Goal: Transaction & Acquisition: Purchase product/service

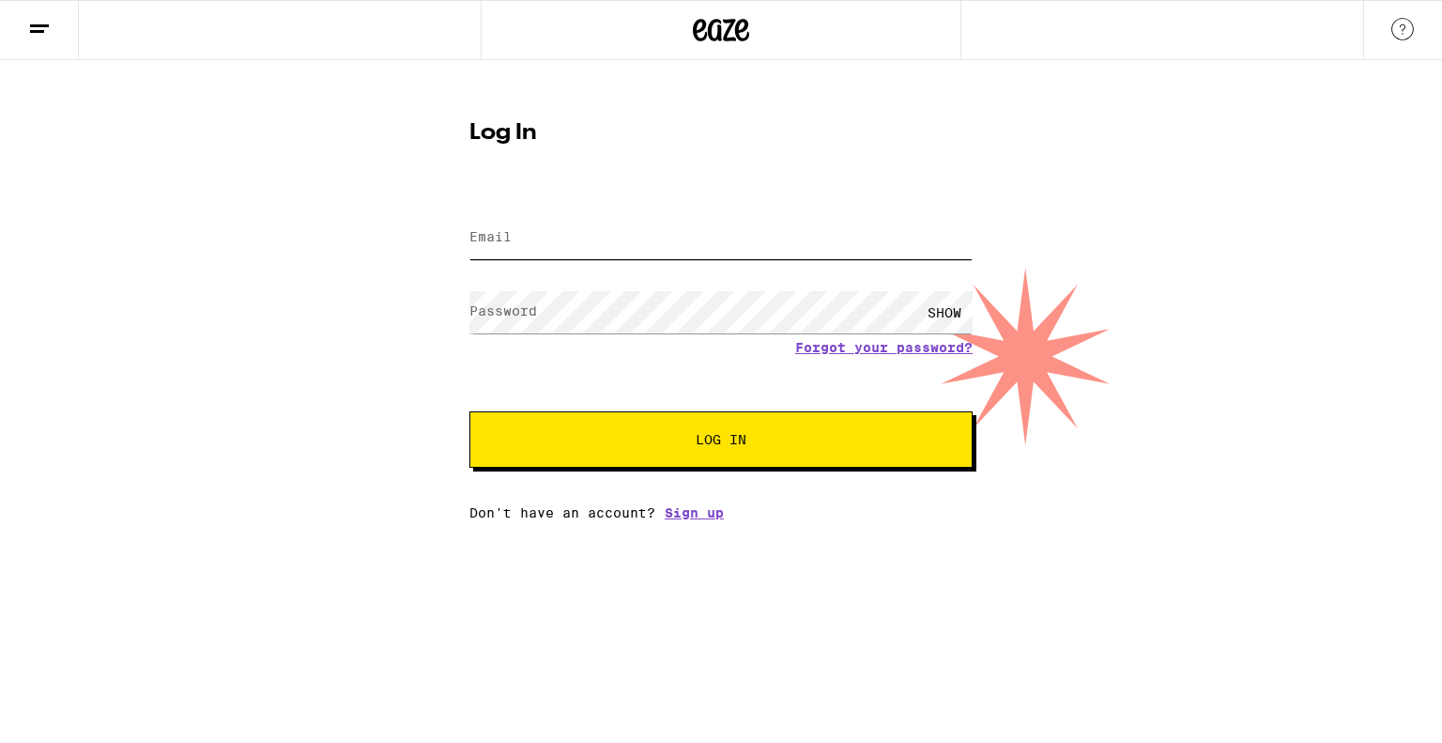
type input "jlemerande@msn.com"
click at [743, 462] on button "Log In" at bounding box center [720, 439] width 503 height 56
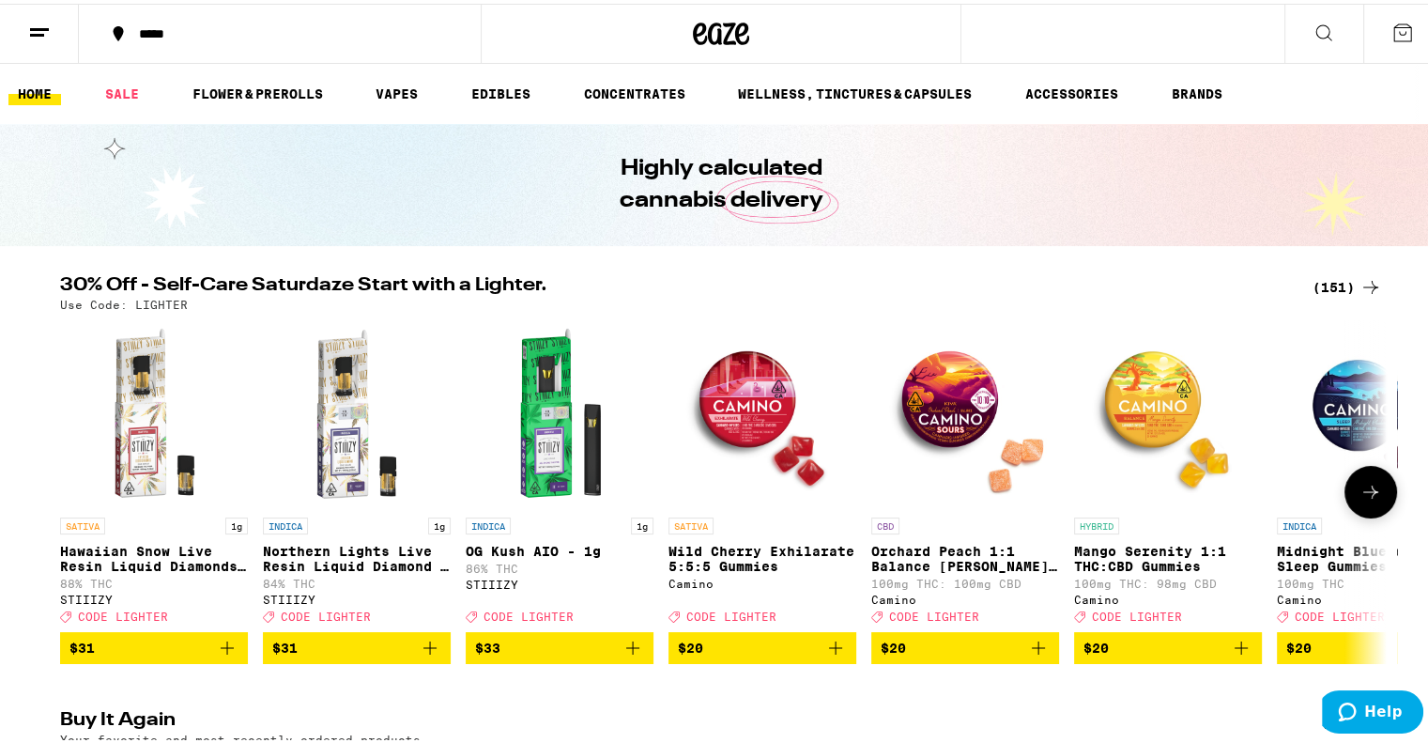
scroll to position [66, 0]
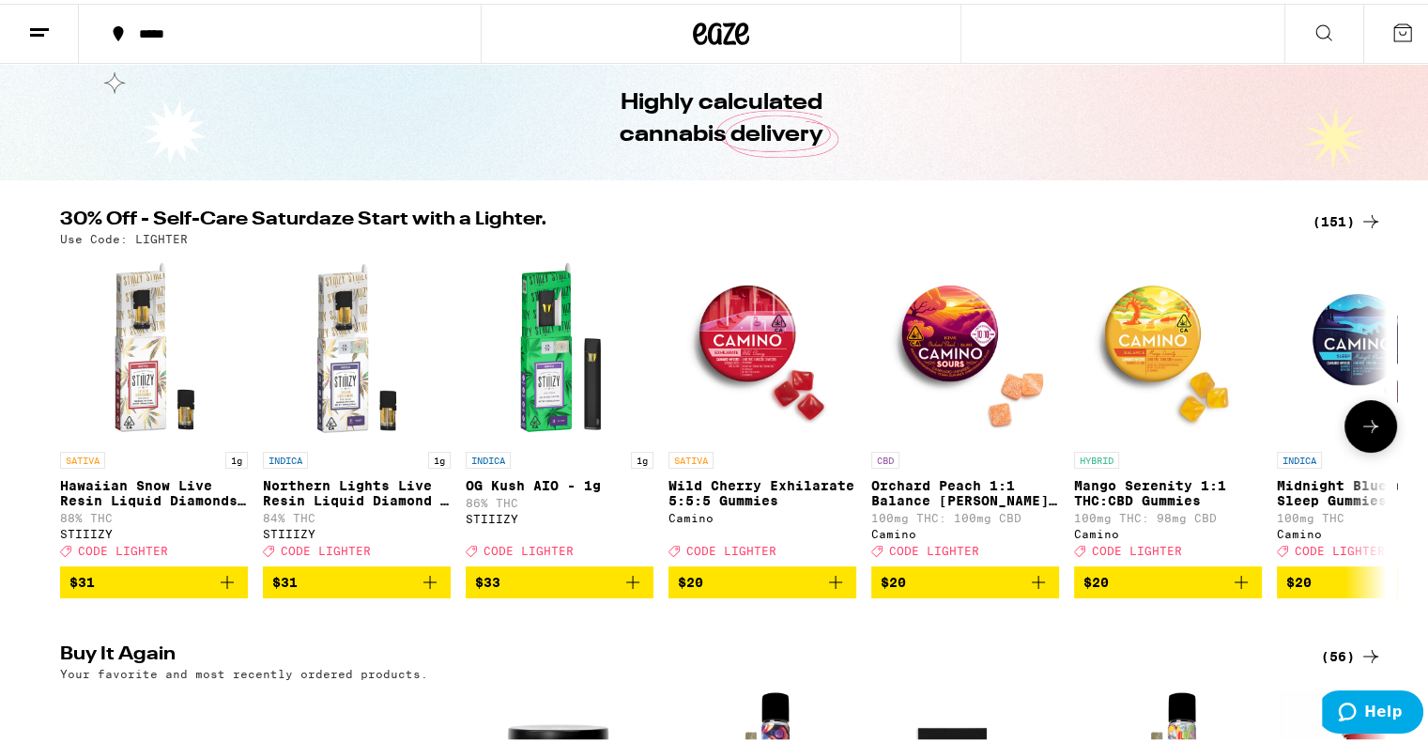
click at [1313, 448] on p "INDICA" at bounding box center [1299, 456] width 45 height 17
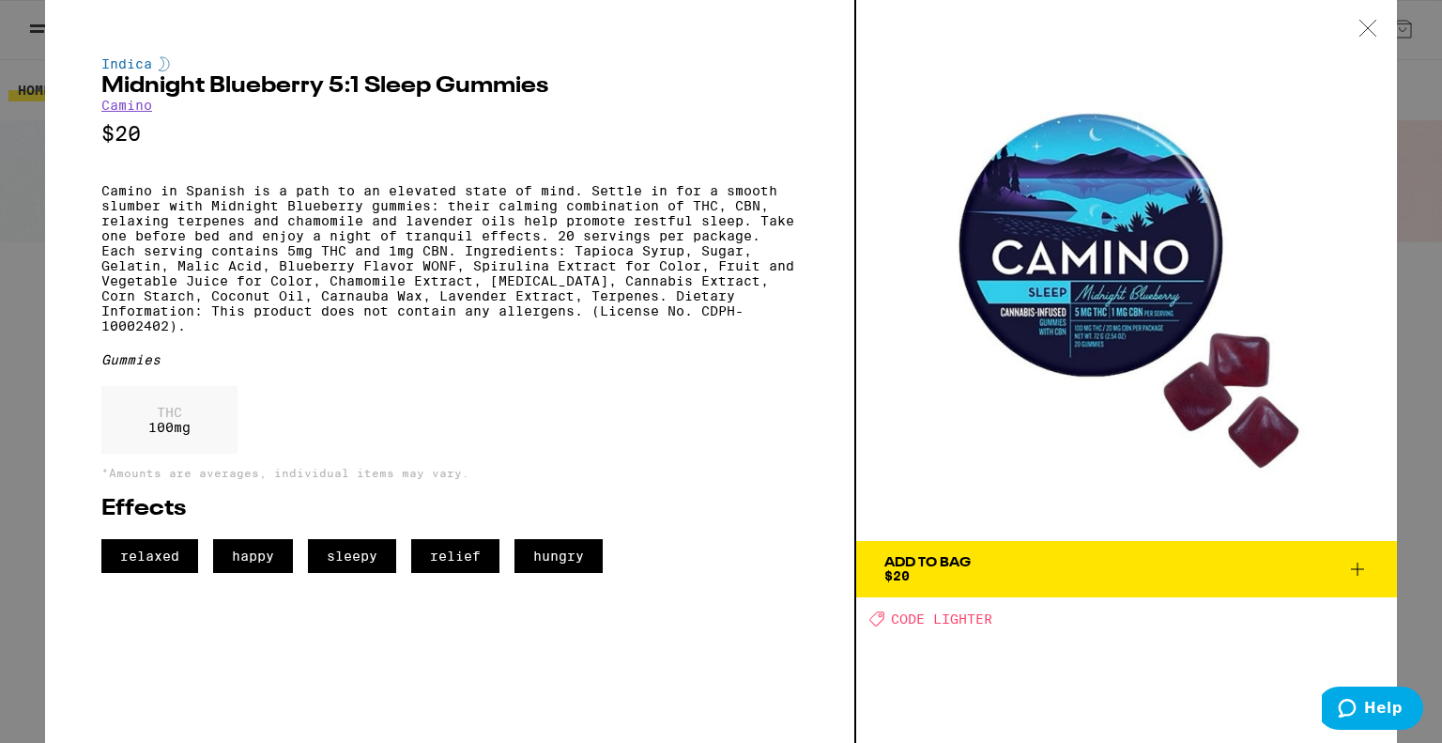
click at [1362, 18] on div at bounding box center [1368, 29] width 58 height 59
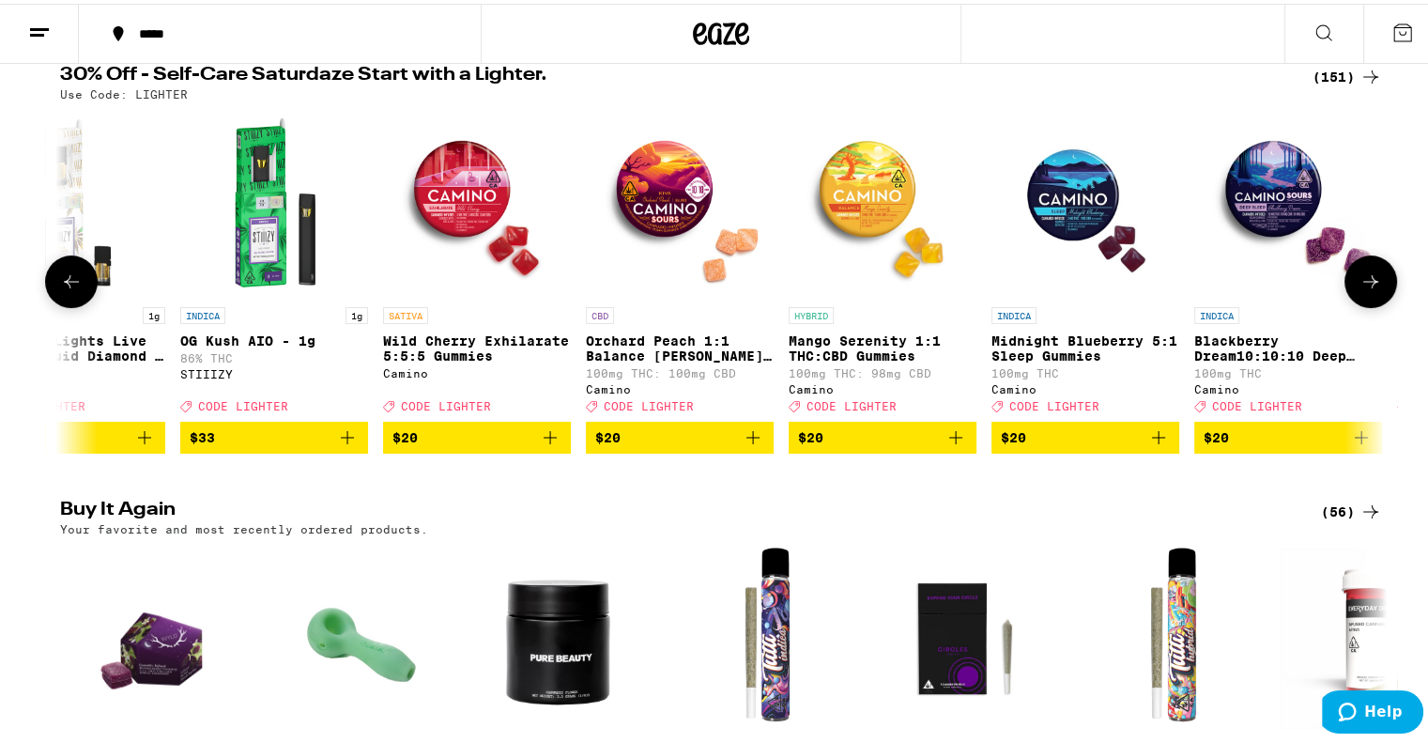
scroll to position [0, 285]
click at [1149, 445] on icon "Add to bag" at bounding box center [1158, 434] width 23 height 23
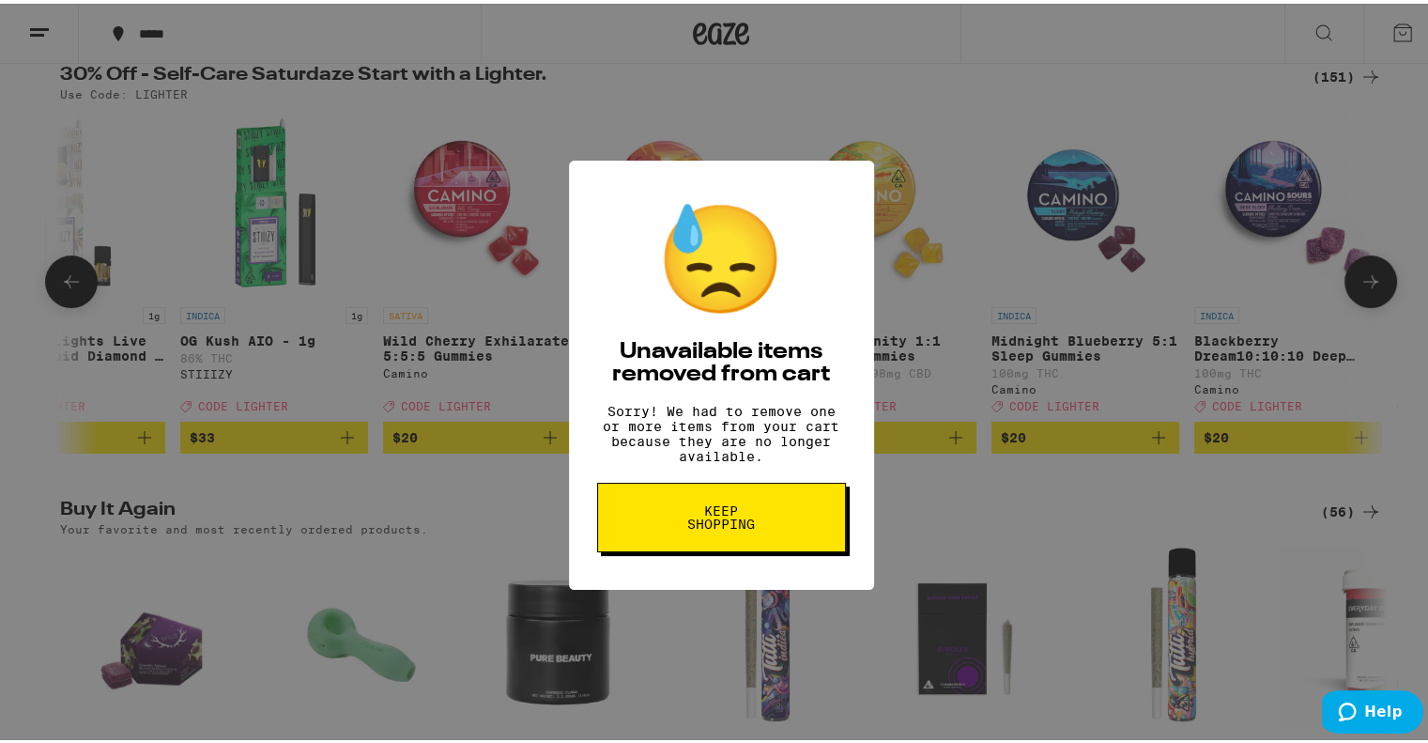
click at [729, 527] on span "Keep Shopping" at bounding box center [721, 513] width 97 height 26
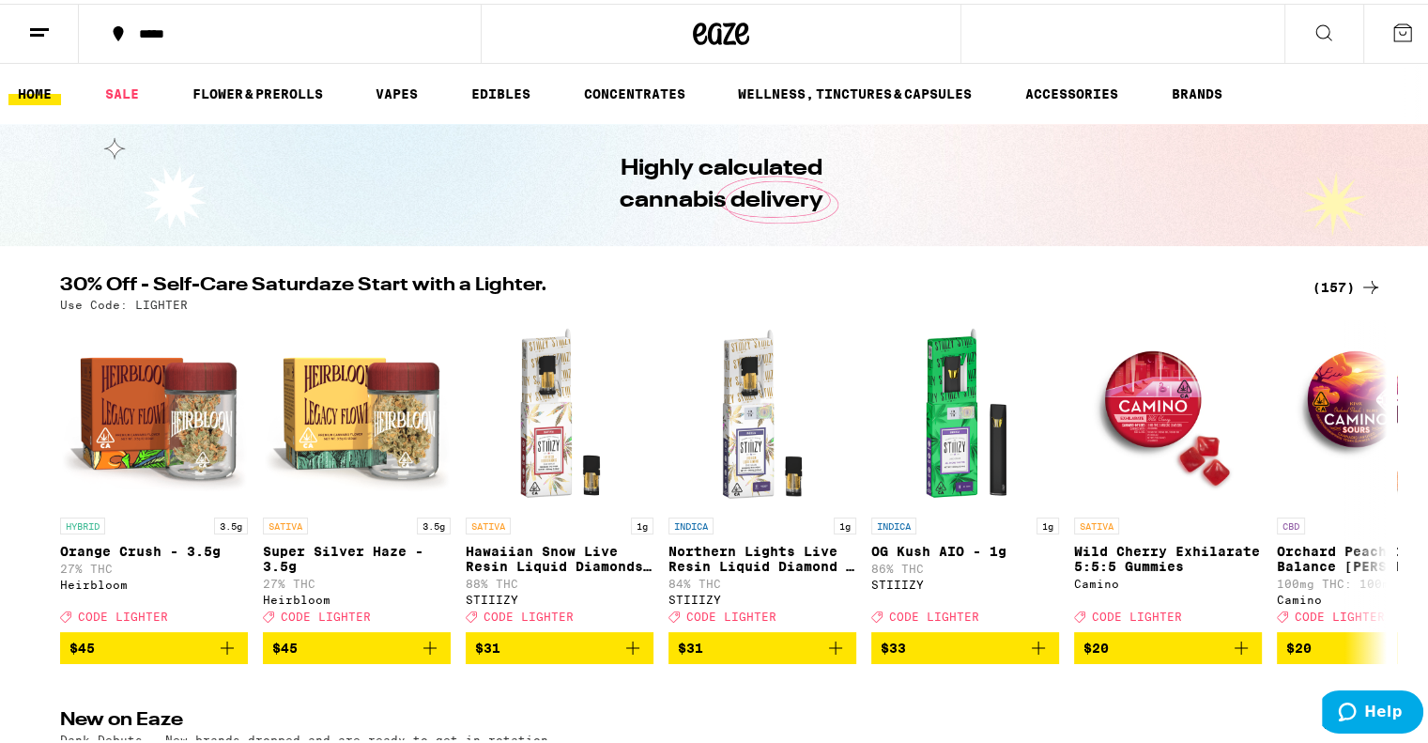
click at [1324, 282] on div "(157)" at bounding box center [1347, 283] width 69 height 23
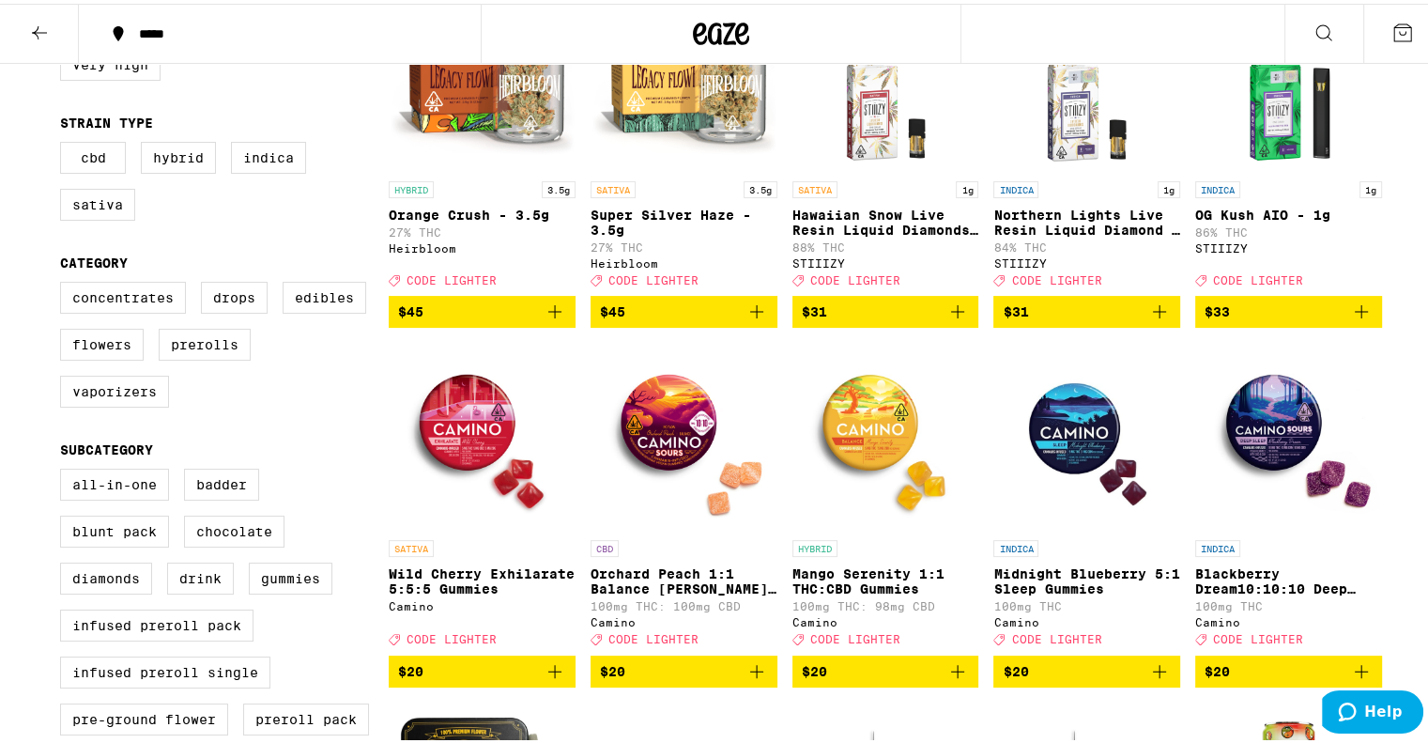
scroll to position [292, 0]
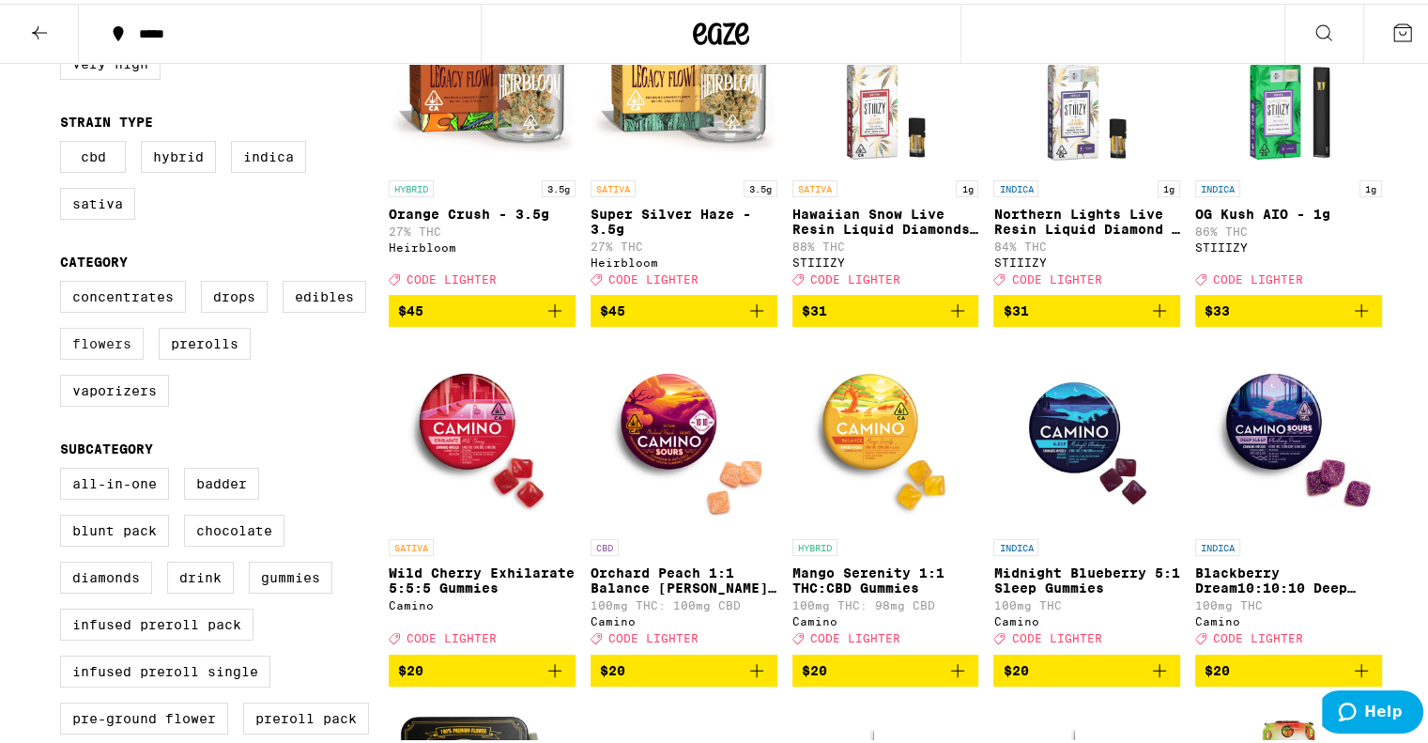
click at [131, 352] on label "Flowers" at bounding box center [102, 340] width 84 height 32
click at [65, 281] on input "Flowers" at bounding box center [64, 280] width 1 height 1
checkbox input "true"
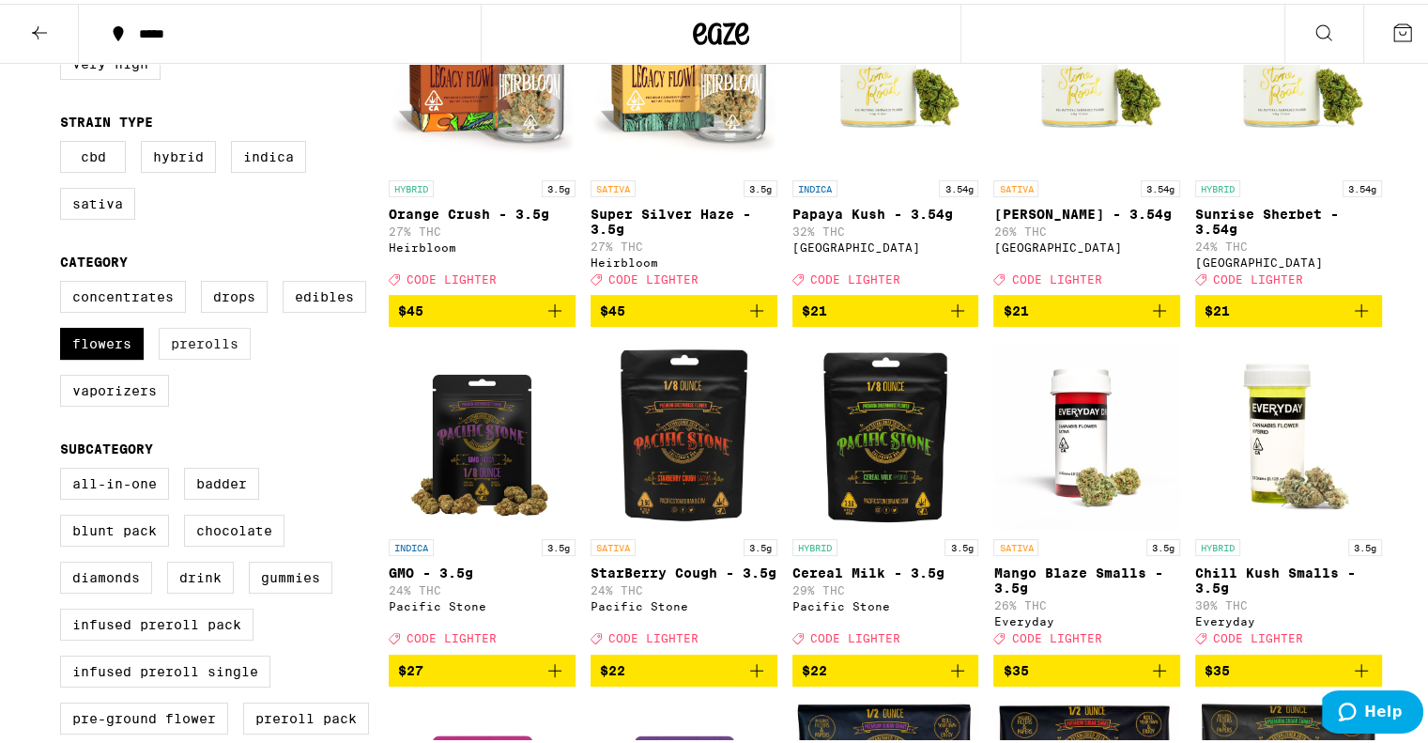
click at [215, 345] on label "Prerolls" at bounding box center [205, 340] width 92 height 32
click at [65, 281] on input "Prerolls" at bounding box center [64, 280] width 1 height 1
checkbox input "true"
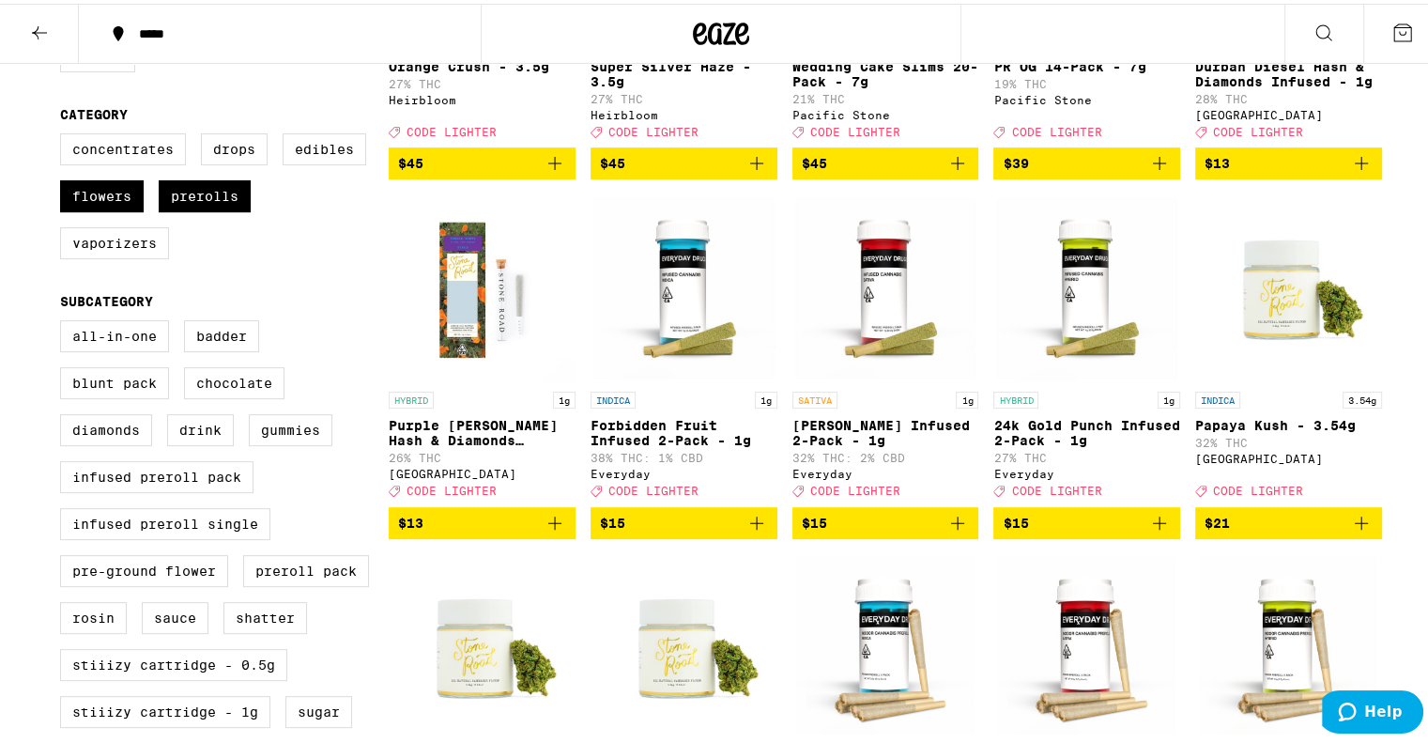
scroll to position [460, 0]
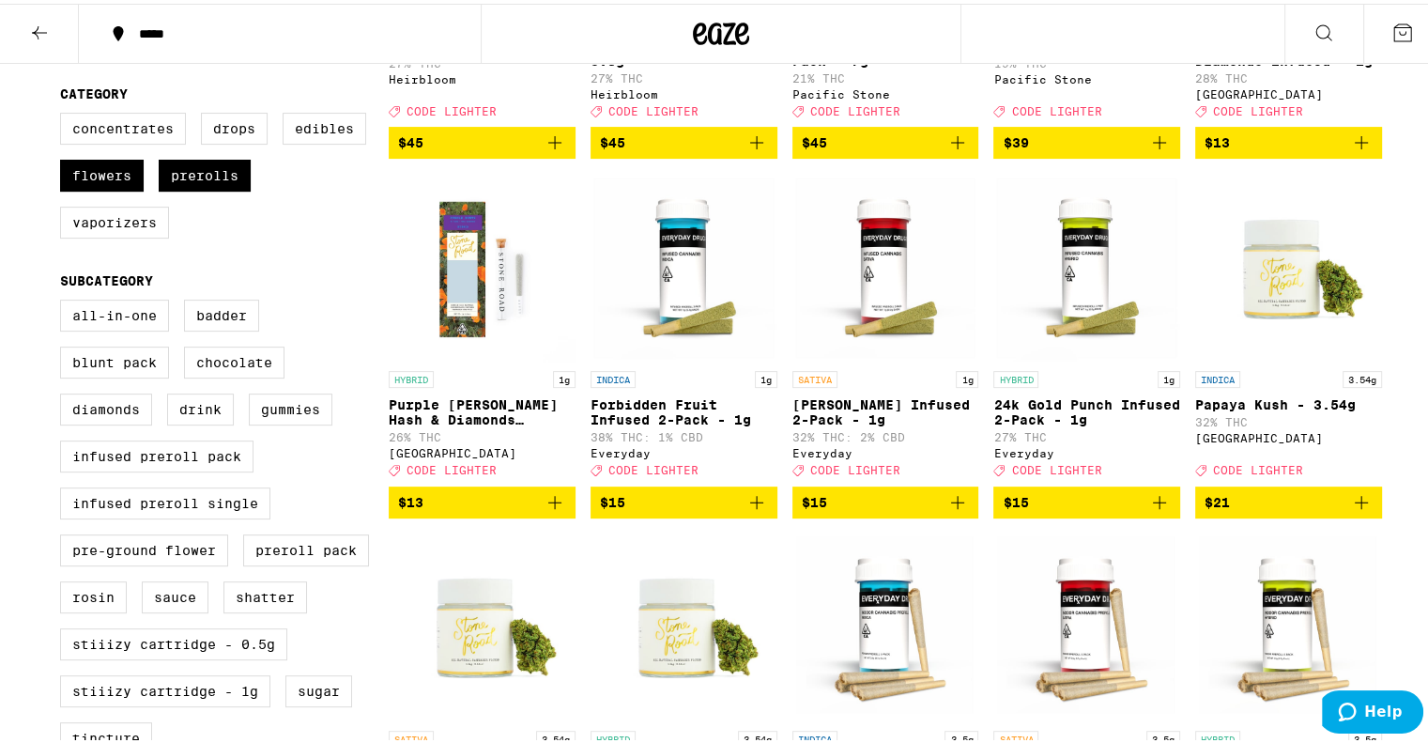
click at [1355, 510] on icon "Add to bag" at bounding box center [1361, 498] width 23 height 23
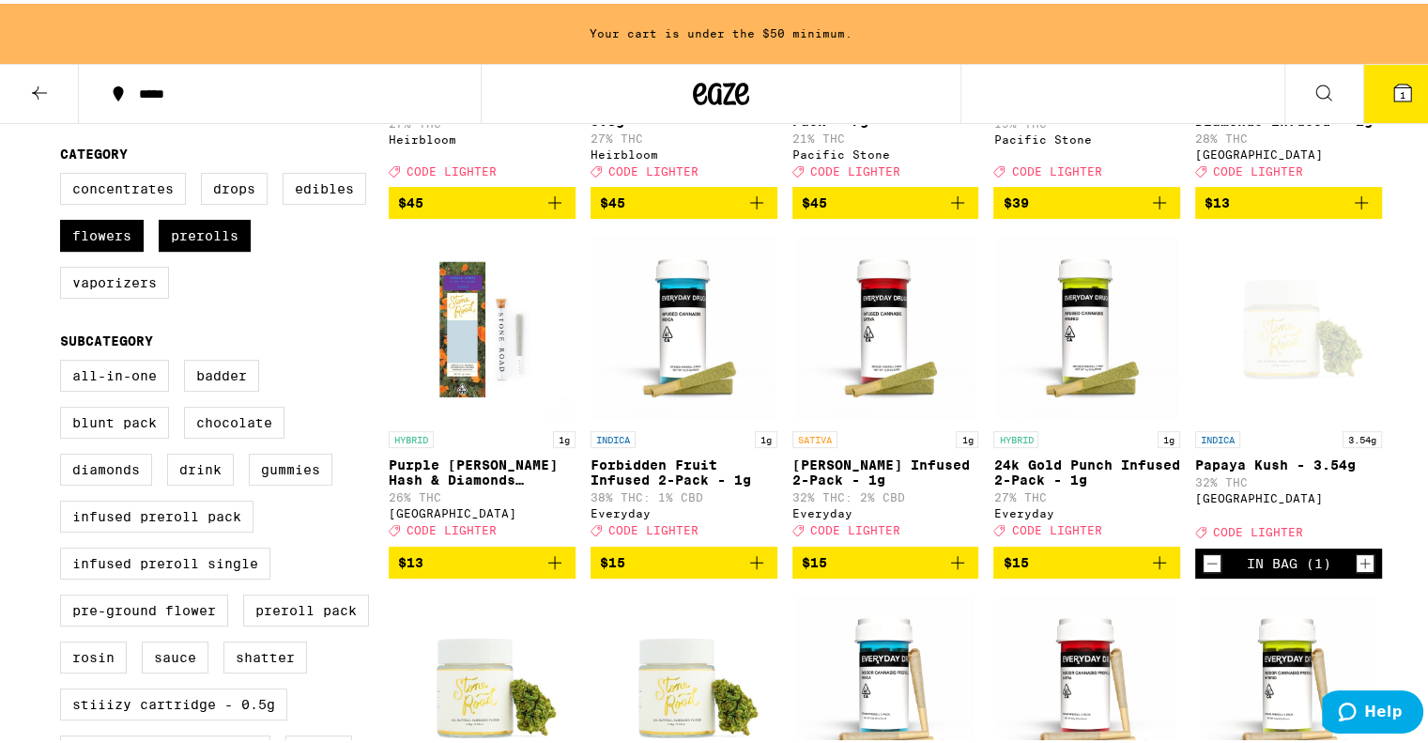
scroll to position [520, 0]
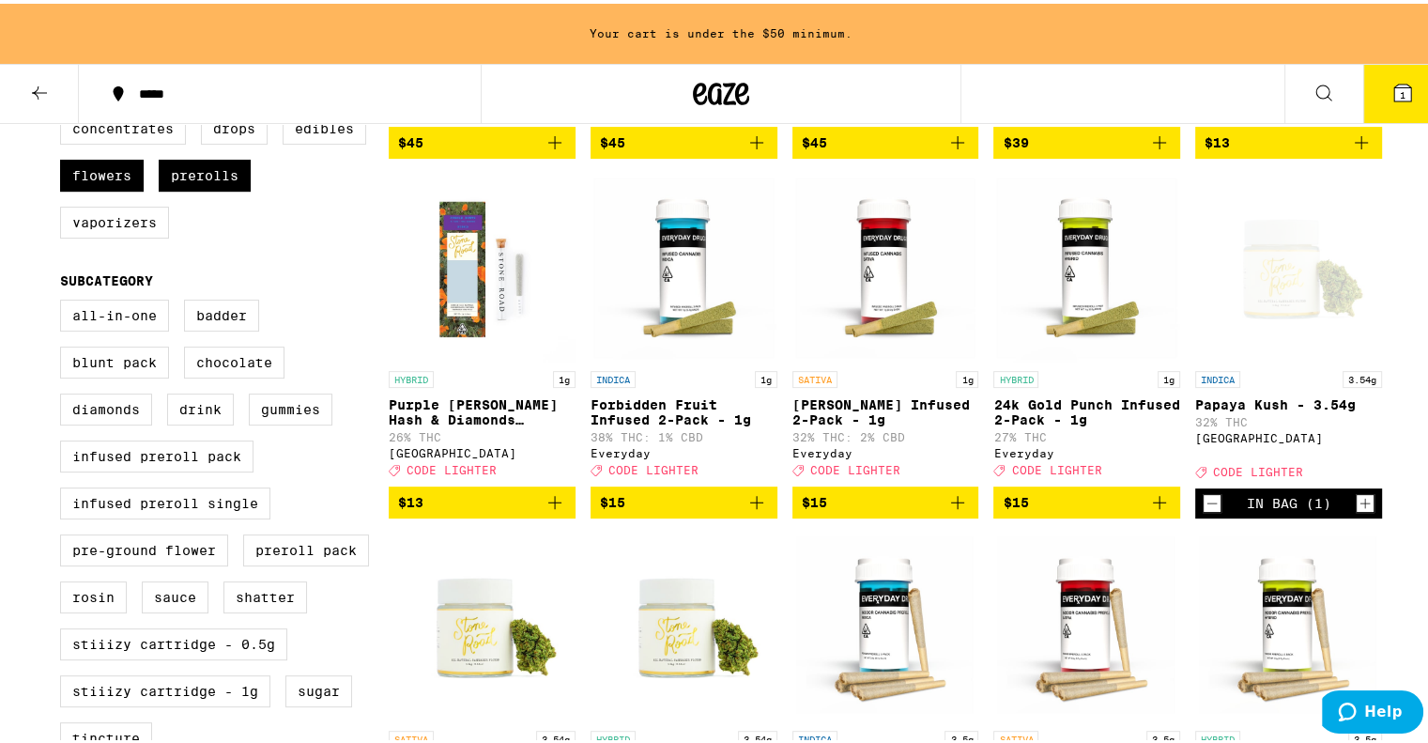
click at [953, 510] on icon "Add to bag" at bounding box center [957, 498] width 23 height 23
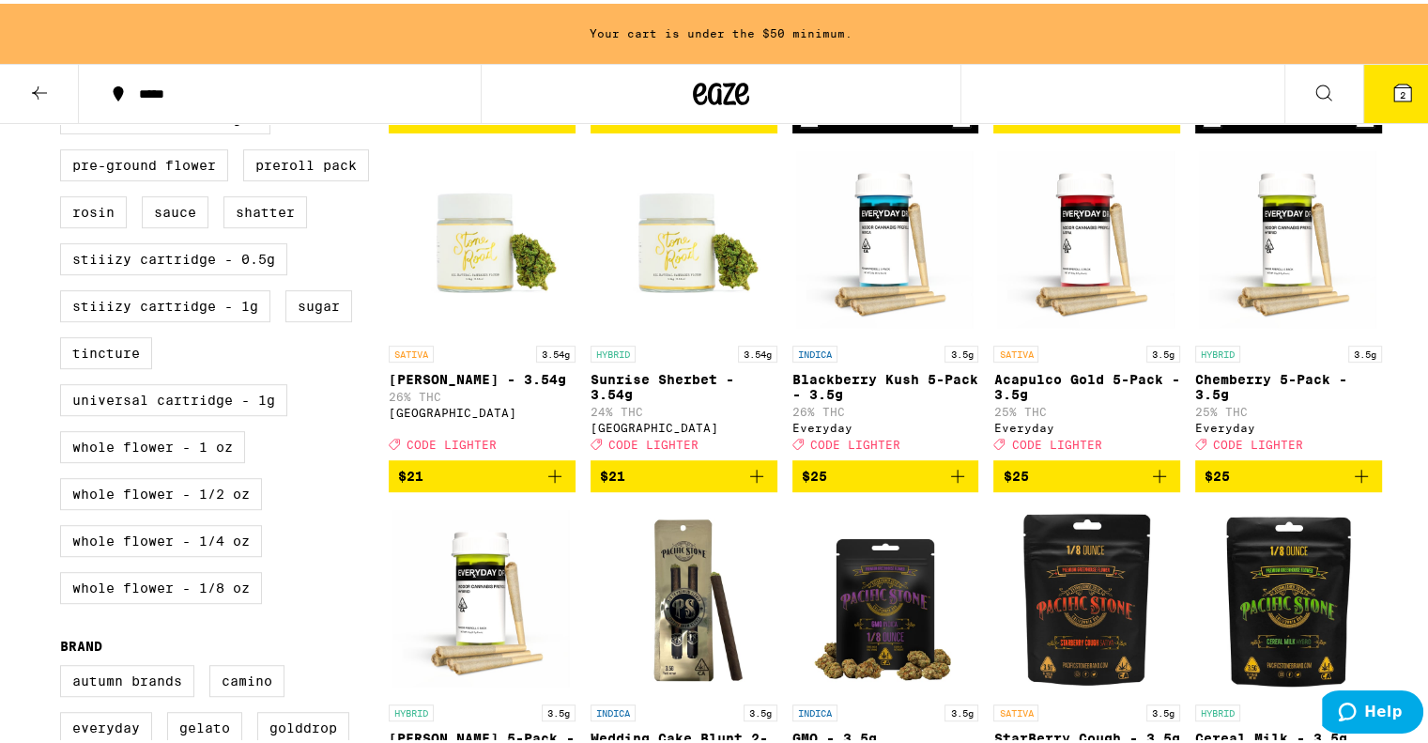
scroll to position [905, 0]
click at [548, 484] on icon "Add to bag" at bounding box center [555, 472] width 23 height 23
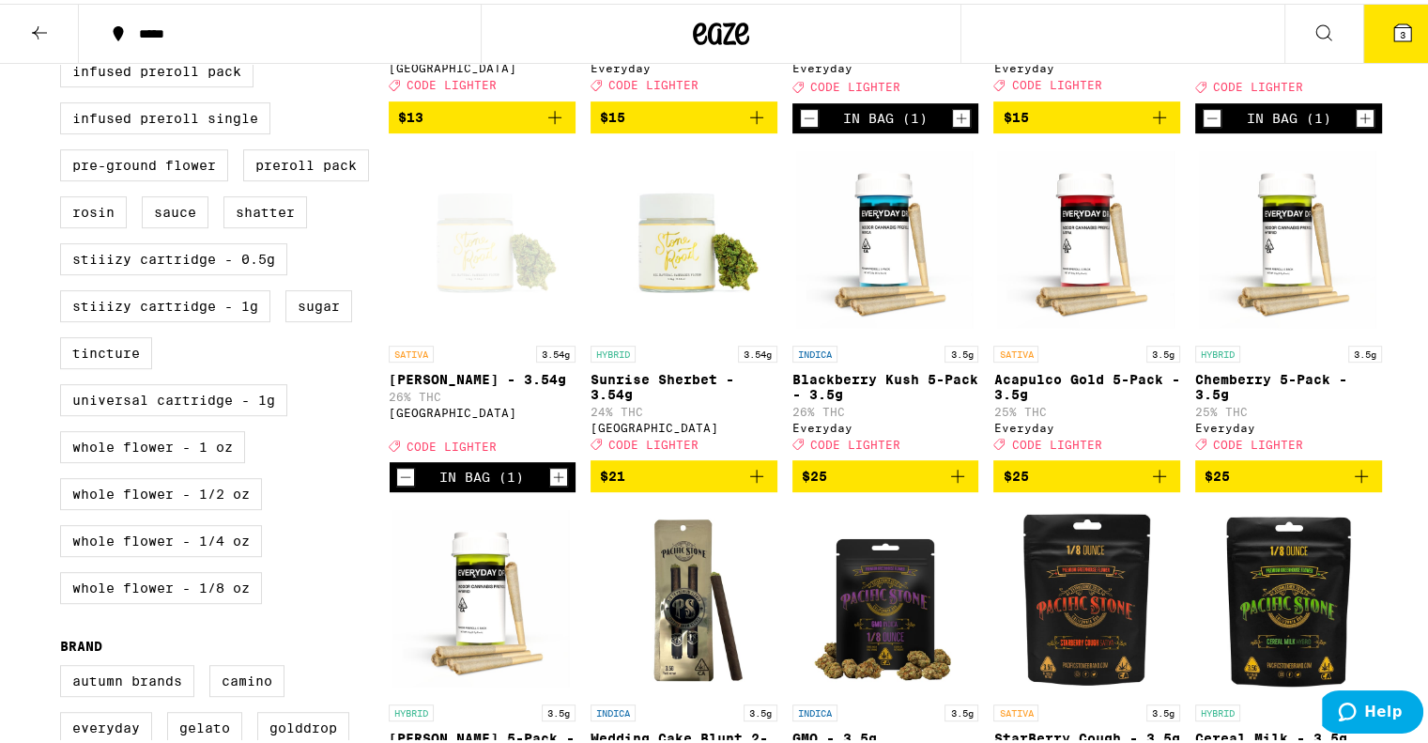
scroll to position [873, 0]
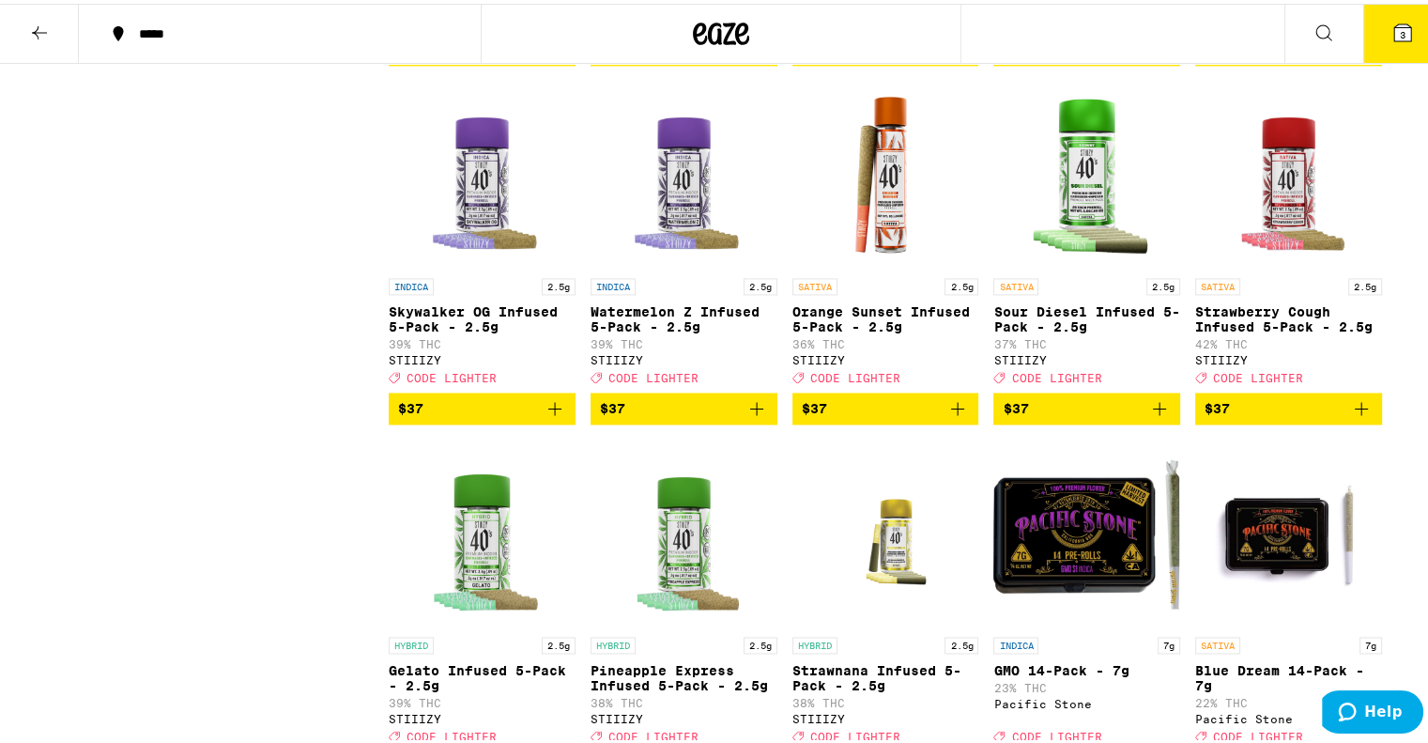
scroll to position [2738, 0]
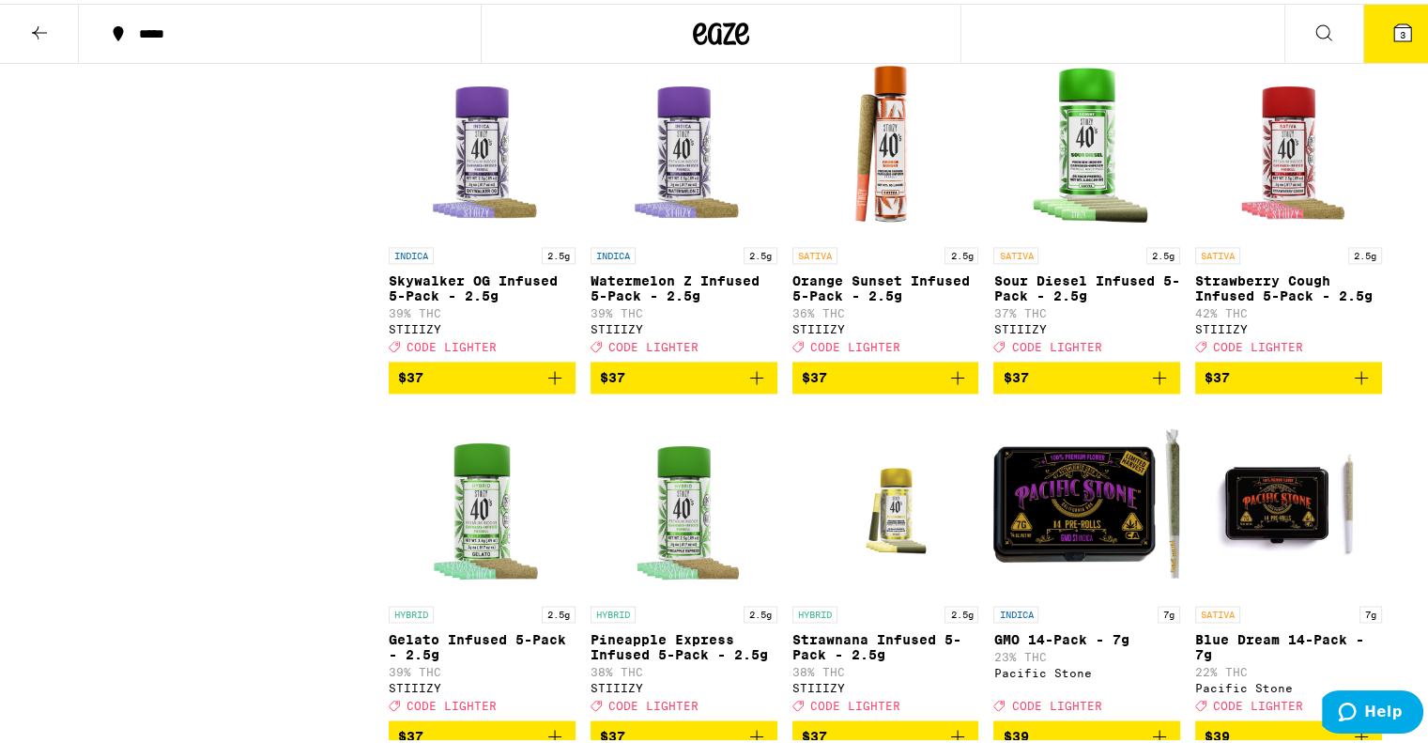
click at [1352, 385] on icon "Add to bag" at bounding box center [1361, 373] width 23 height 23
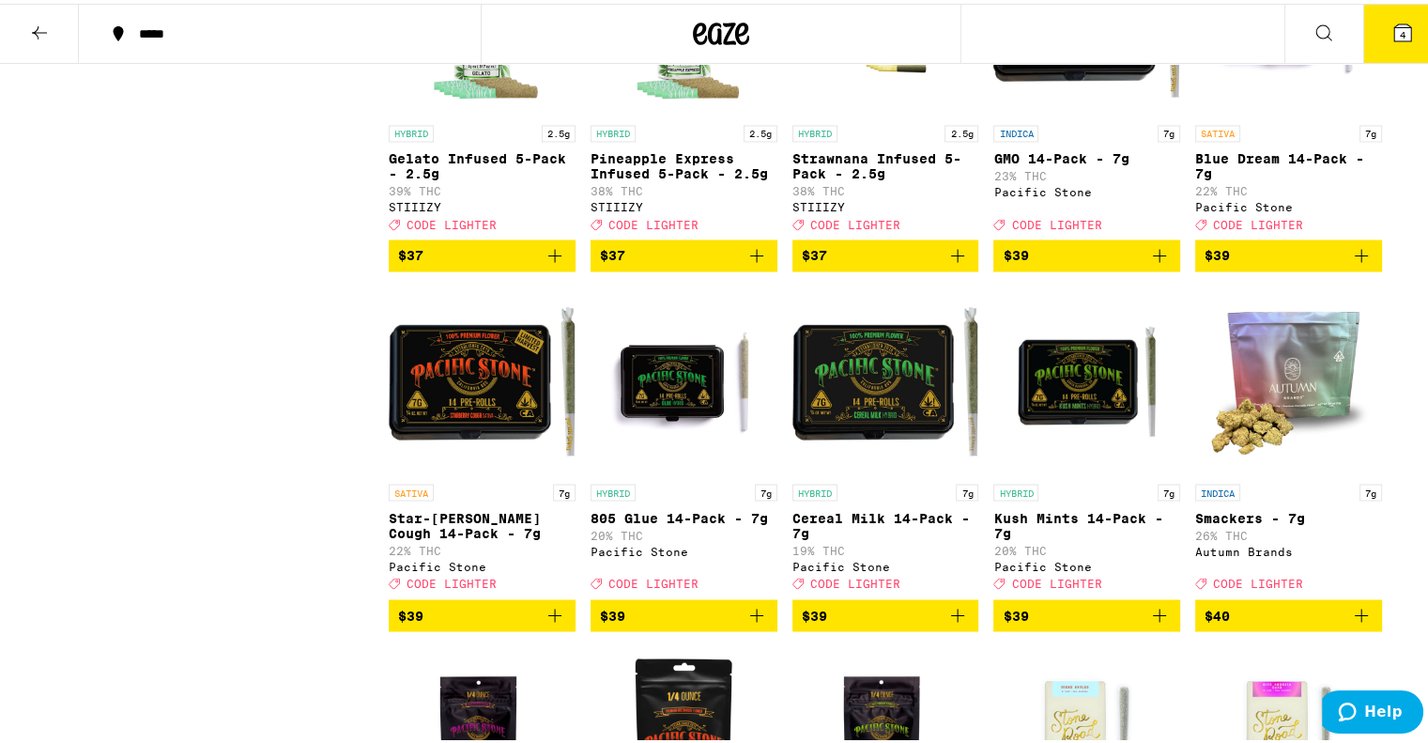
scroll to position [3234, 0]
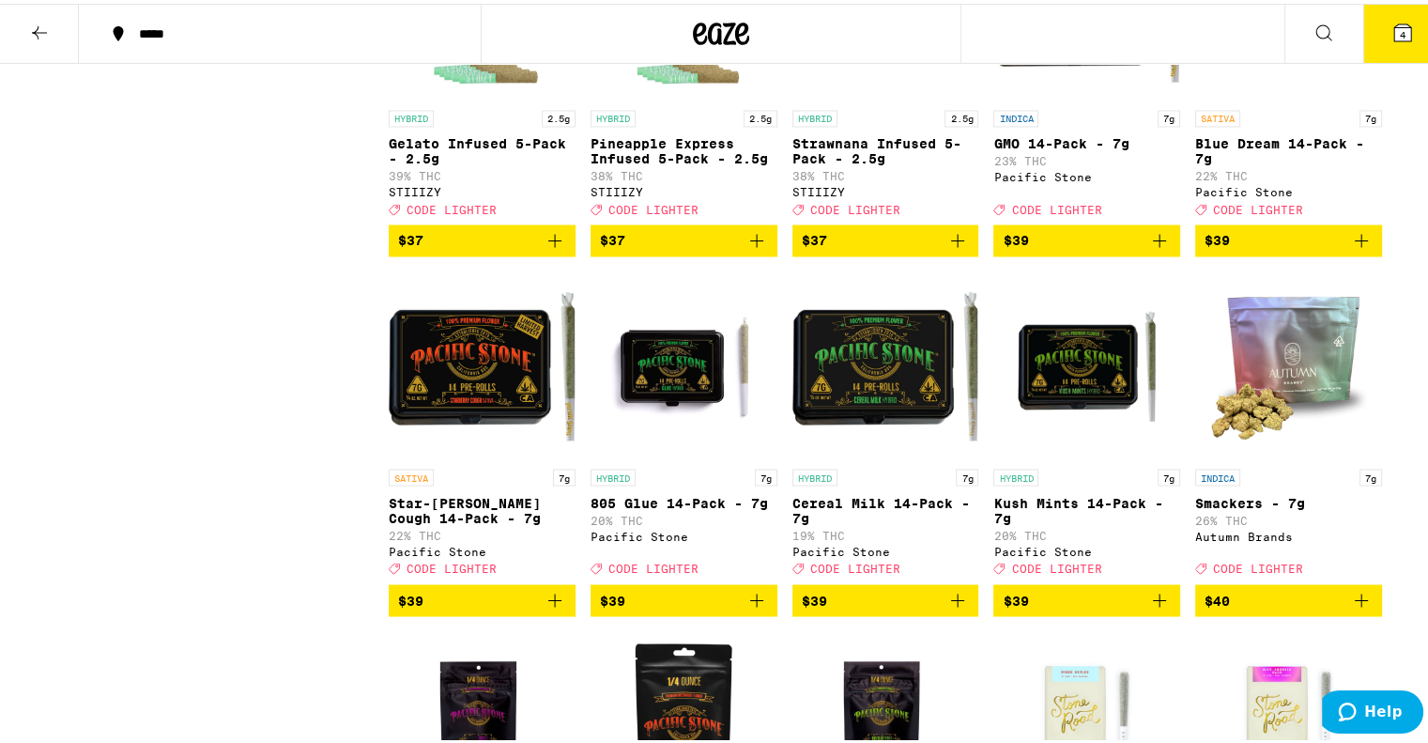
click at [747, 248] on icon "Add to bag" at bounding box center [756, 236] width 23 height 23
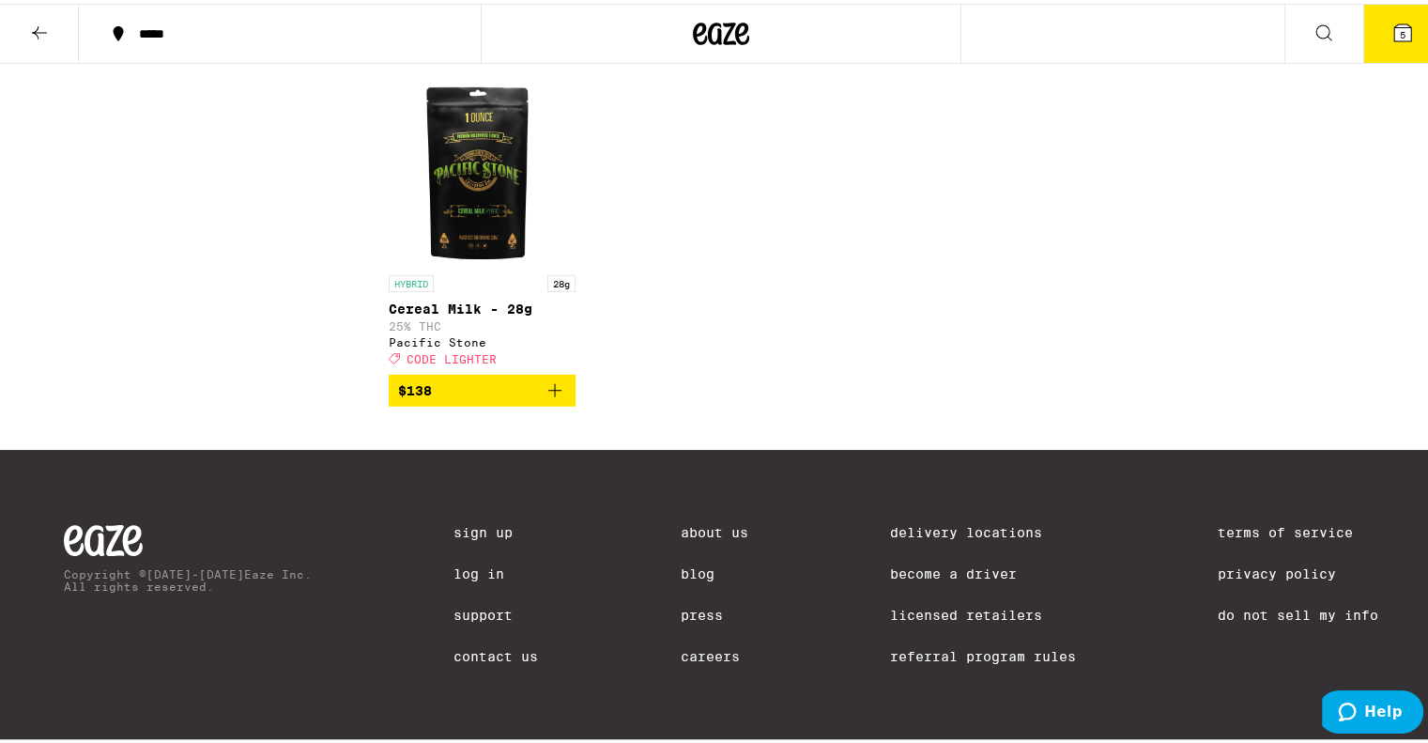
scroll to position [5397, 0]
click at [1400, 29] on span "5" at bounding box center [1403, 30] width 6 height 11
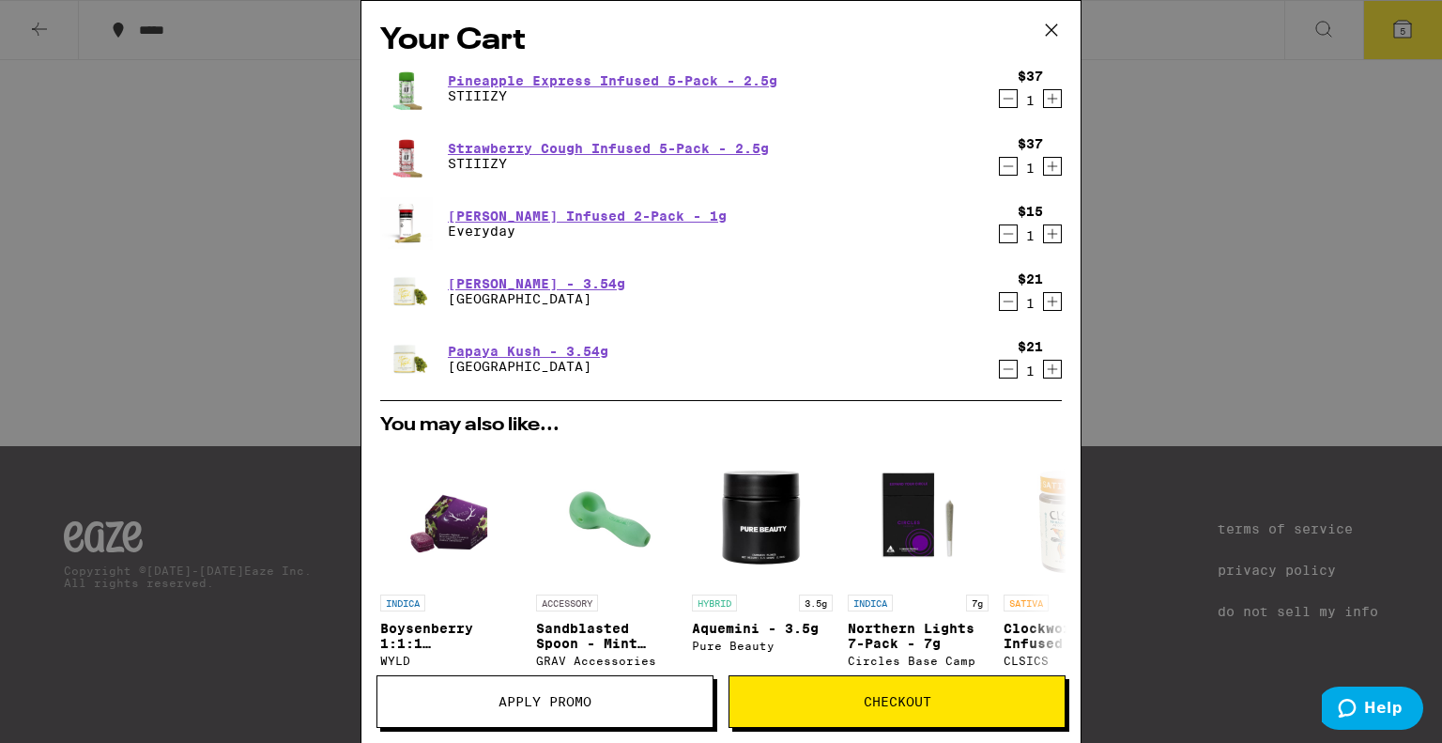
drag, startPoint x: 567, startPoint y: 709, endPoint x: 512, endPoint y: 713, distance: 55.5
click at [512, 713] on button "Apply Promo" at bounding box center [544, 701] width 337 height 53
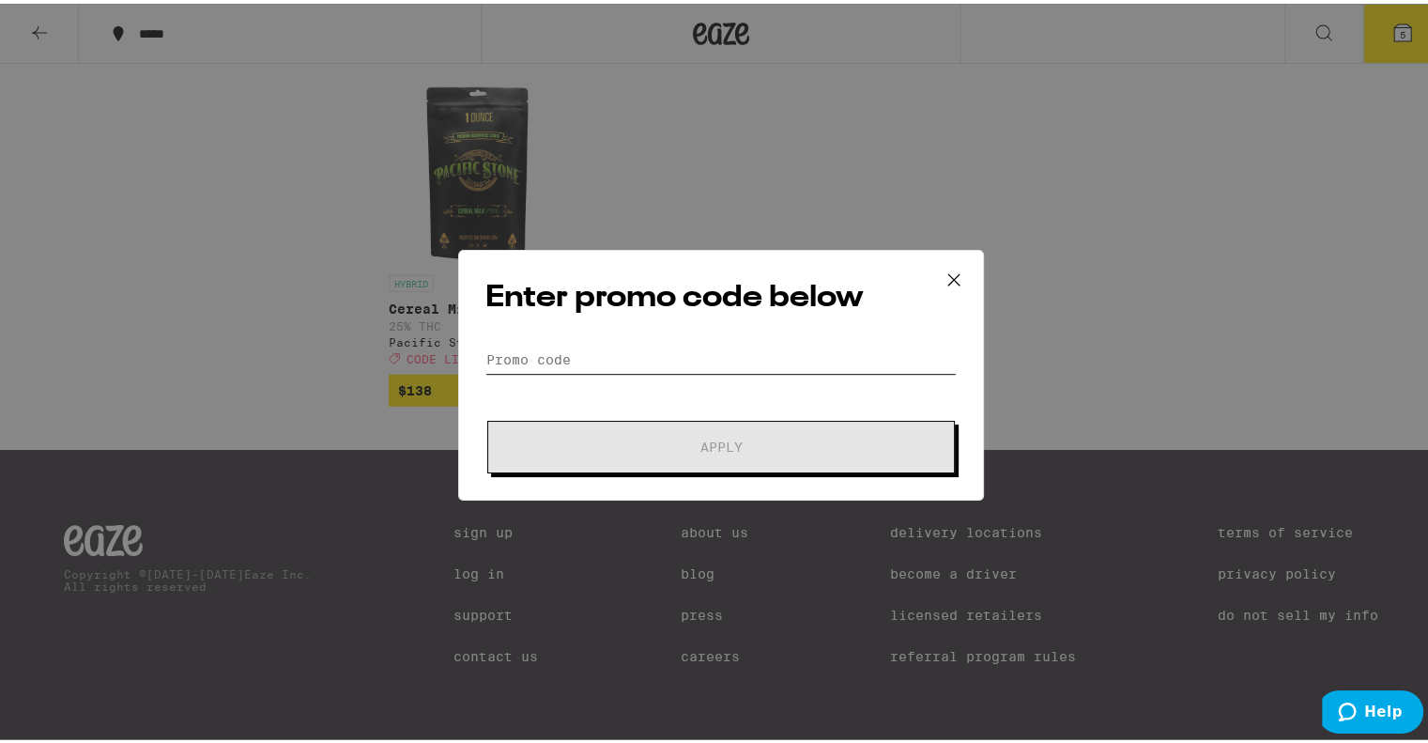
click at [696, 354] on input "Promo Code" at bounding box center [720, 356] width 471 height 28
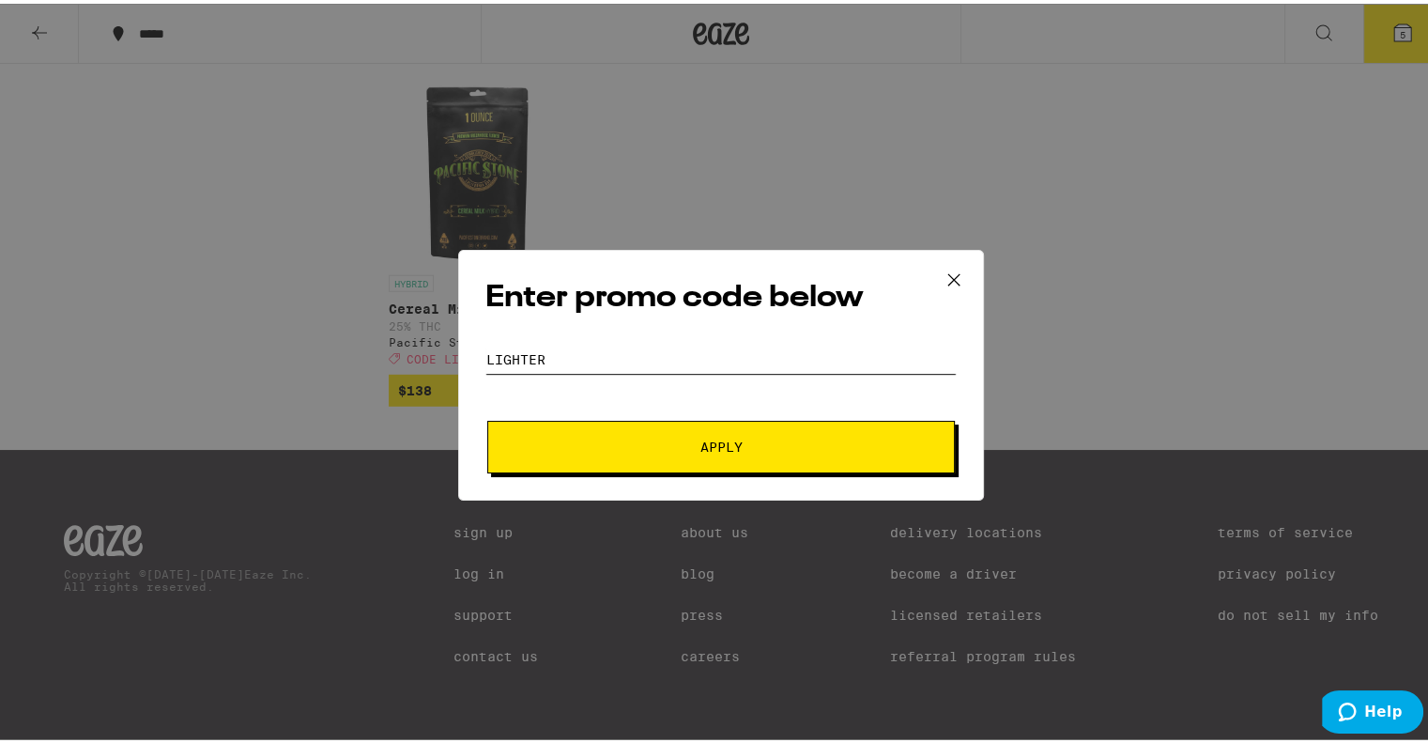
type input "lighter"
click at [702, 437] on span "Apply" at bounding box center [721, 443] width 42 height 13
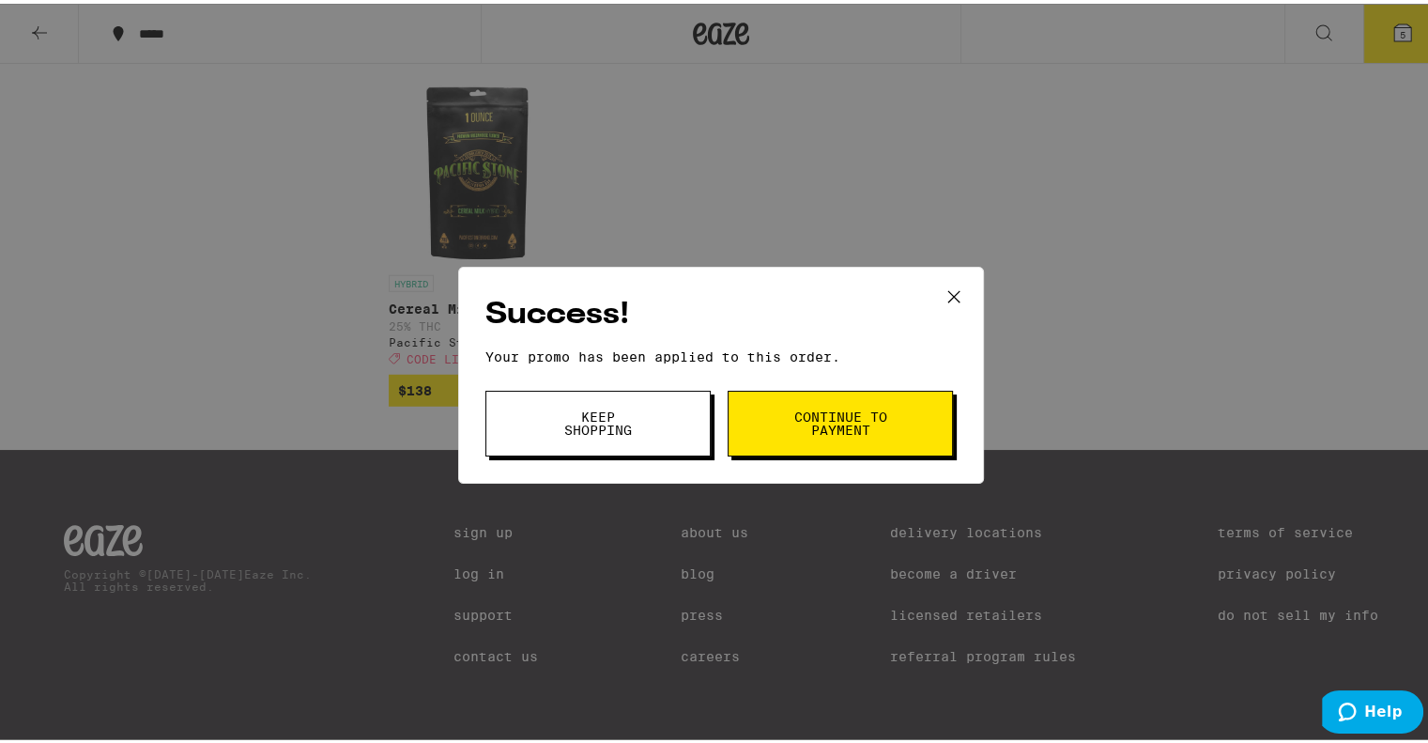
click at [605, 414] on span "Keep Shopping" at bounding box center [598, 420] width 96 height 26
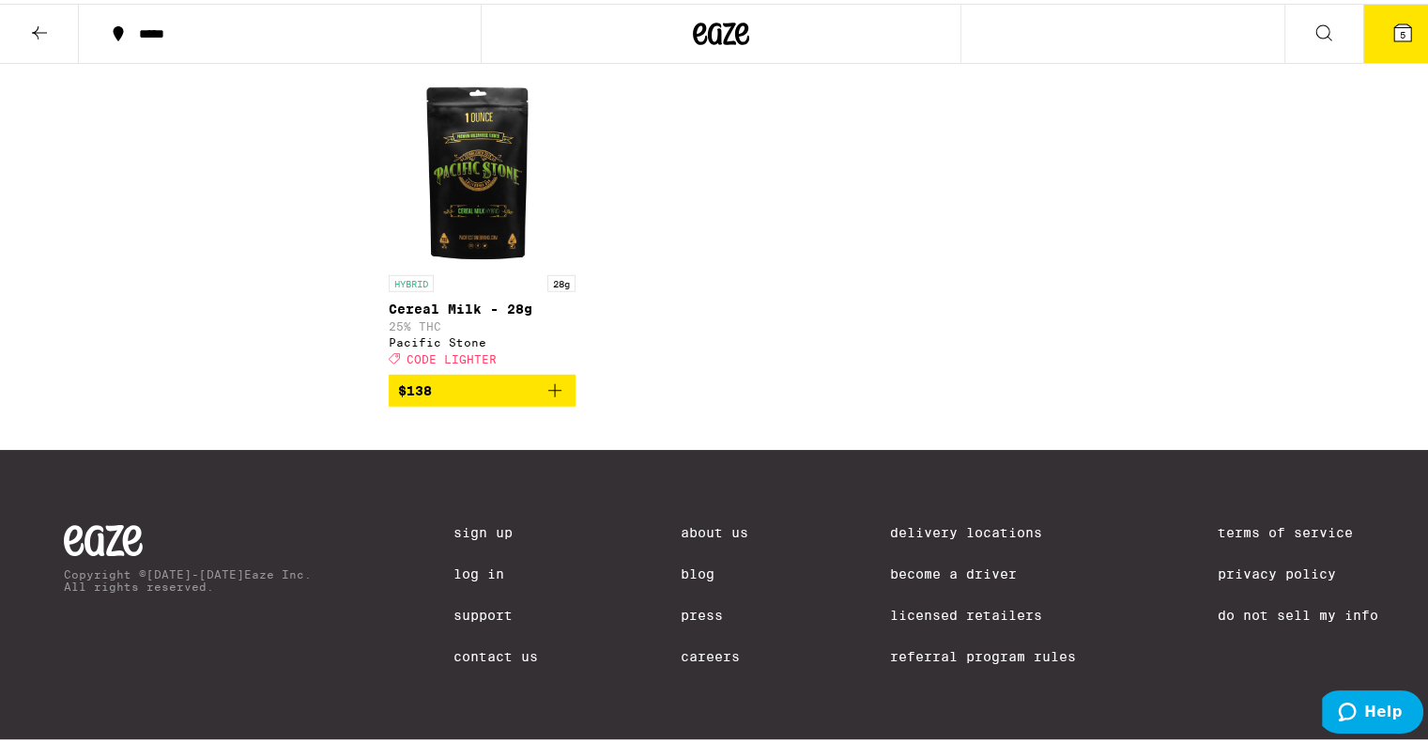
click at [1313, 23] on icon at bounding box center [1324, 29] width 23 height 23
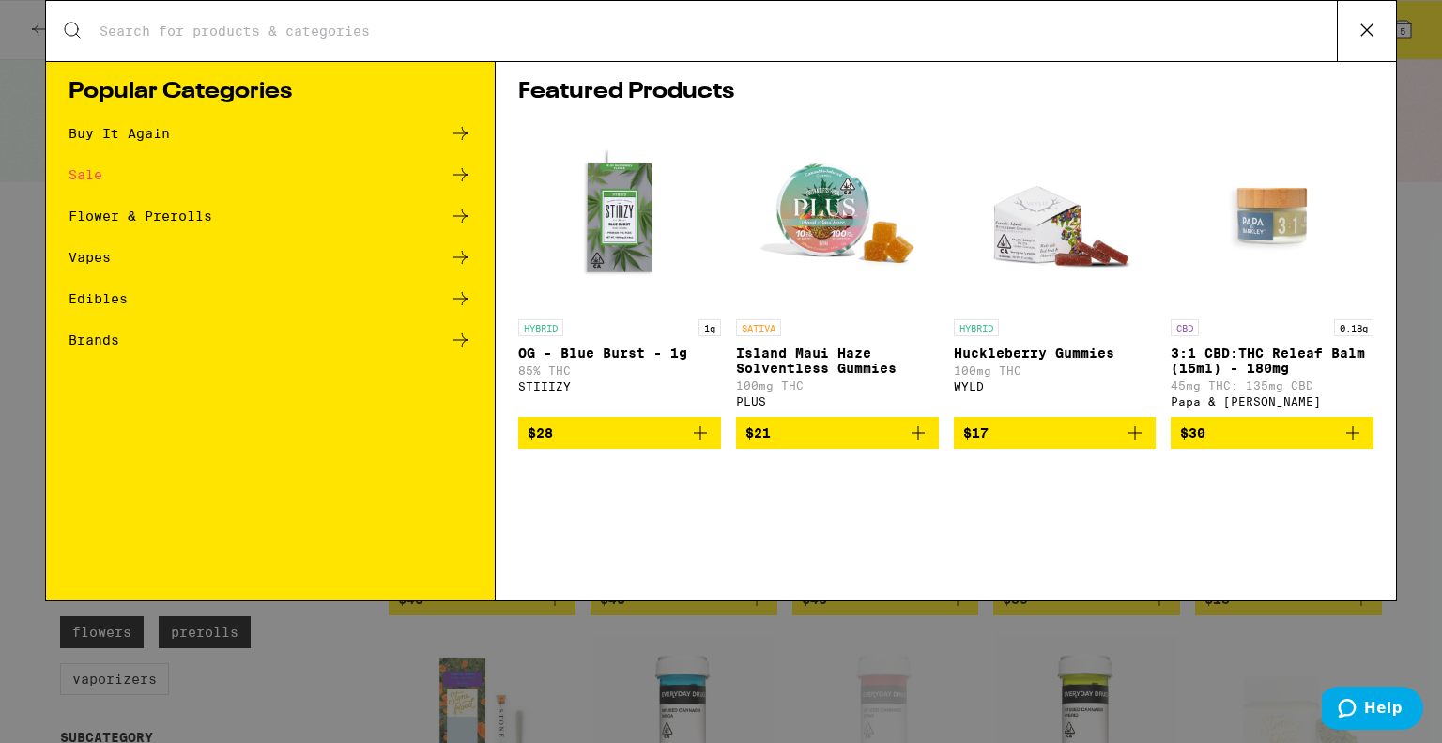
click at [1301, 35] on input "Search for Products" at bounding box center [718, 31] width 1238 height 17
type input "b"
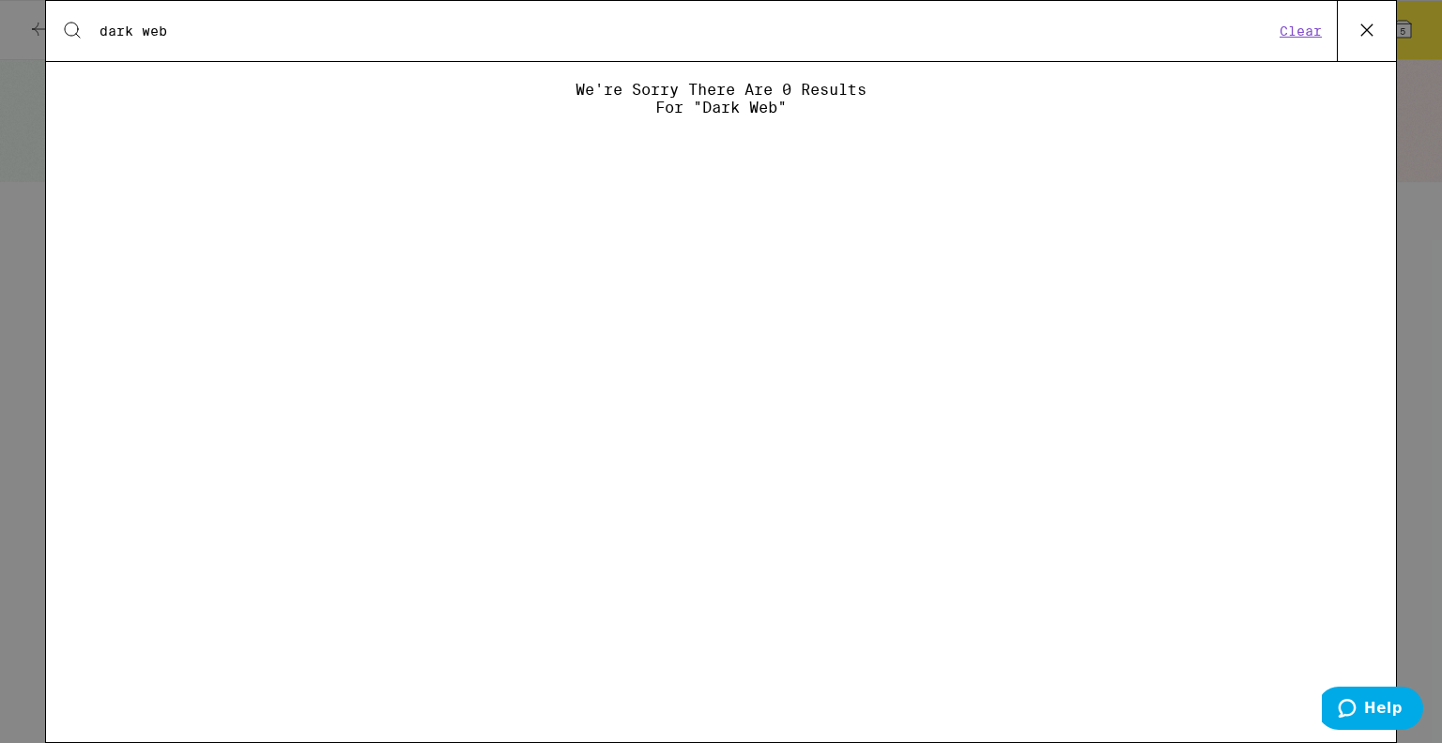
click at [1174, 18] on div "Search for Products dark web Clear" at bounding box center [721, 31] width 1350 height 60
click at [1124, 40] on div "Search for Products dark web Clear" at bounding box center [721, 31] width 1350 height 60
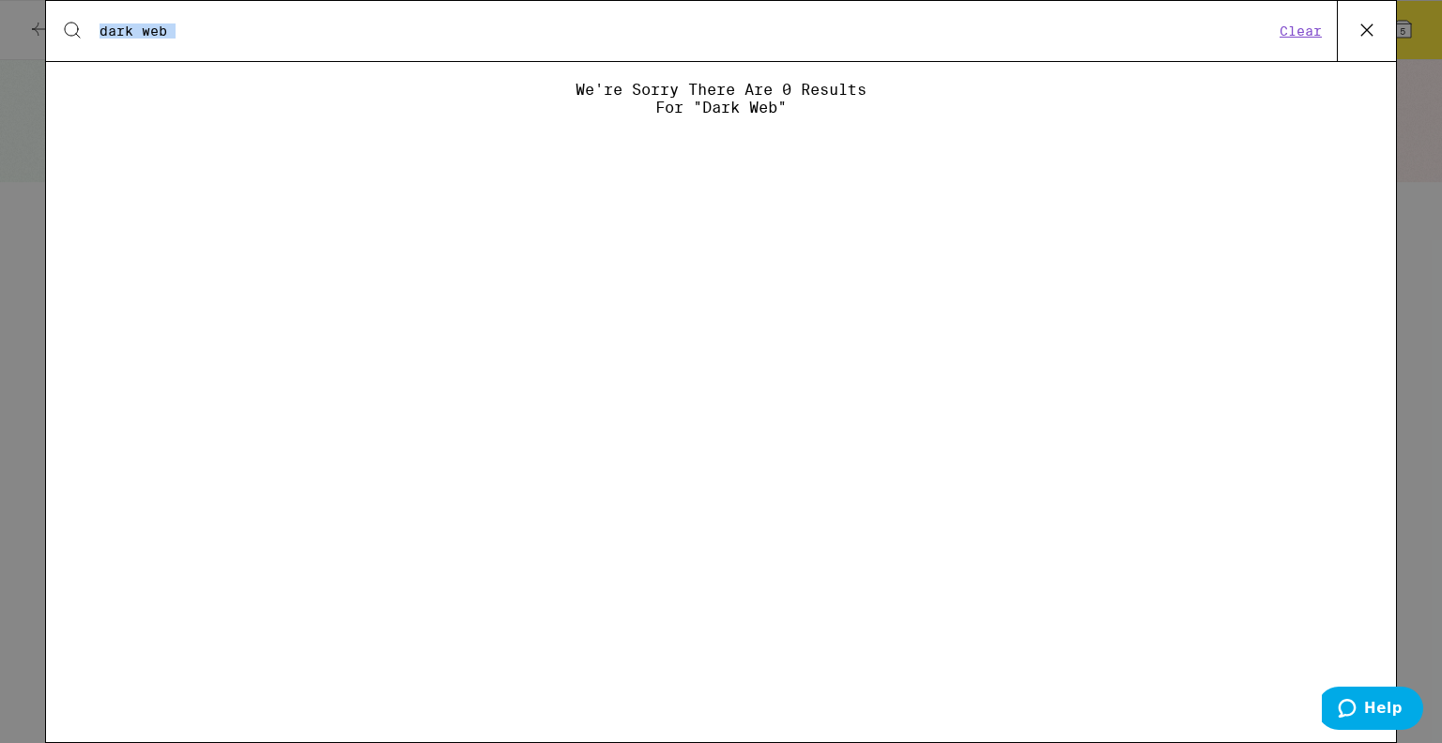
click at [1050, 23] on input "dark web" at bounding box center [686, 31] width 1175 height 17
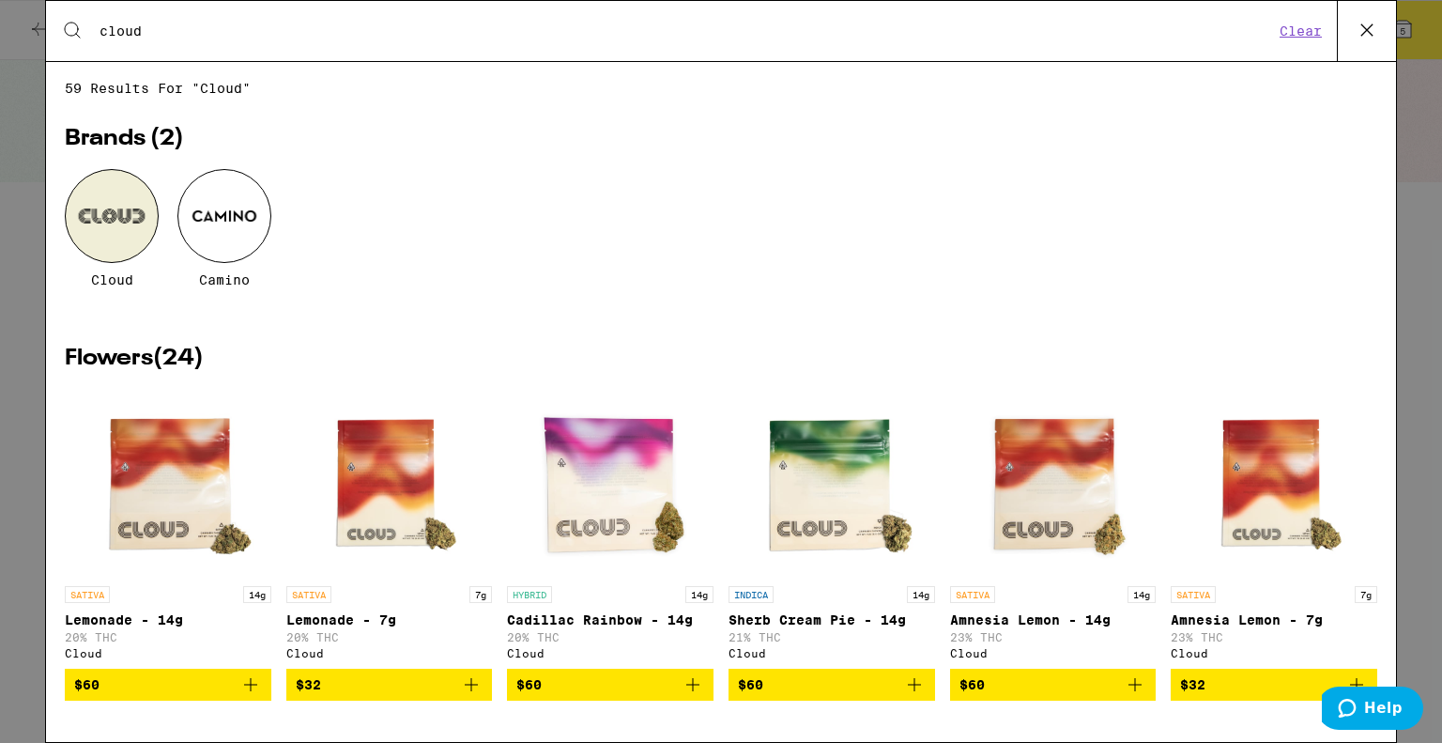
type input "cloud"
click at [88, 224] on div at bounding box center [112, 216] width 94 height 94
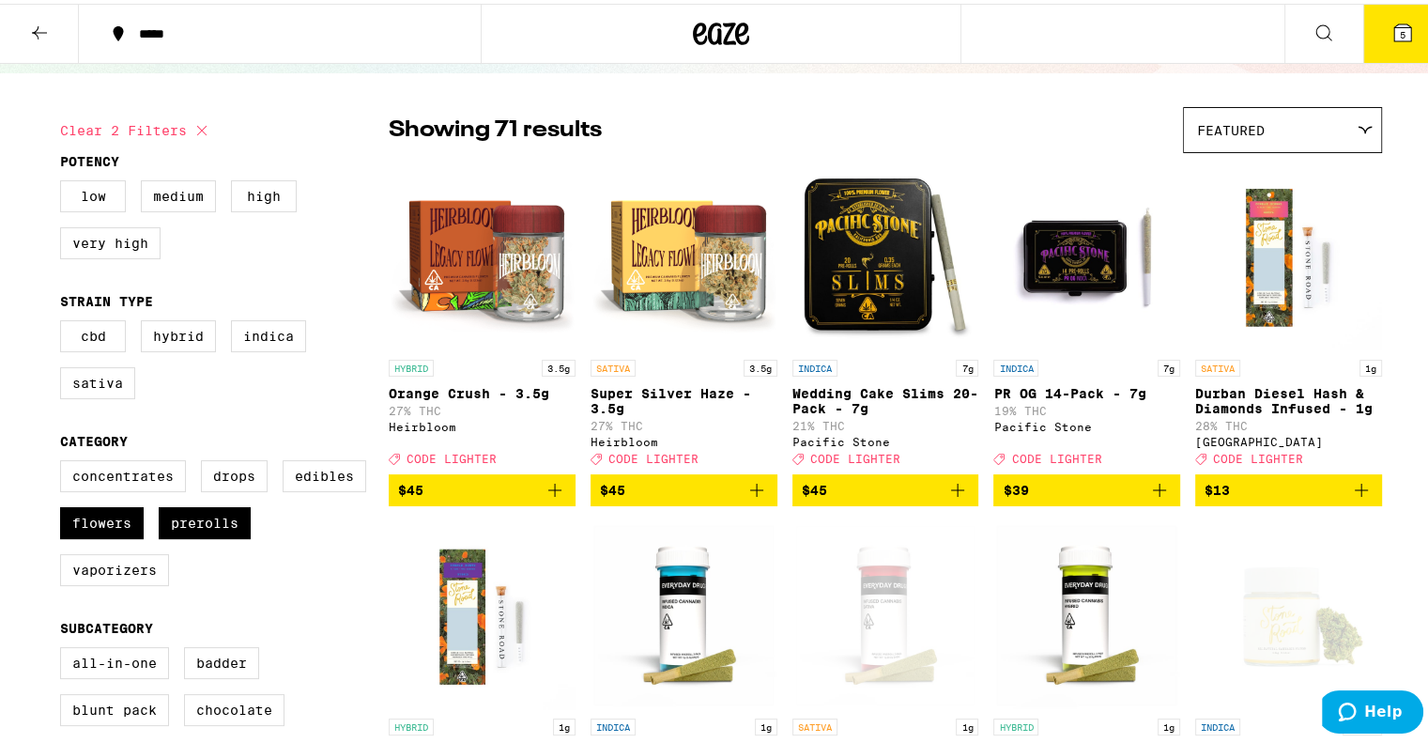
scroll to position [119, 0]
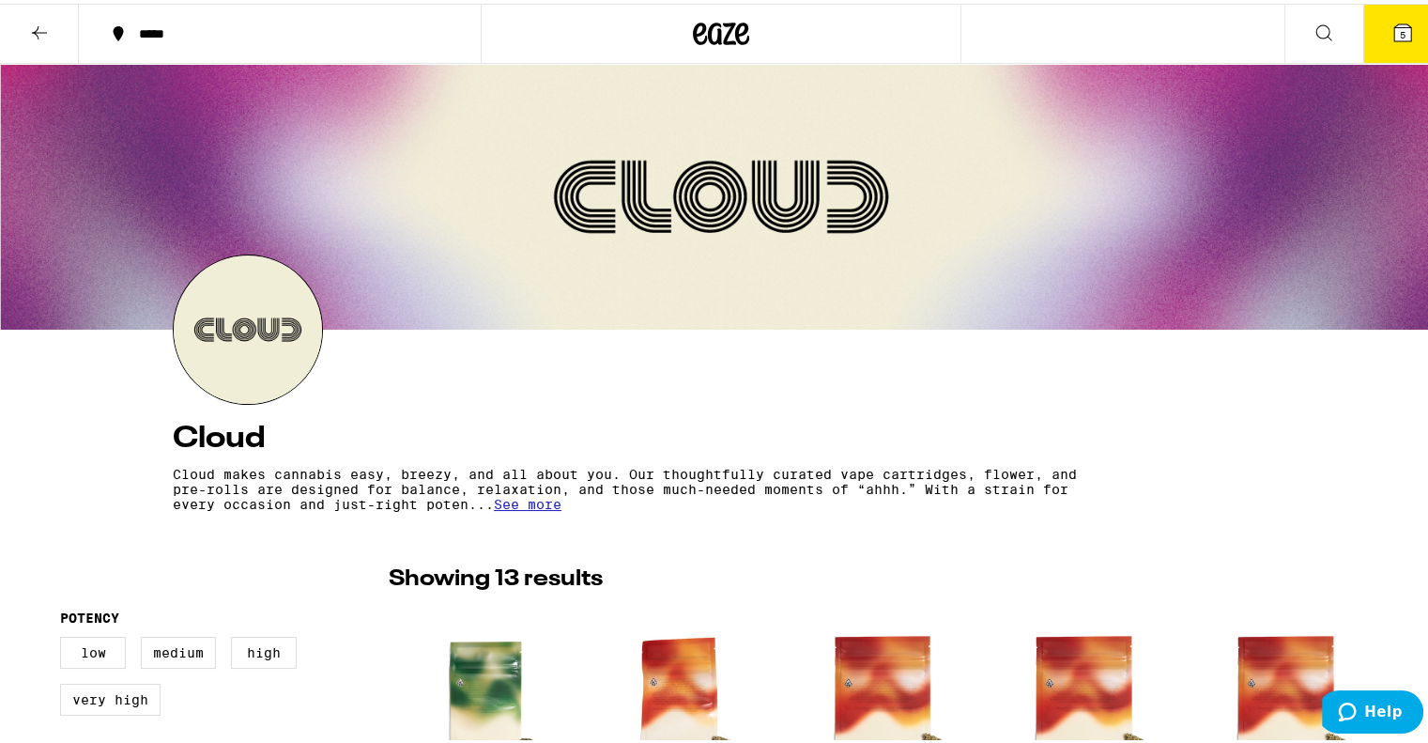
click at [1313, 23] on icon at bounding box center [1324, 29] width 23 height 23
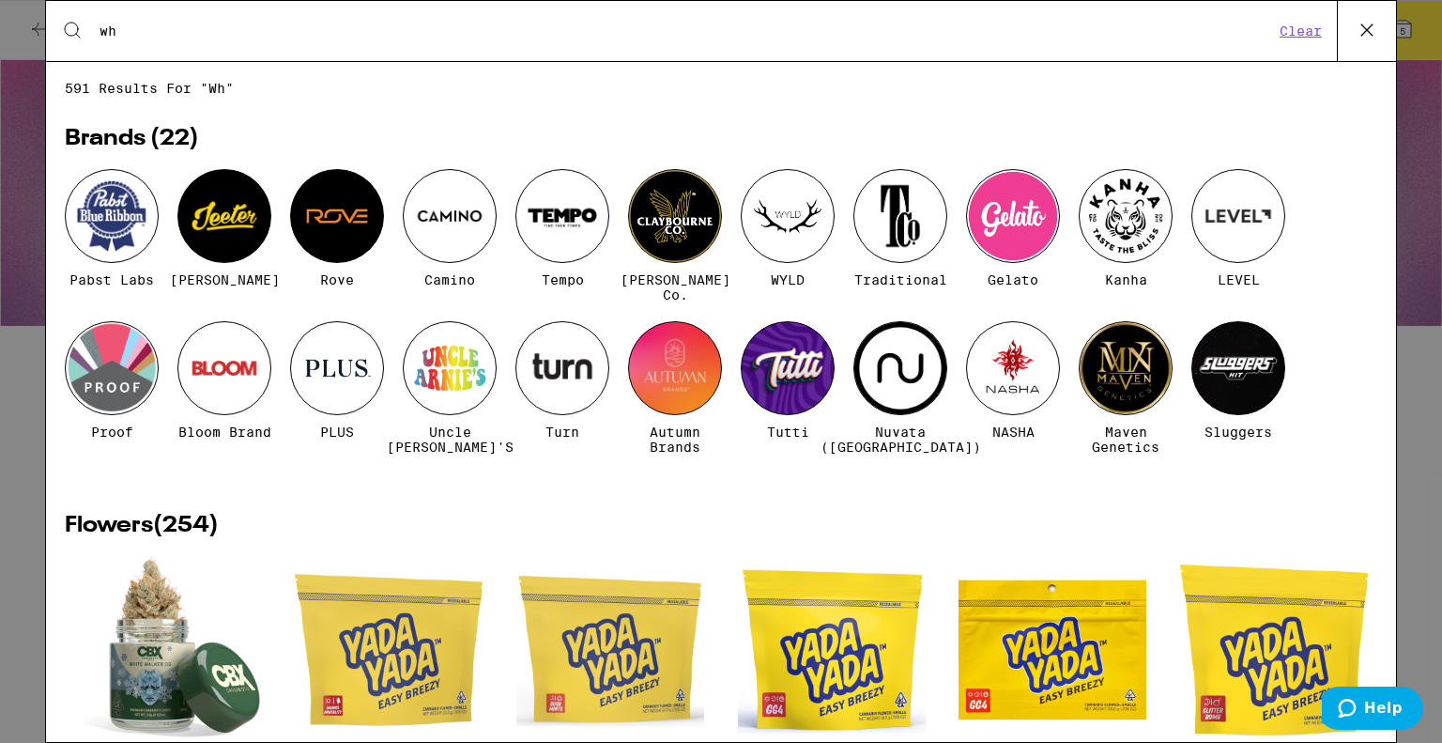
type input "white widow"
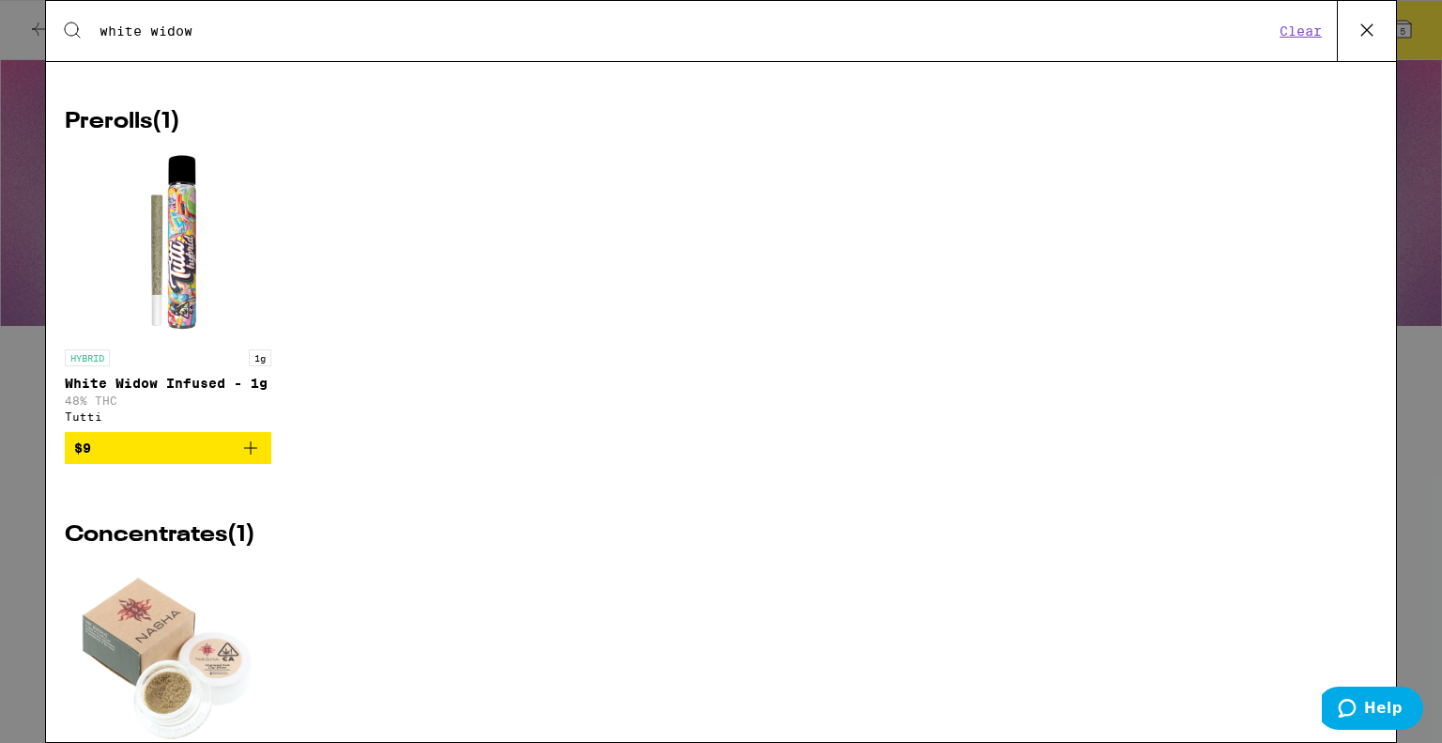
scroll to position [417, 0]
click at [249, 459] on icon "Add to bag" at bounding box center [250, 448] width 23 height 23
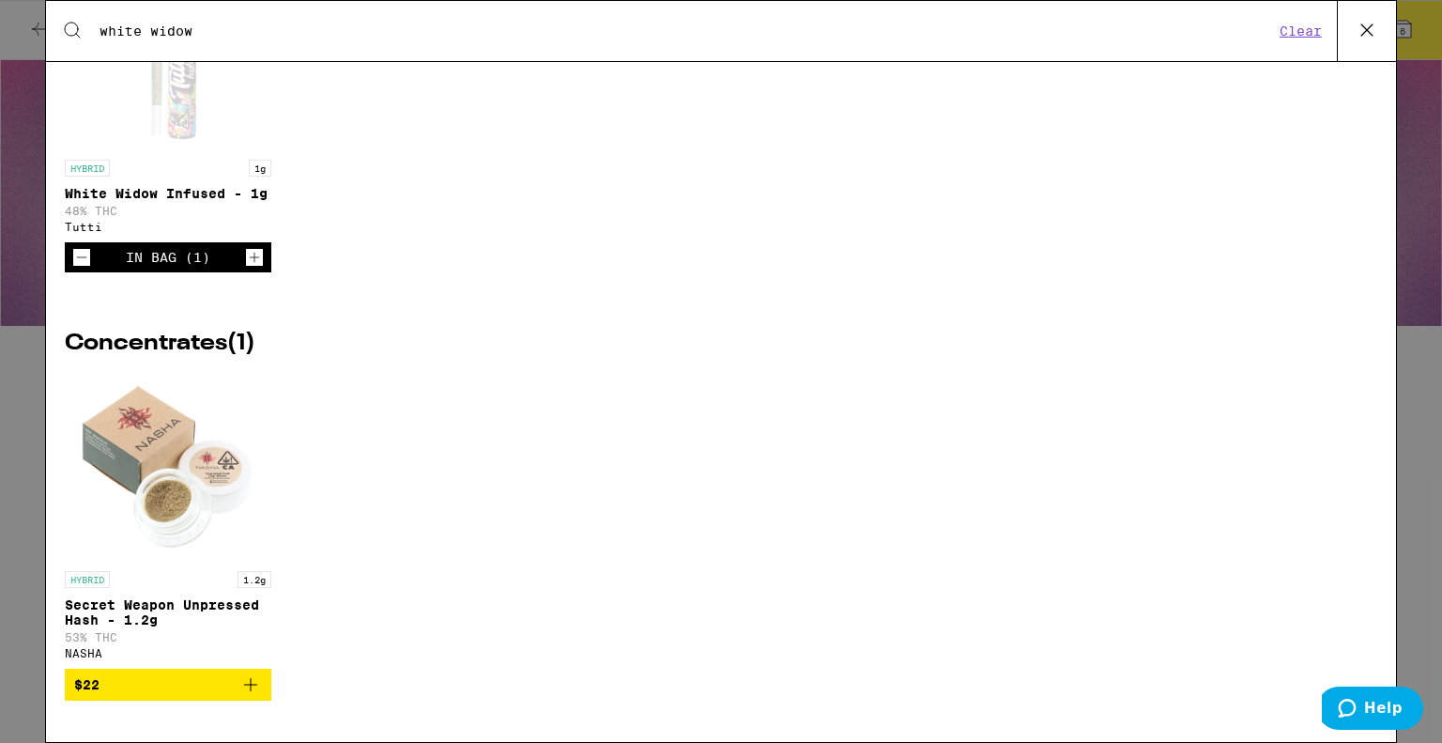
scroll to position [622, 0]
click at [249, 691] on icon "Add to bag" at bounding box center [250, 684] width 23 height 23
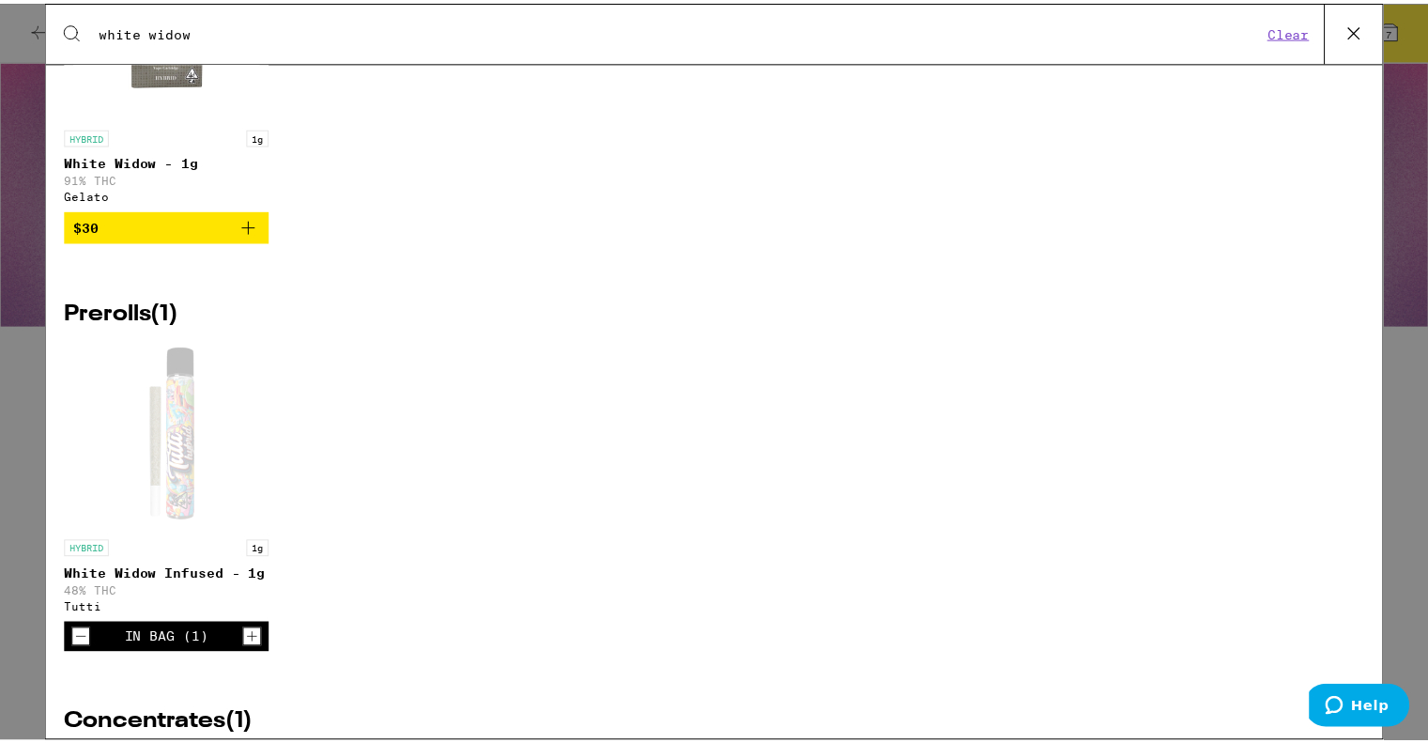
scroll to position [0, 0]
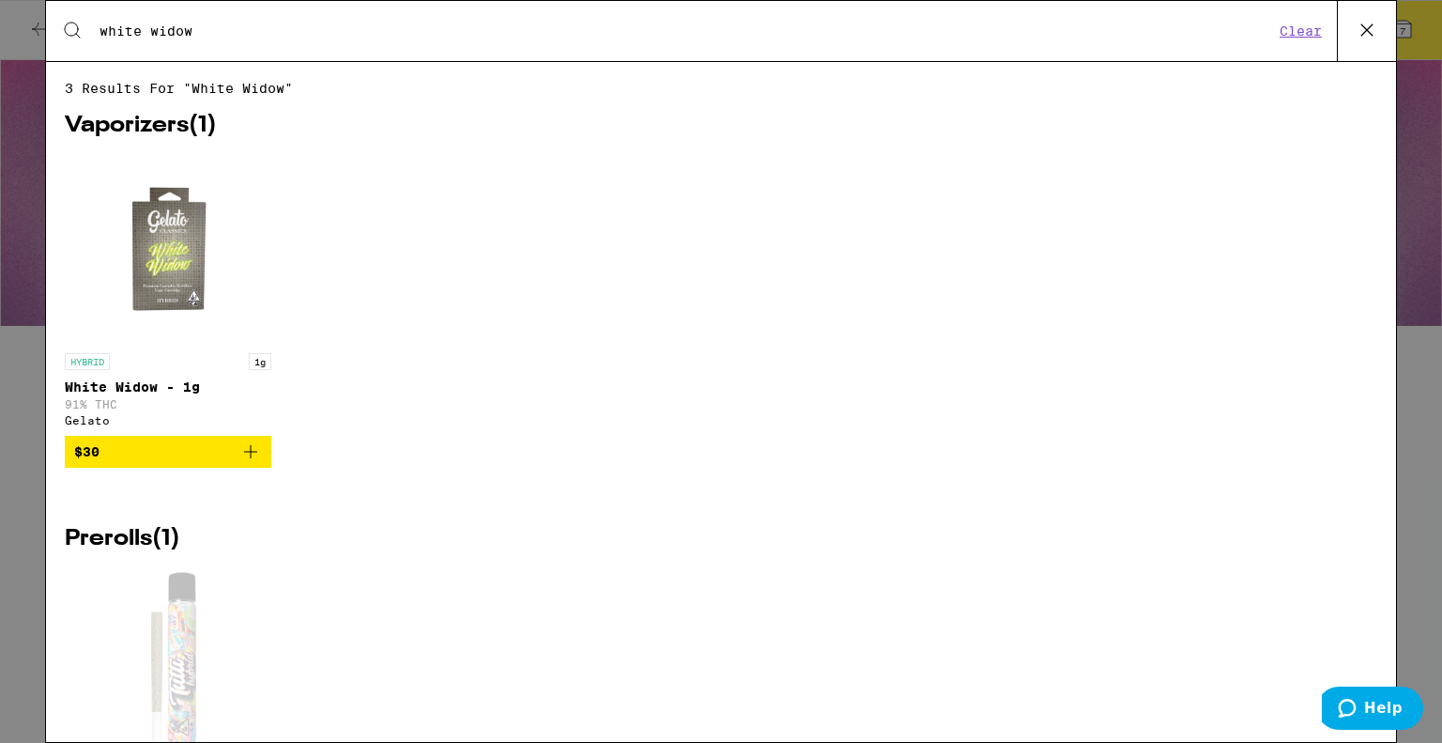
click at [188, 221] on img "Open page for White Widow - 1g from Gelato" at bounding box center [168, 250] width 188 height 188
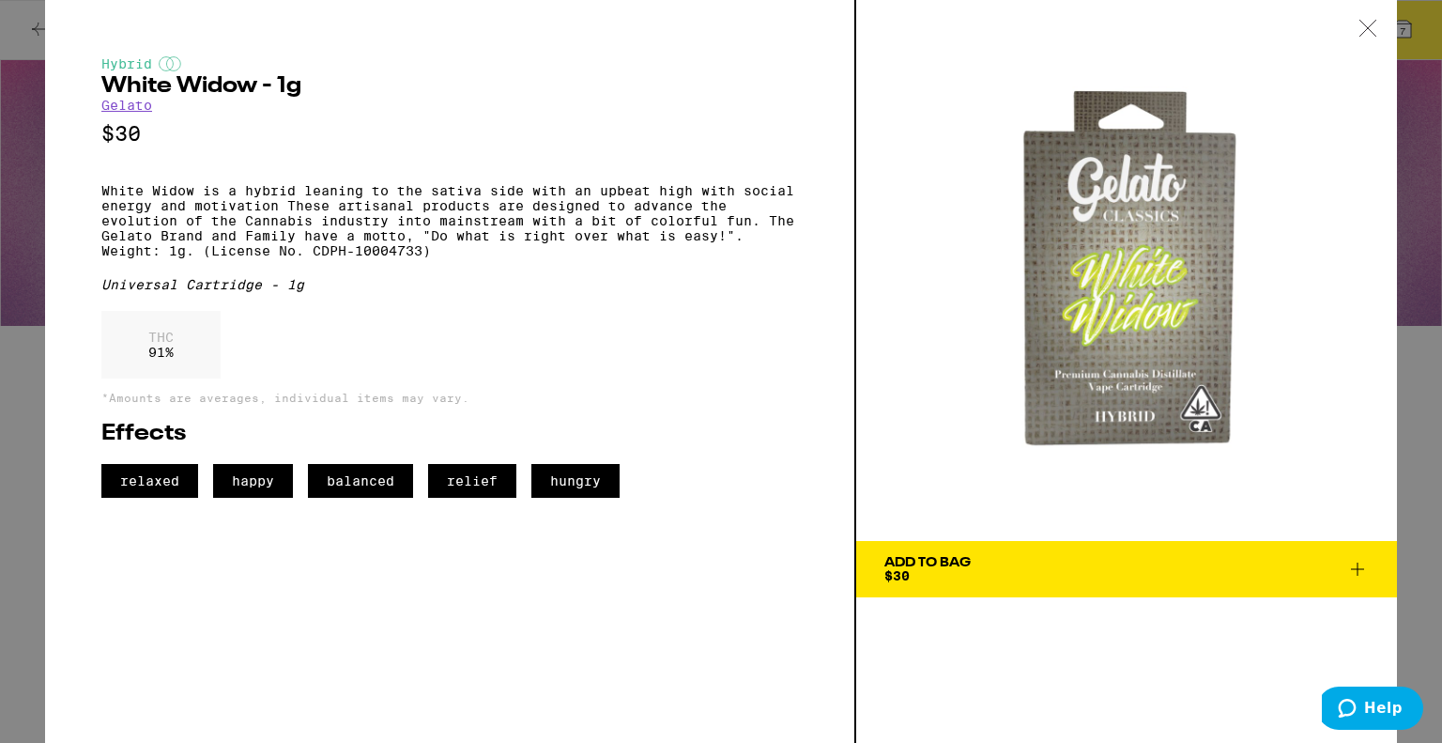
click at [1366, 26] on icon at bounding box center [1368, 28] width 16 height 16
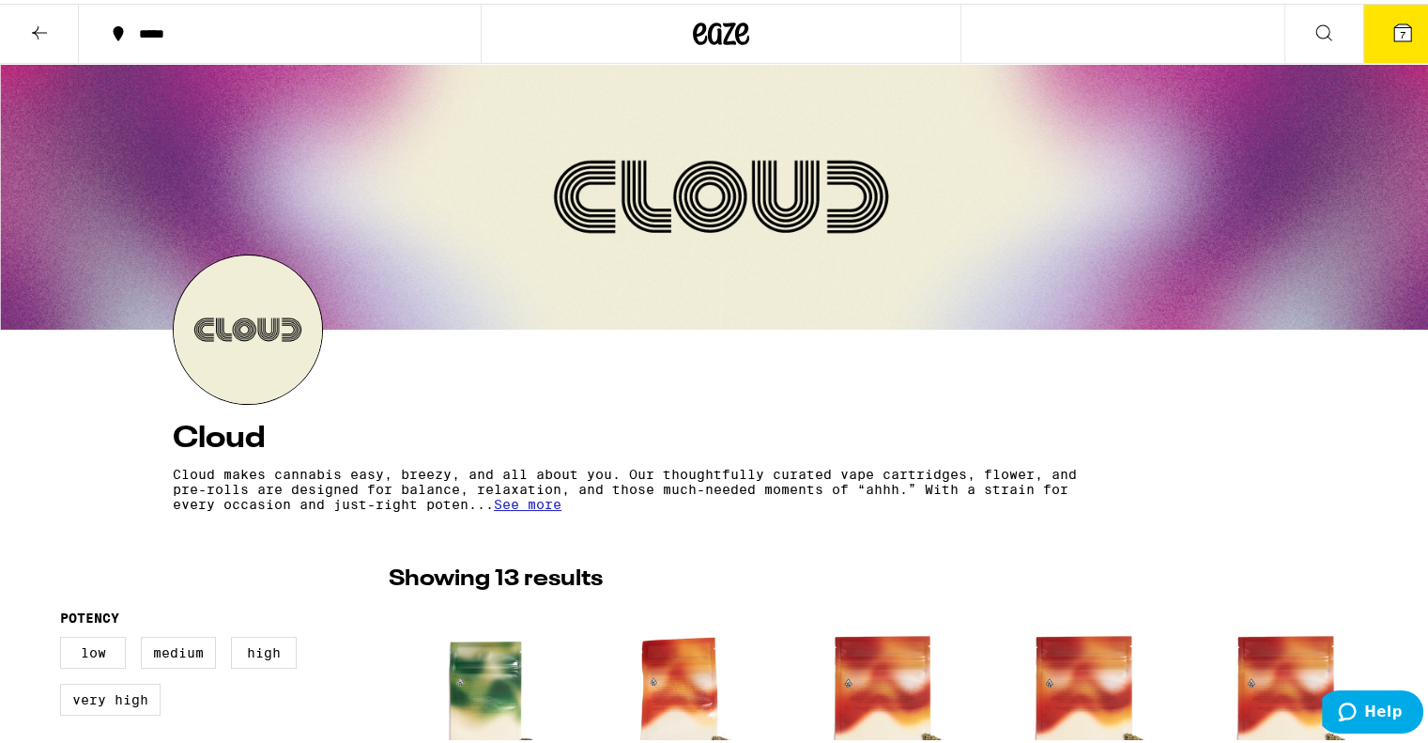
click at [38, 28] on icon at bounding box center [39, 29] width 15 height 13
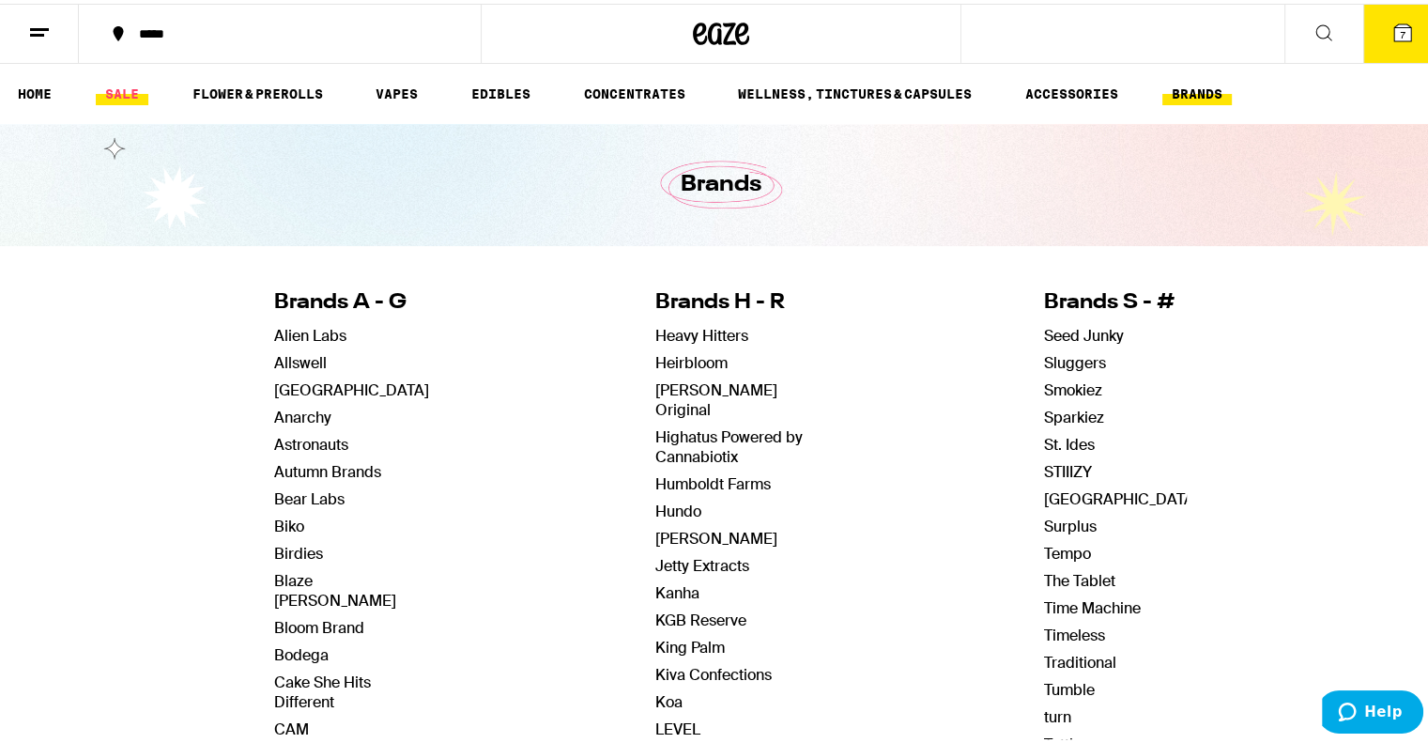
click at [115, 93] on link "SALE" at bounding box center [122, 90] width 53 height 23
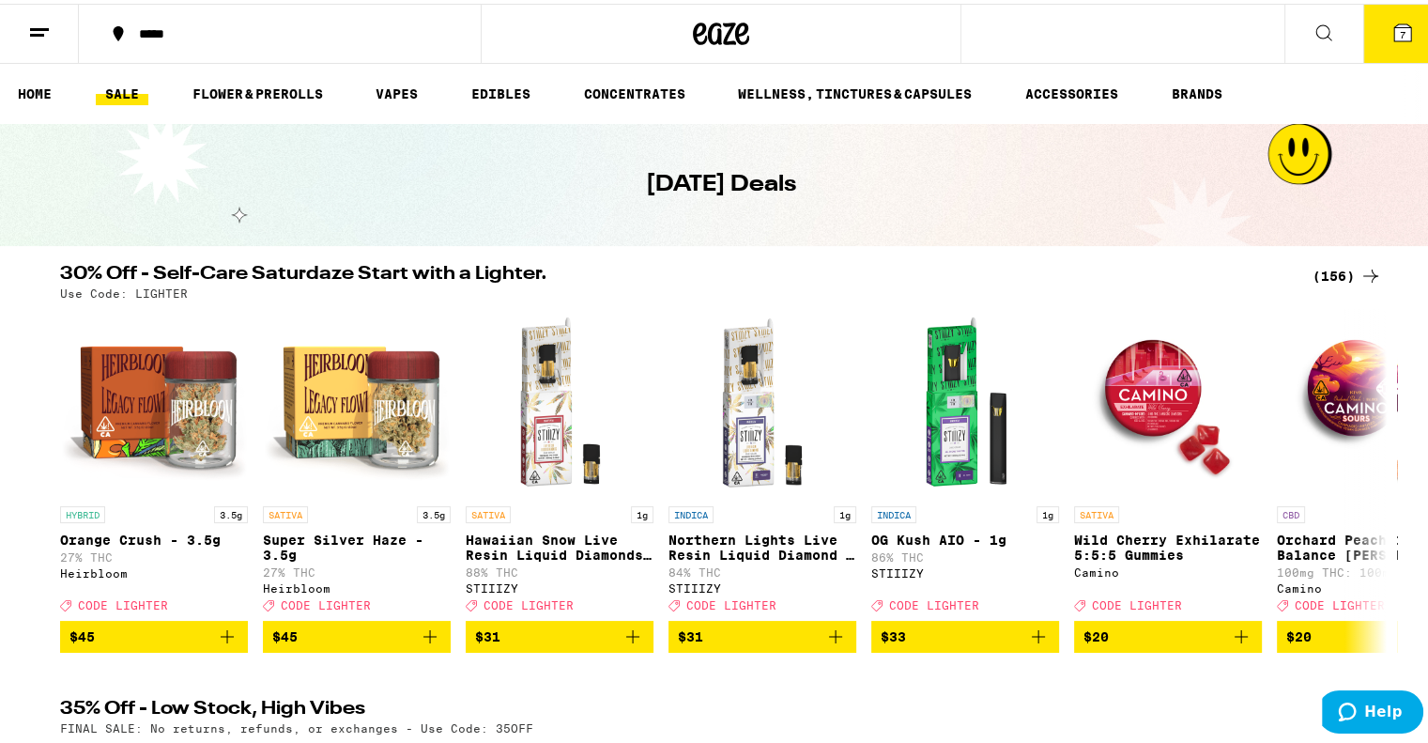
click at [1337, 270] on div "(156)" at bounding box center [1347, 272] width 69 height 23
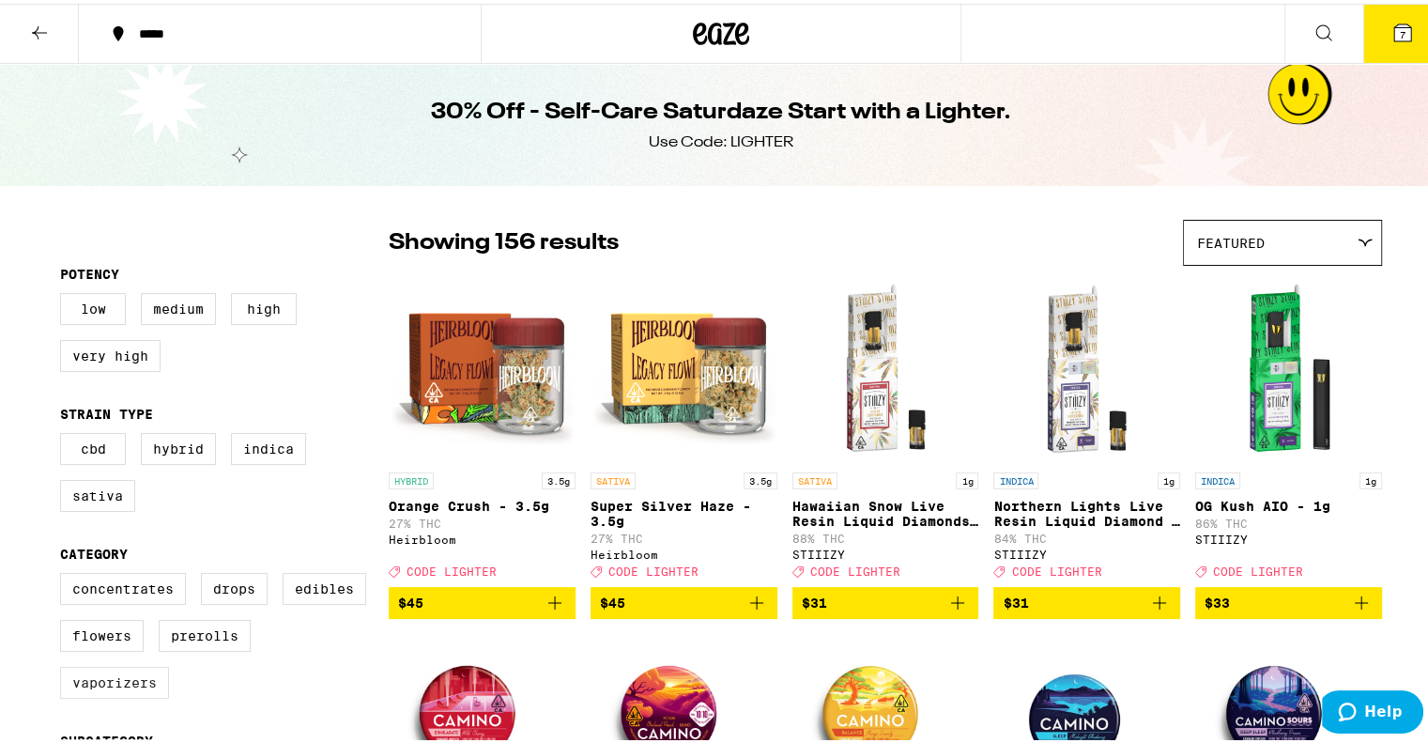
click at [99, 694] on label "Vaporizers" at bounding box center [114, 679] width 109 height 32
click at [65, 573] on input "Vaporizers" at bounding box center [64, 572] width 1 height 1
checkbox input "true"
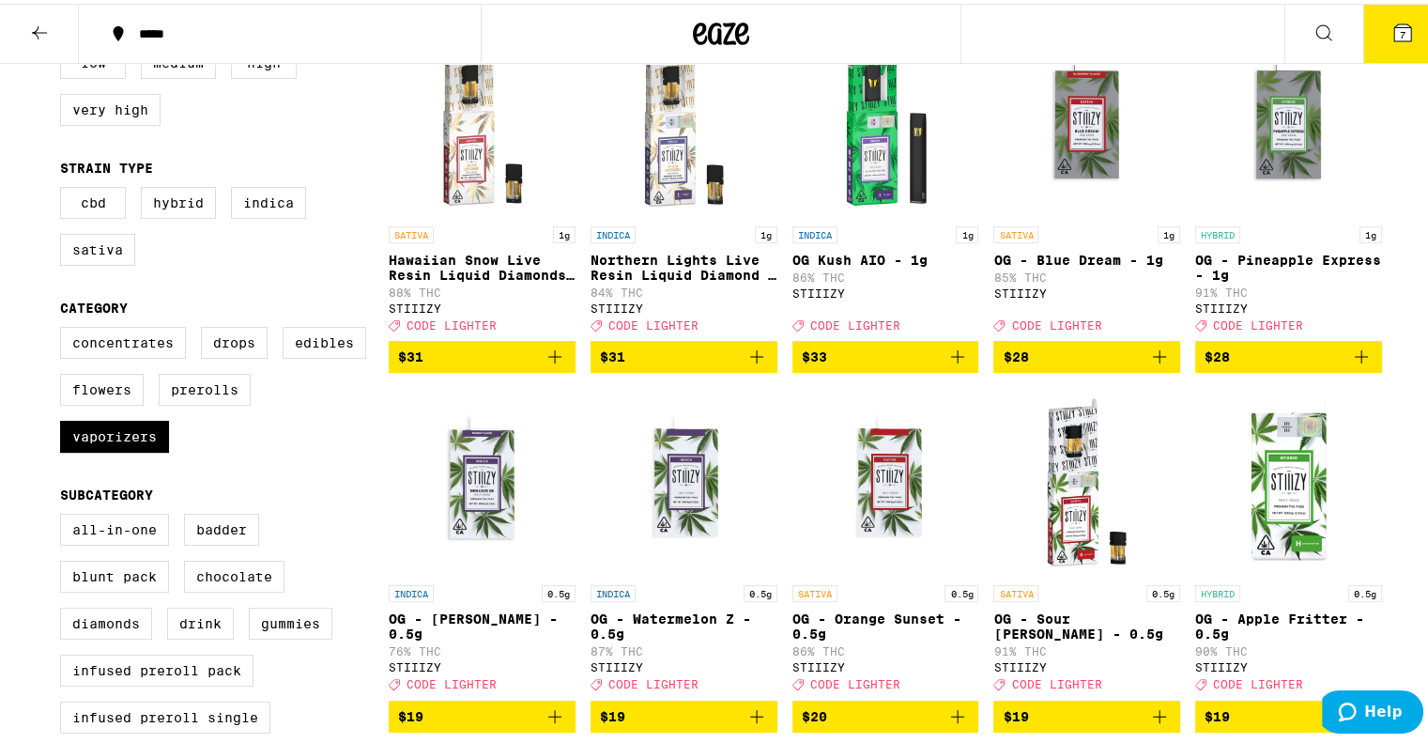
scroll to position [247, 0]
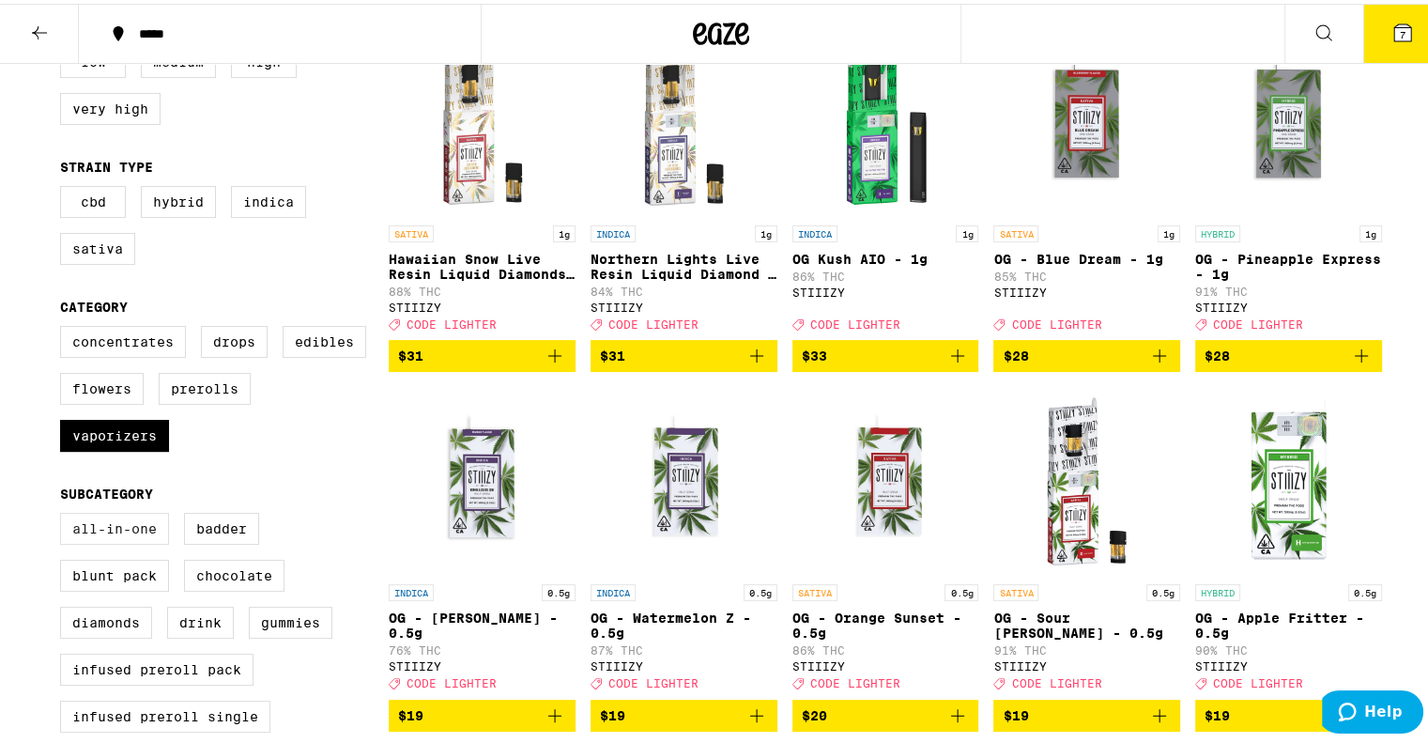
click at [86, 540] on label "All-In-One" at bounding box center [114, 525] width 109 height 32
click at [65, 513] on input "All-In-One" at bounding box center [64, 512] width 1 height 1
checkbox input "true"
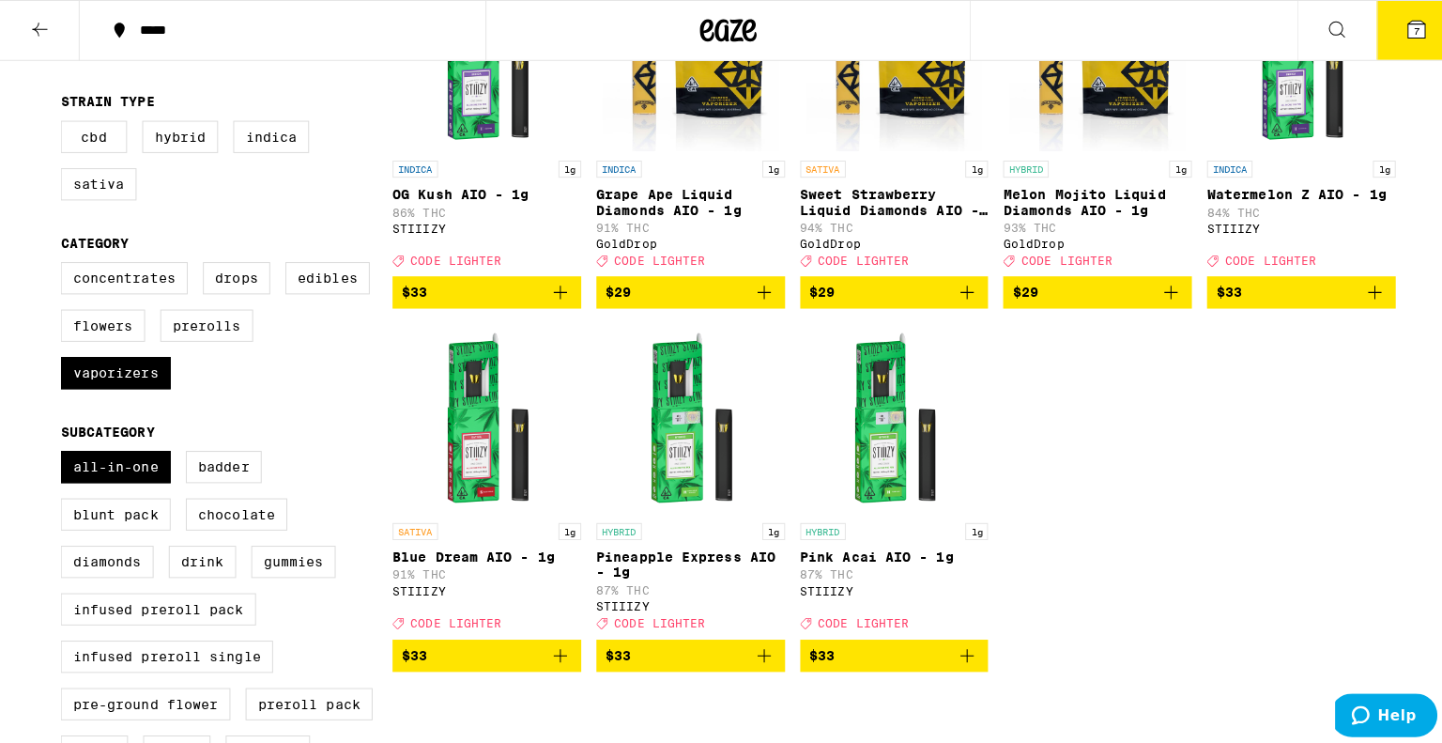
scroll to position [308, 0]
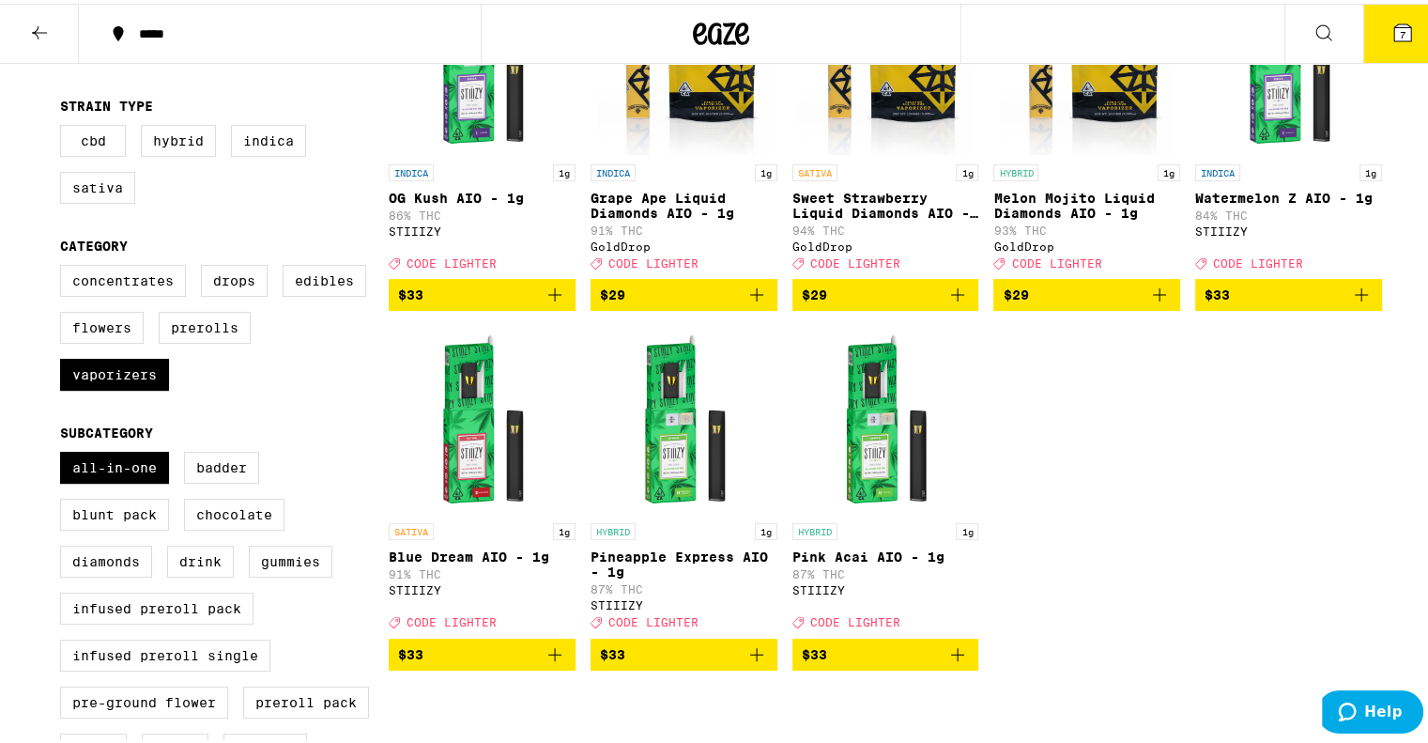
click at [1394, 22] on icon at bounding box center [1402, 29] width 17 height 17
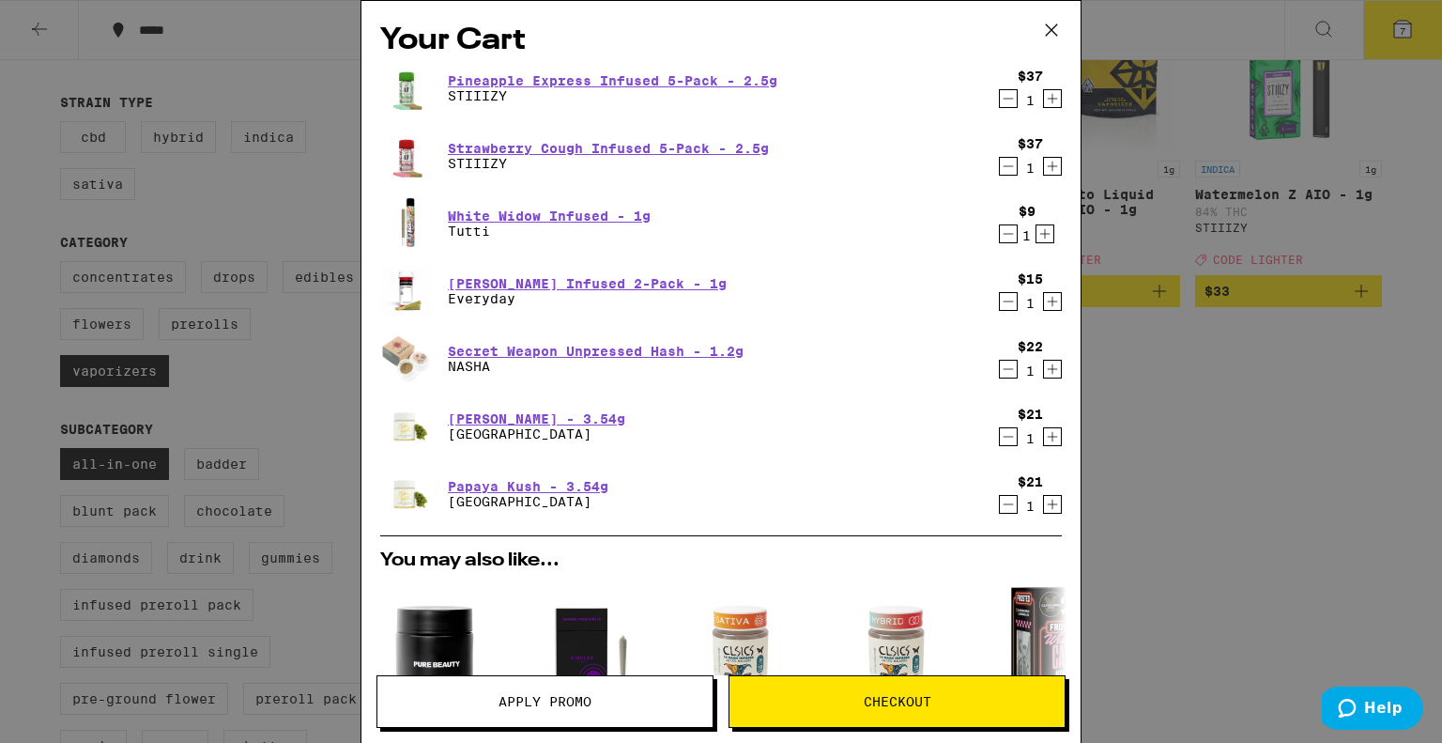
click at [1000, 96] on icon "Decrement" at bounding box center [1008, 98] width 17 height 23
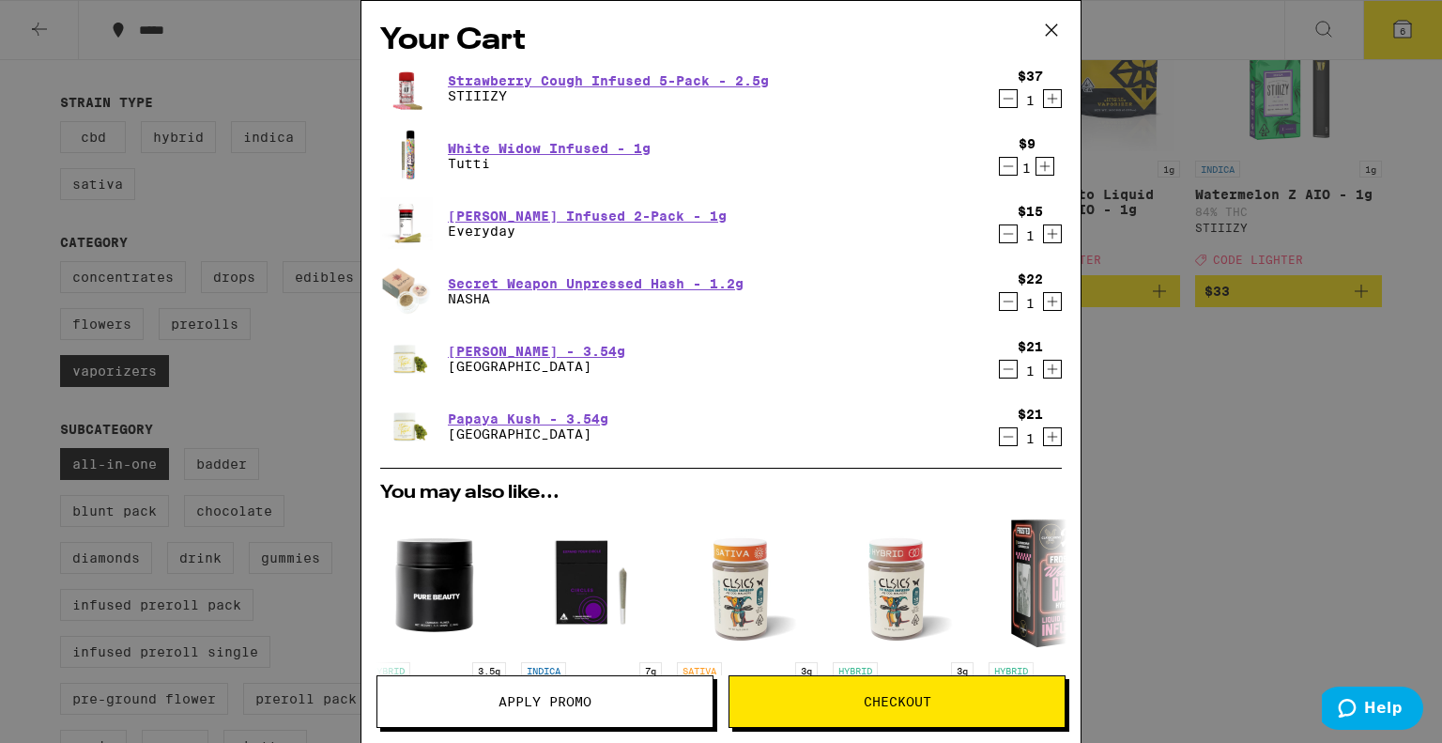
click at [1000, 100] on icon "Decrement" at bounding box center [1008, 98] width 17 height 23
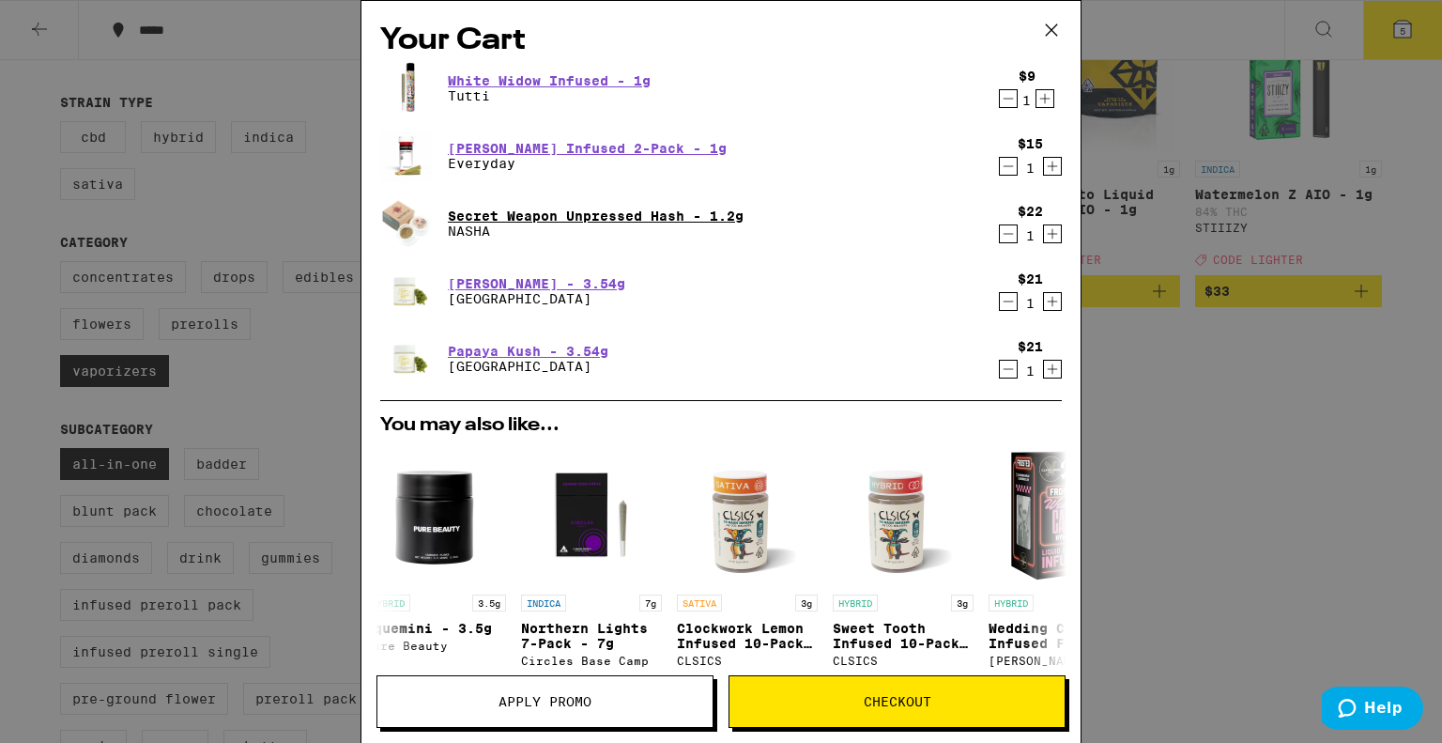
click at [642, 213] on link "Secret Weapon Unpressed Hash - 1.2g" at bounding box center [596, 215] width 296 height 15
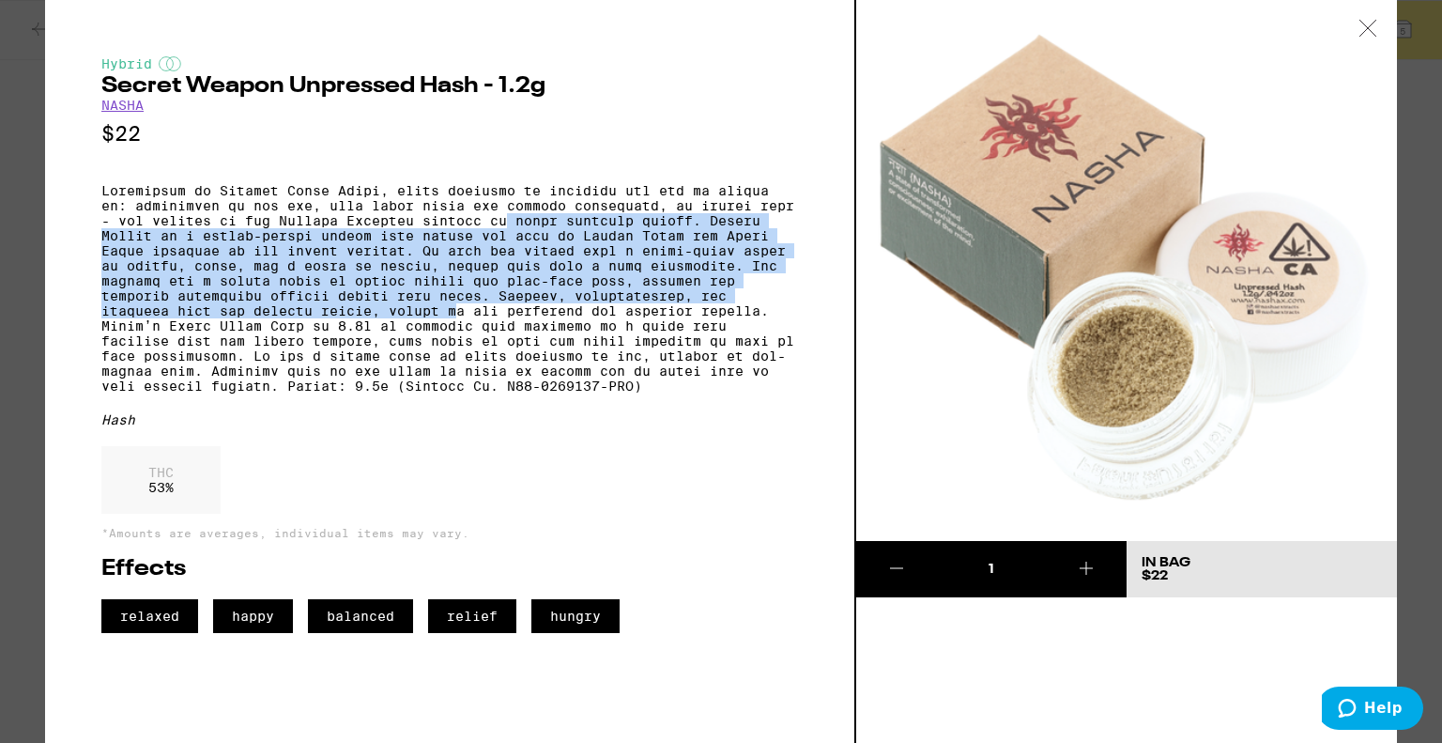
drag, startPoint x: 513, startPoint y: 227, endPoint x: 456, endPoint y: 327, distance: 114.4
click at [456, 327] on p at bounding box center [449, 288] width 697 height 210
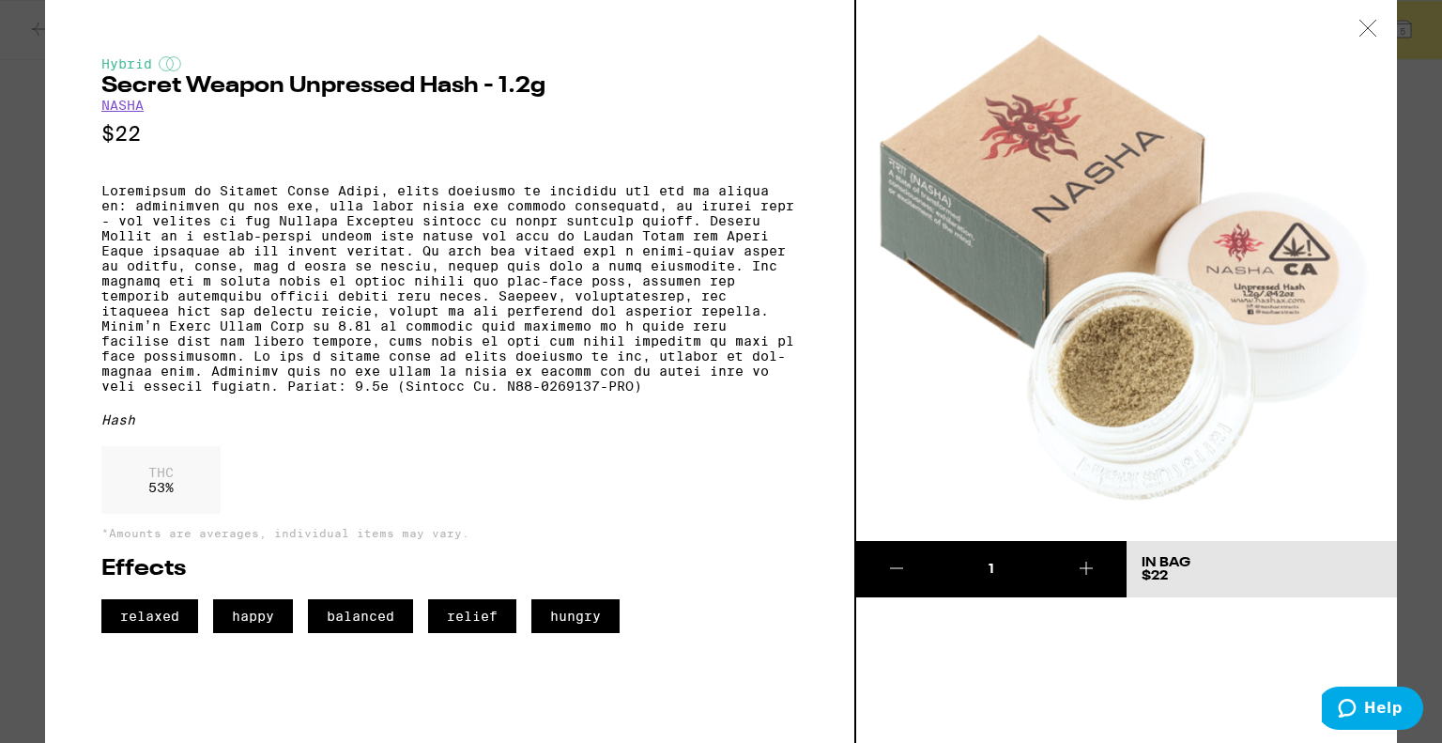
click at [1367, 28] on icon at bounding box center [1368, 28] width 16 height 16
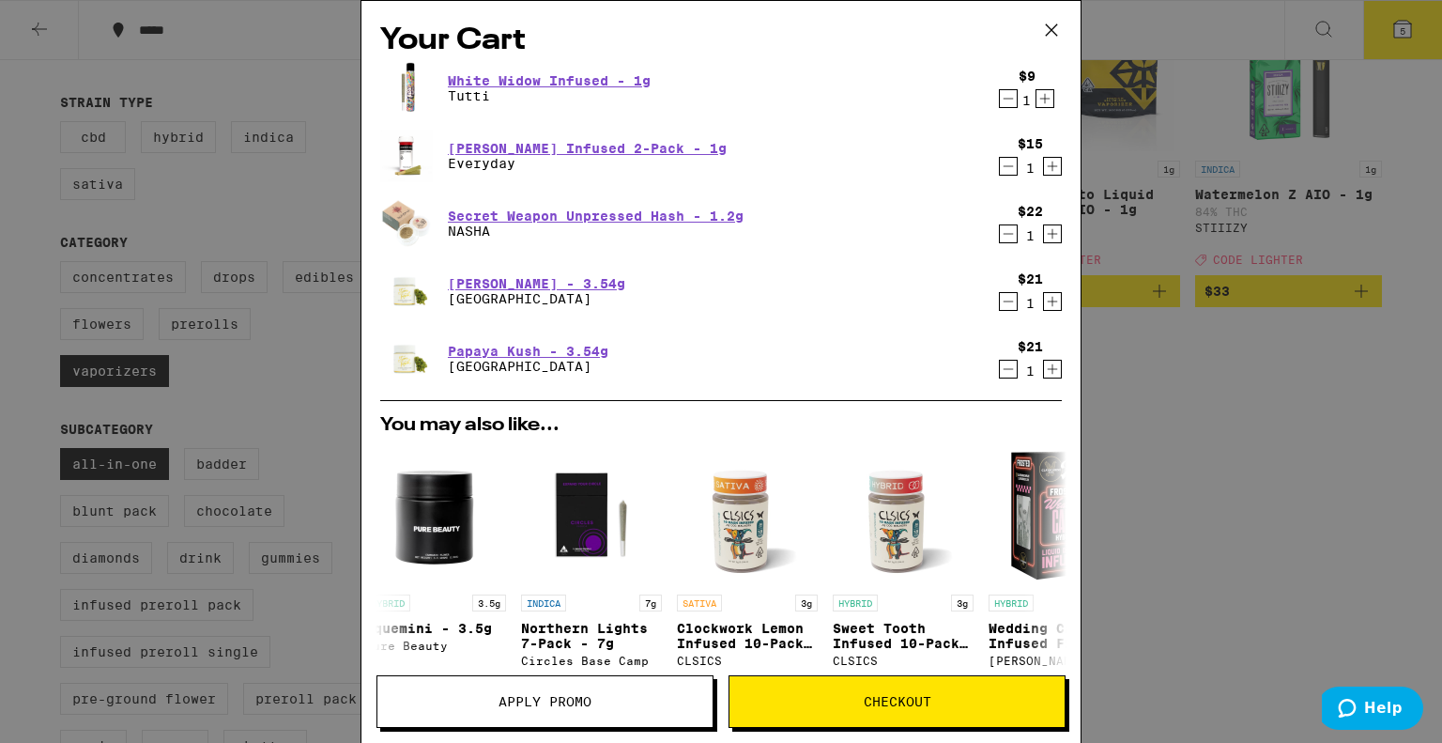
click at [1054, 19] on icon at bounding box center [1051, 30] width 28 height 28
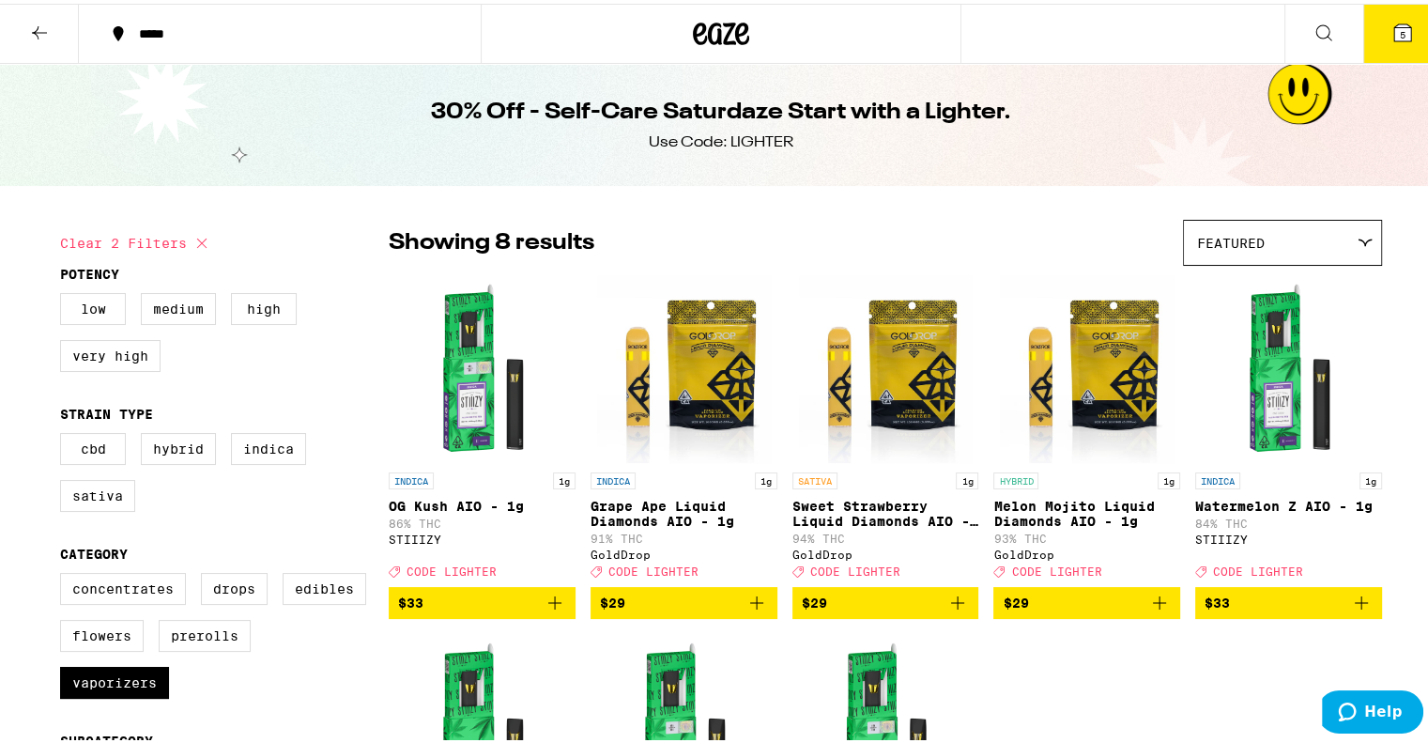
click at [1394, 22] on icon at bounding box center [1402, 29] width 17 height 17
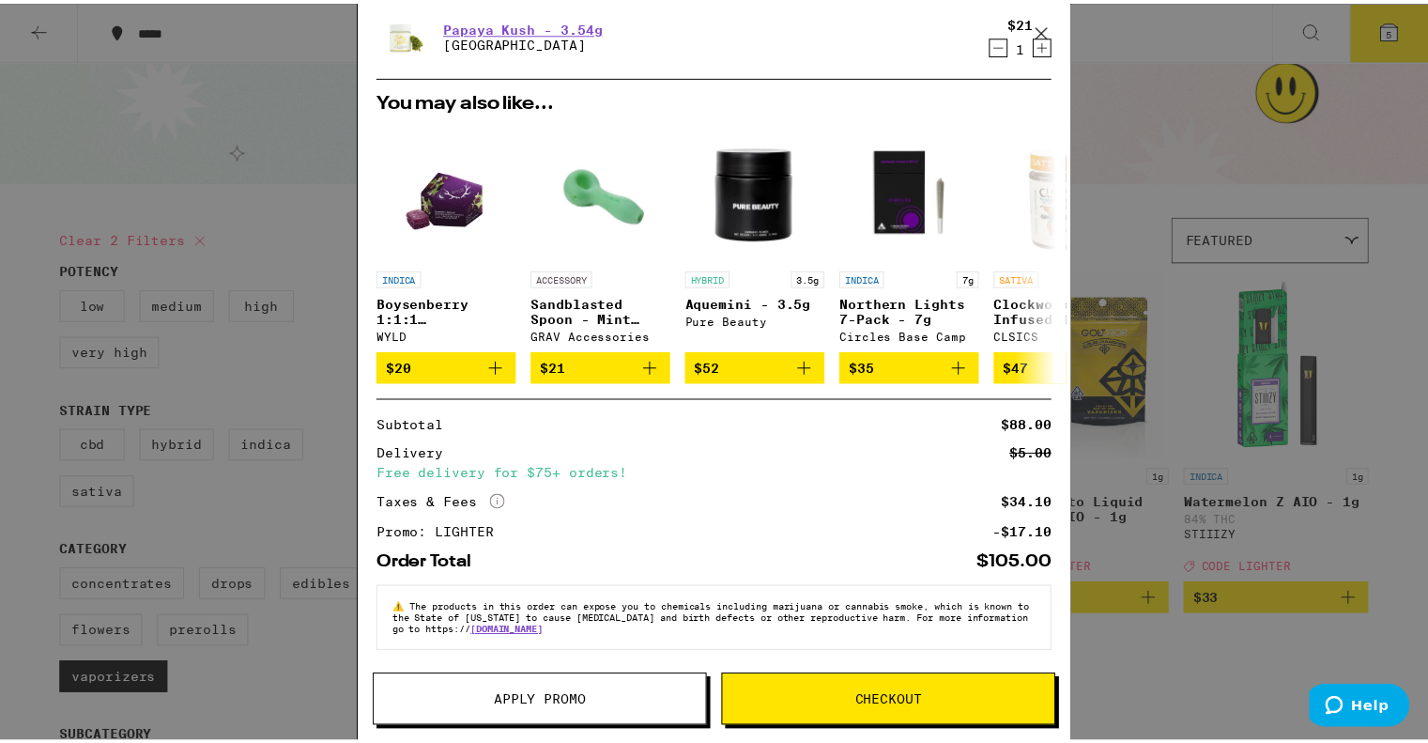
scroll to position [330, 0]
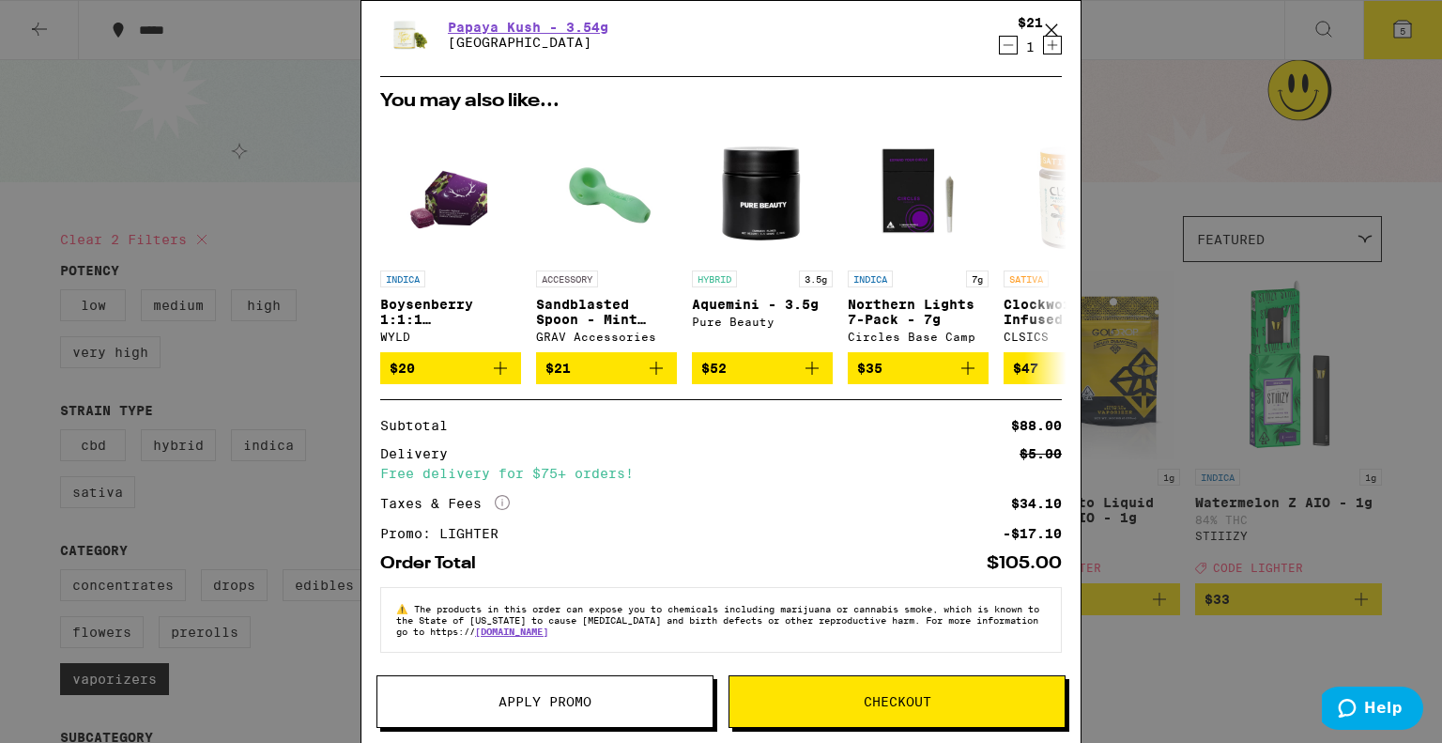
click at [1058, 25] on icon at bounding box center [1051, 30] width 28 height 28
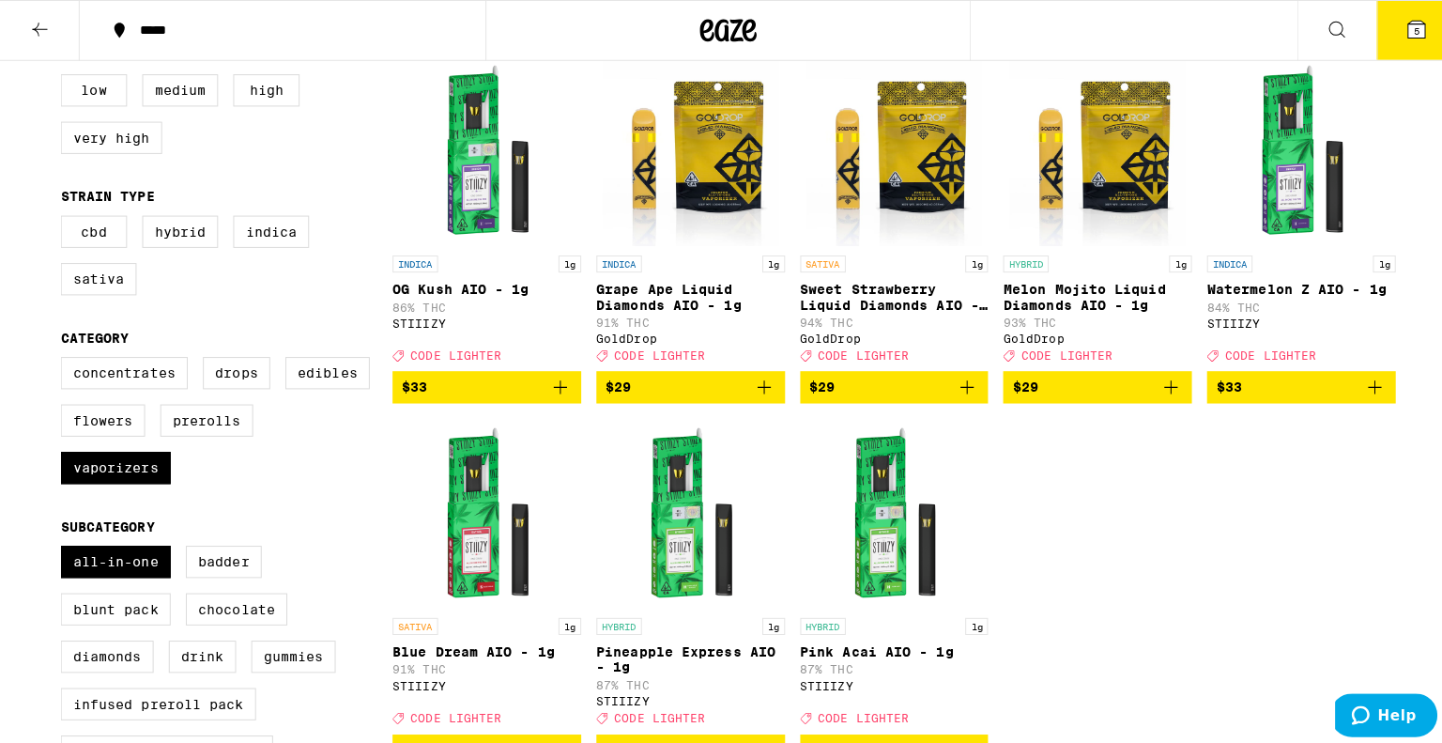
scroll to position [89, 0]
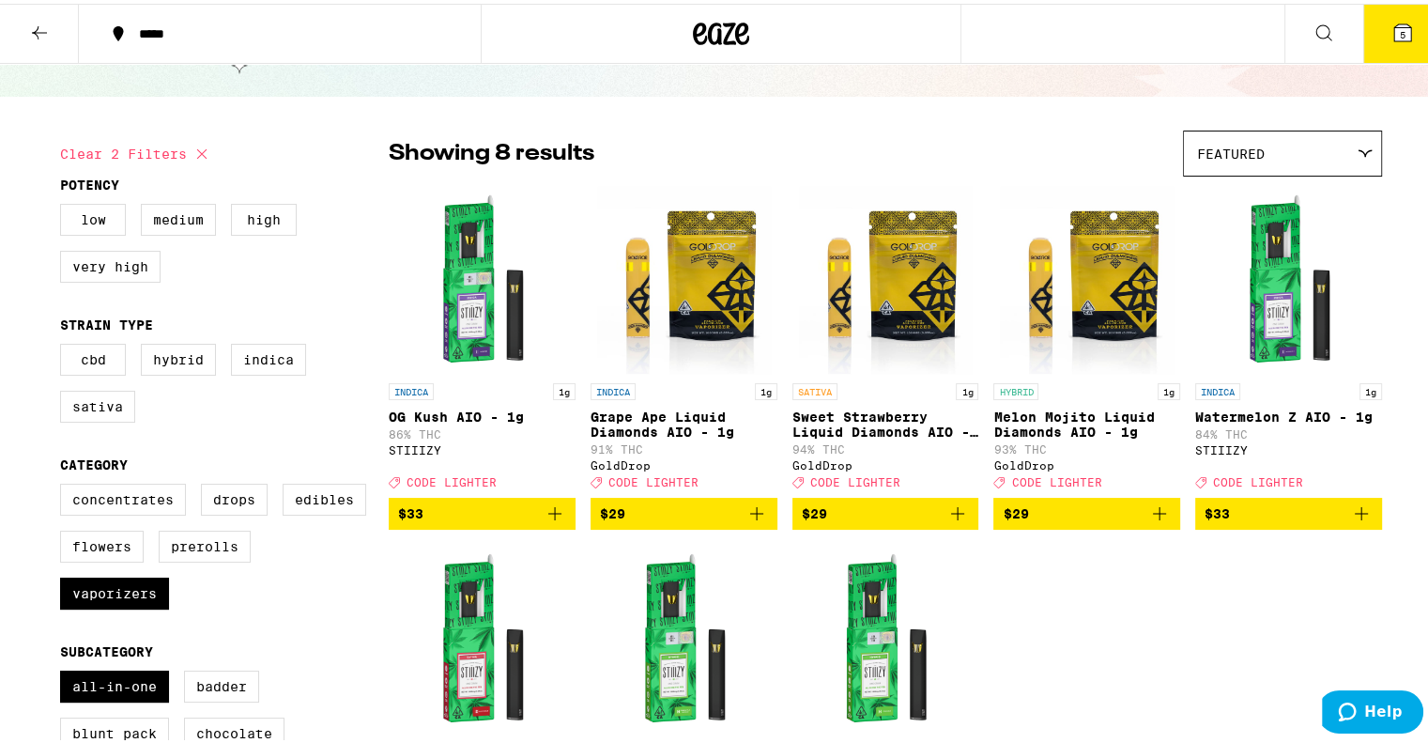
click at [1394, 27] on icon at bounding box center [1402, 29] width 17 height 17
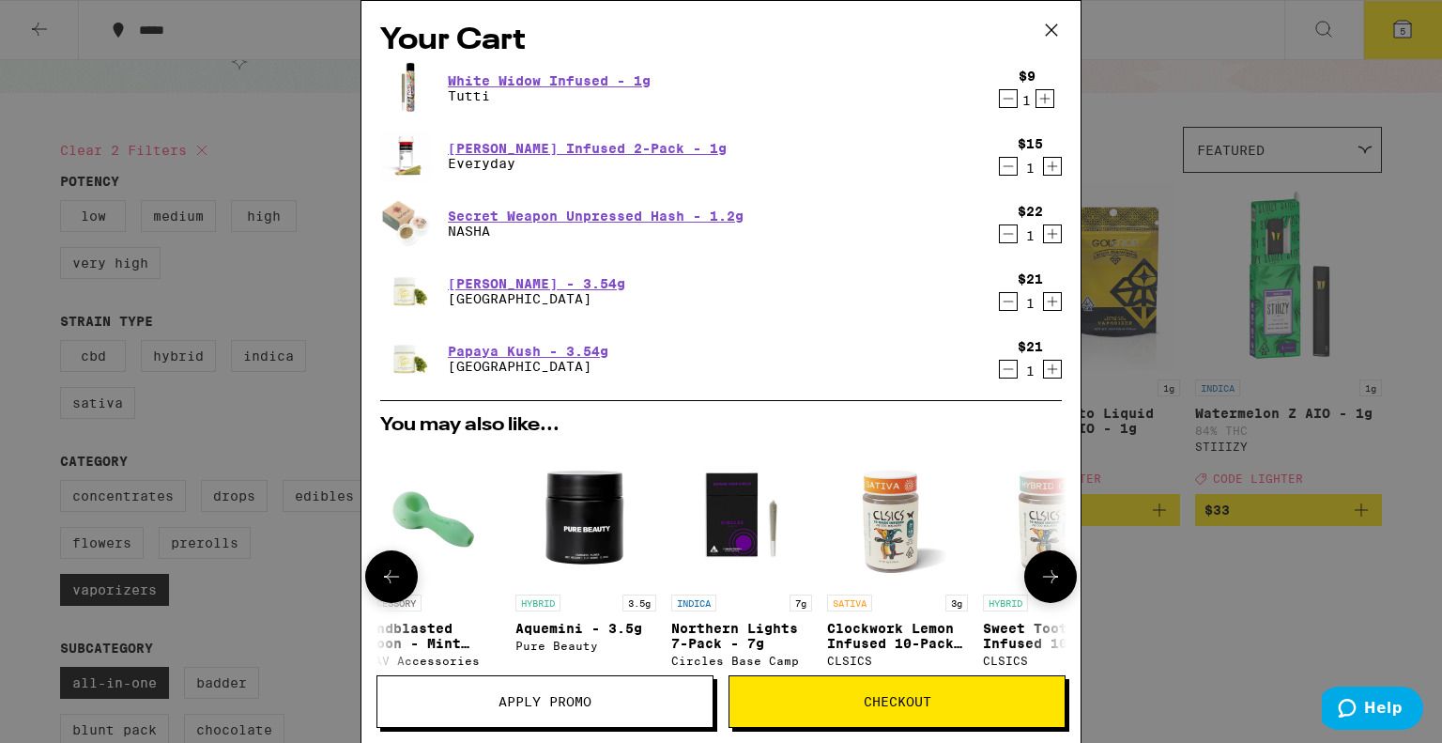
scroll to position [0, 177]
click at [923, 701] on span "Checkout" at bounding box center [898, 701] width 68 height 13
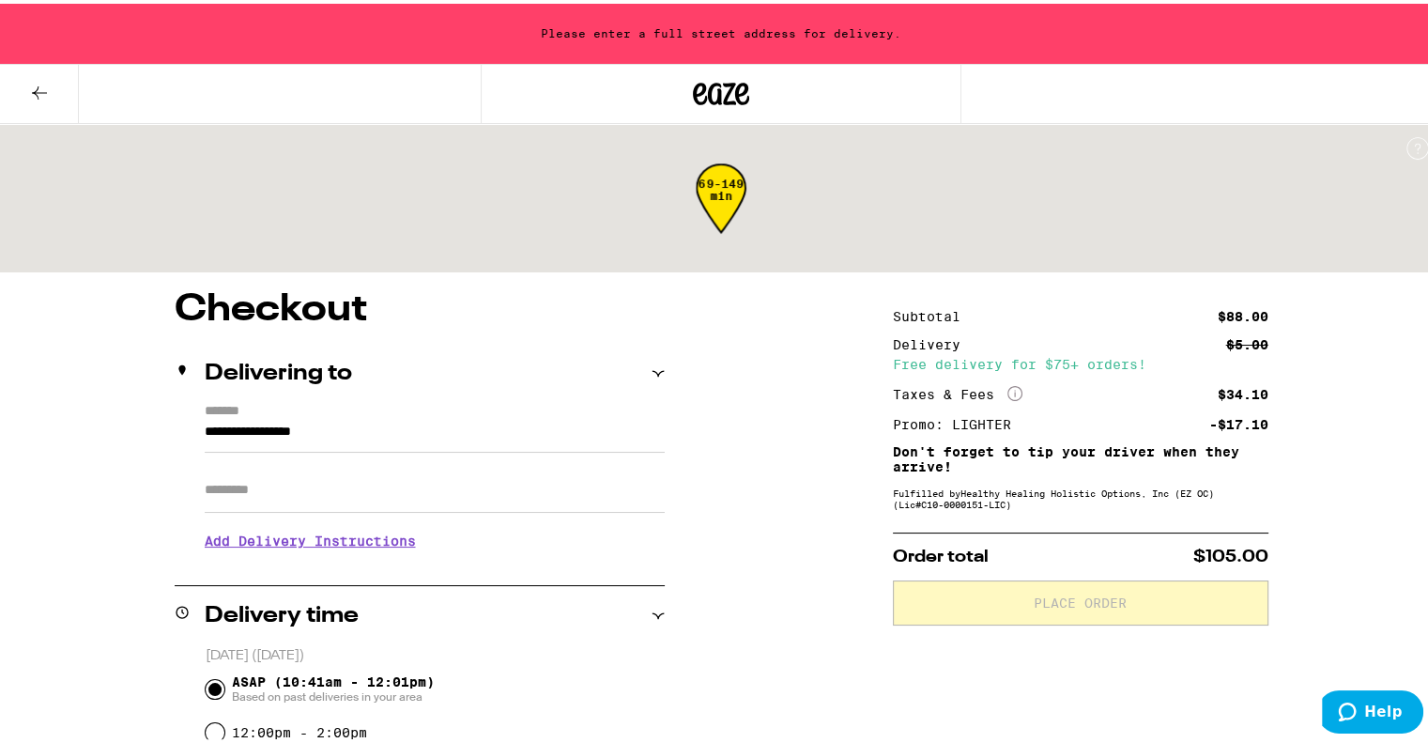
scroll to position [83, 0]
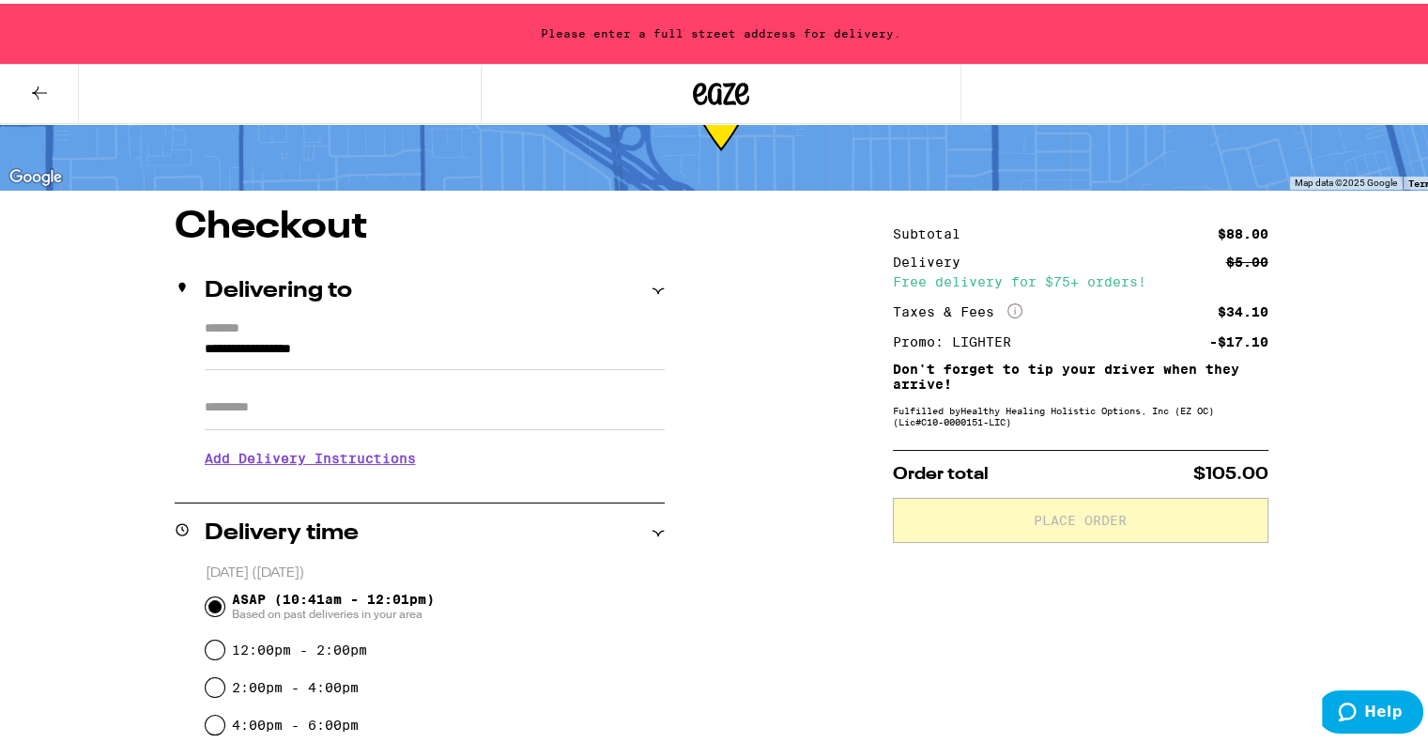
click at [374, 356] on input "**********" at bounding box center [435, 350] width 460 height 32
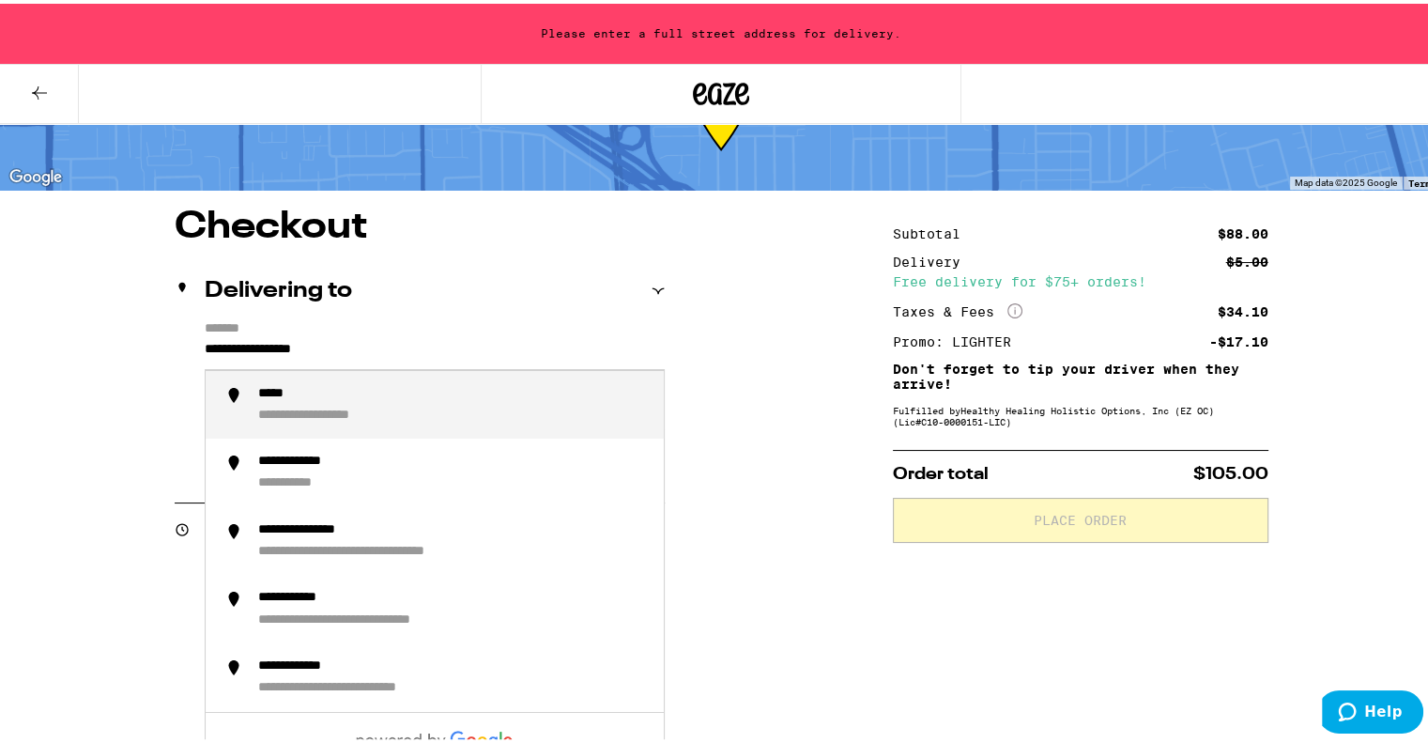
click at [374, 356] on input "**********" at bounding box center [435, 350] width 460 height 32
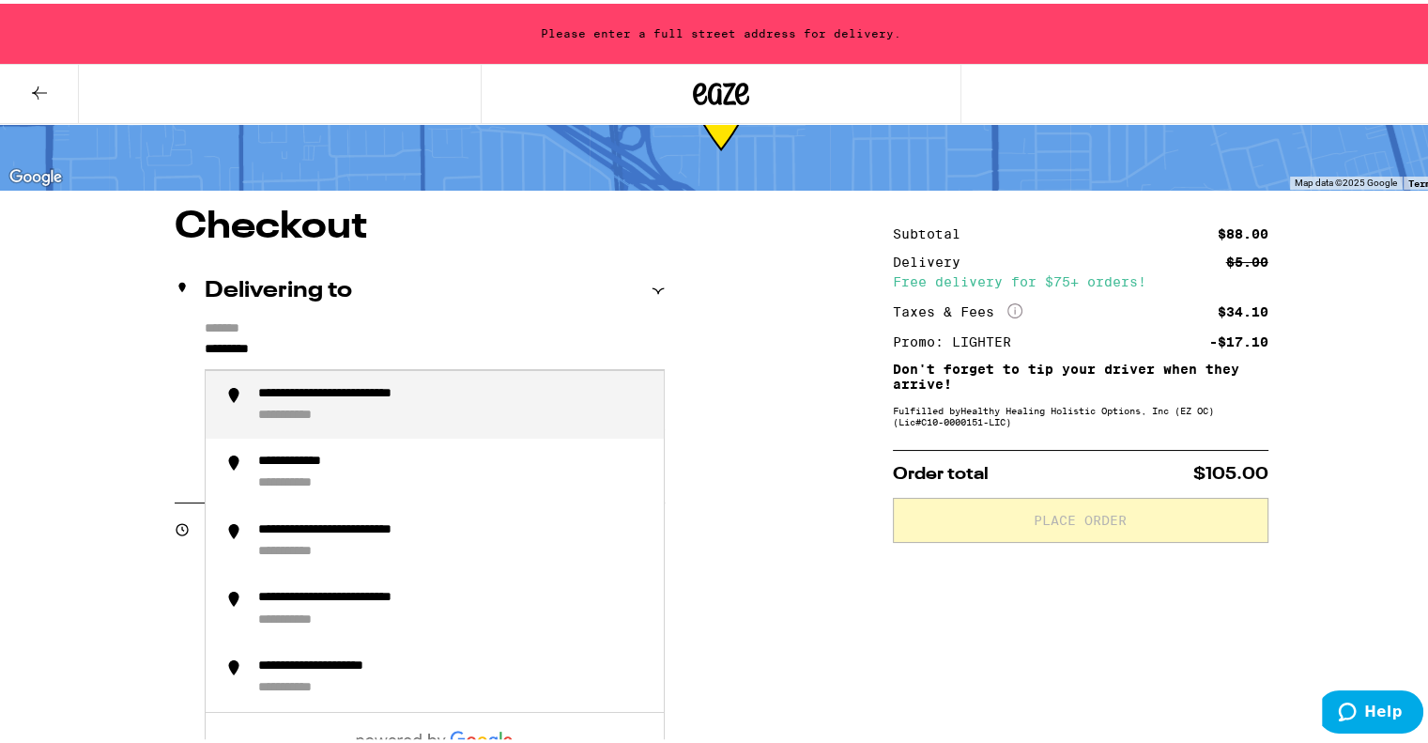
click at [328, 401] on div "**********" at bounding box center [453, 401] width 391 height 38
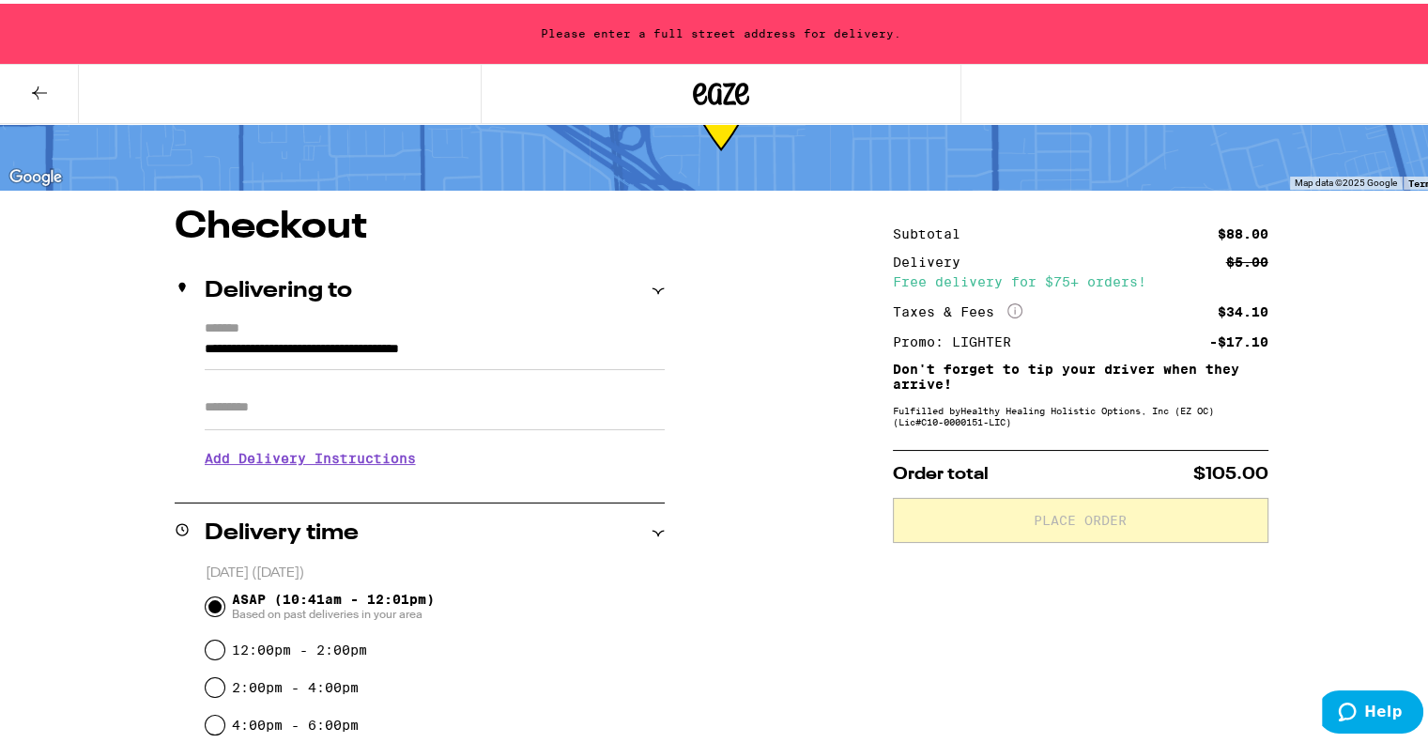
type input "**********"
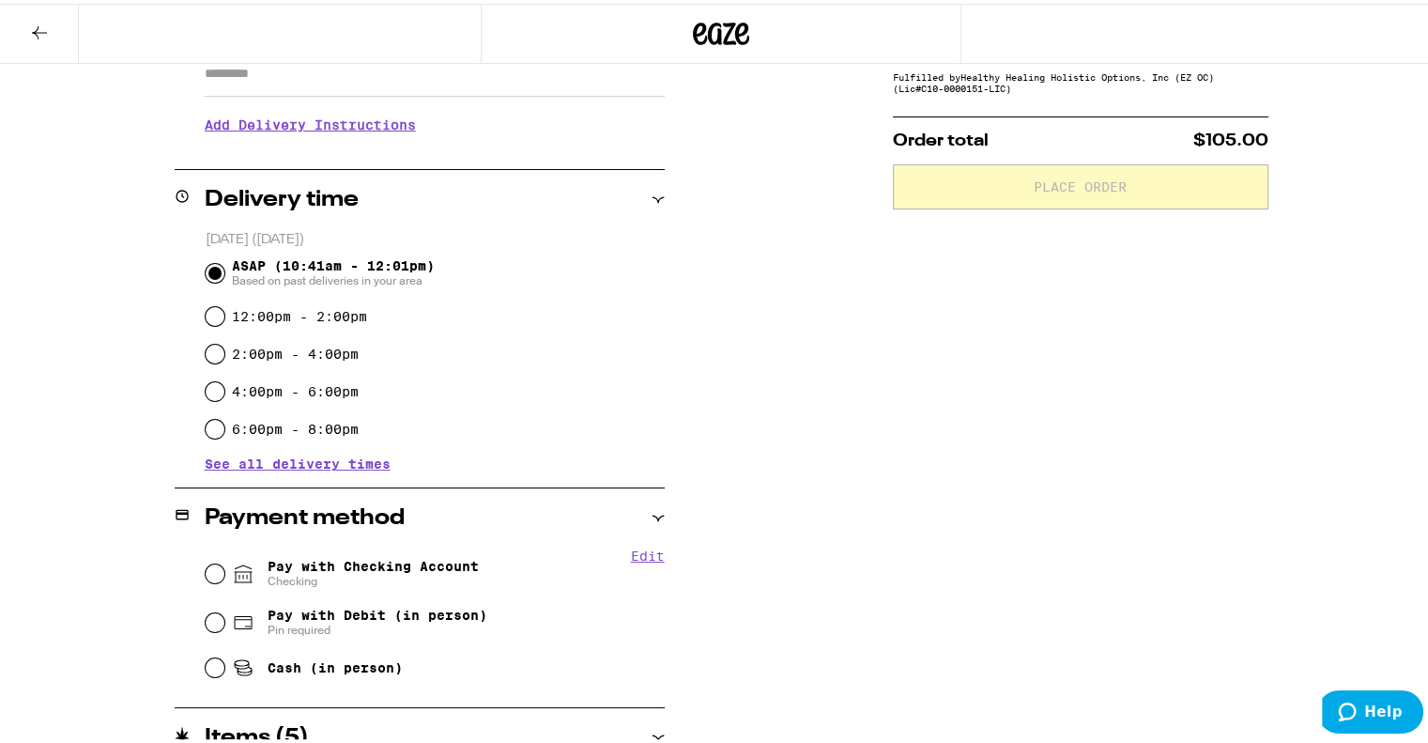
scroll to position [356, 0]
click at [208, 576] on input "Pay with Checking Account Checking" at bounding box center [215, 570] width 19 height 19
radio input "true"
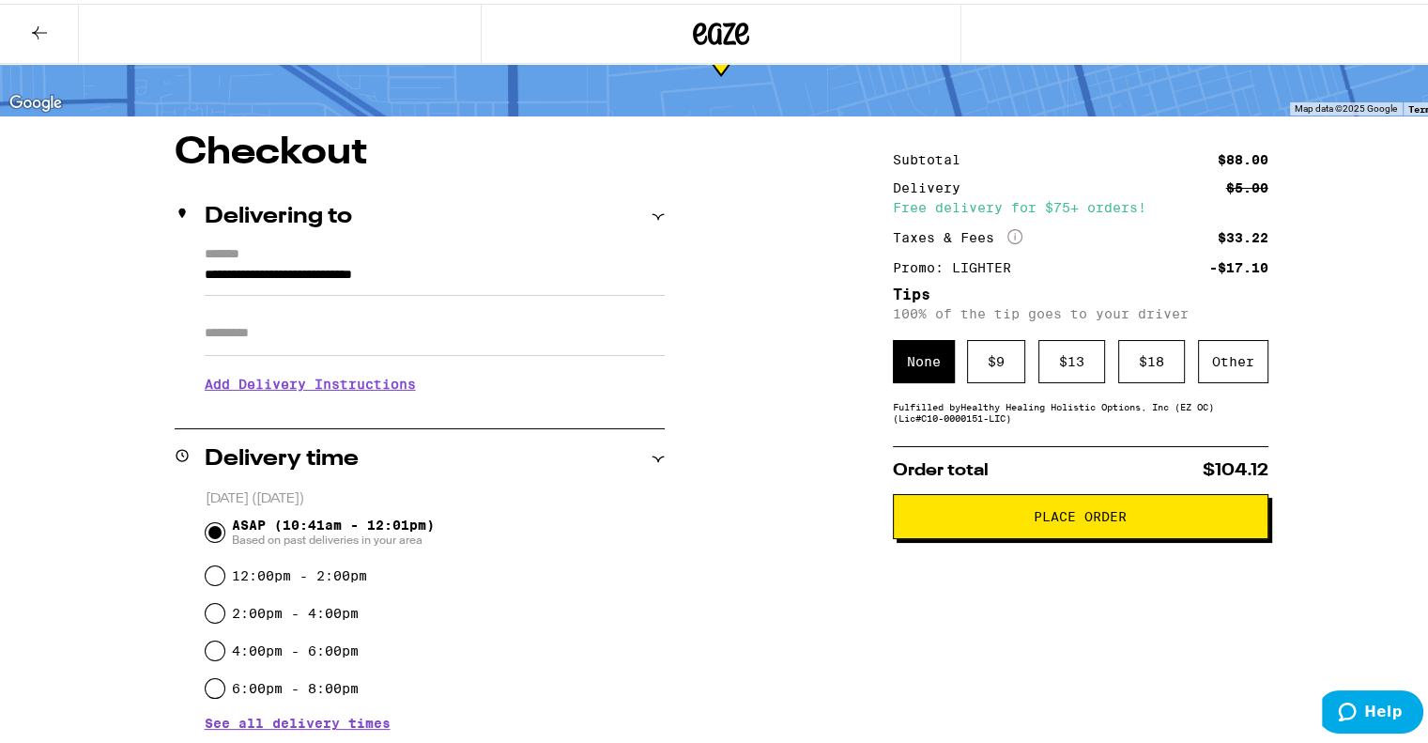
scroll to position [133, 0]
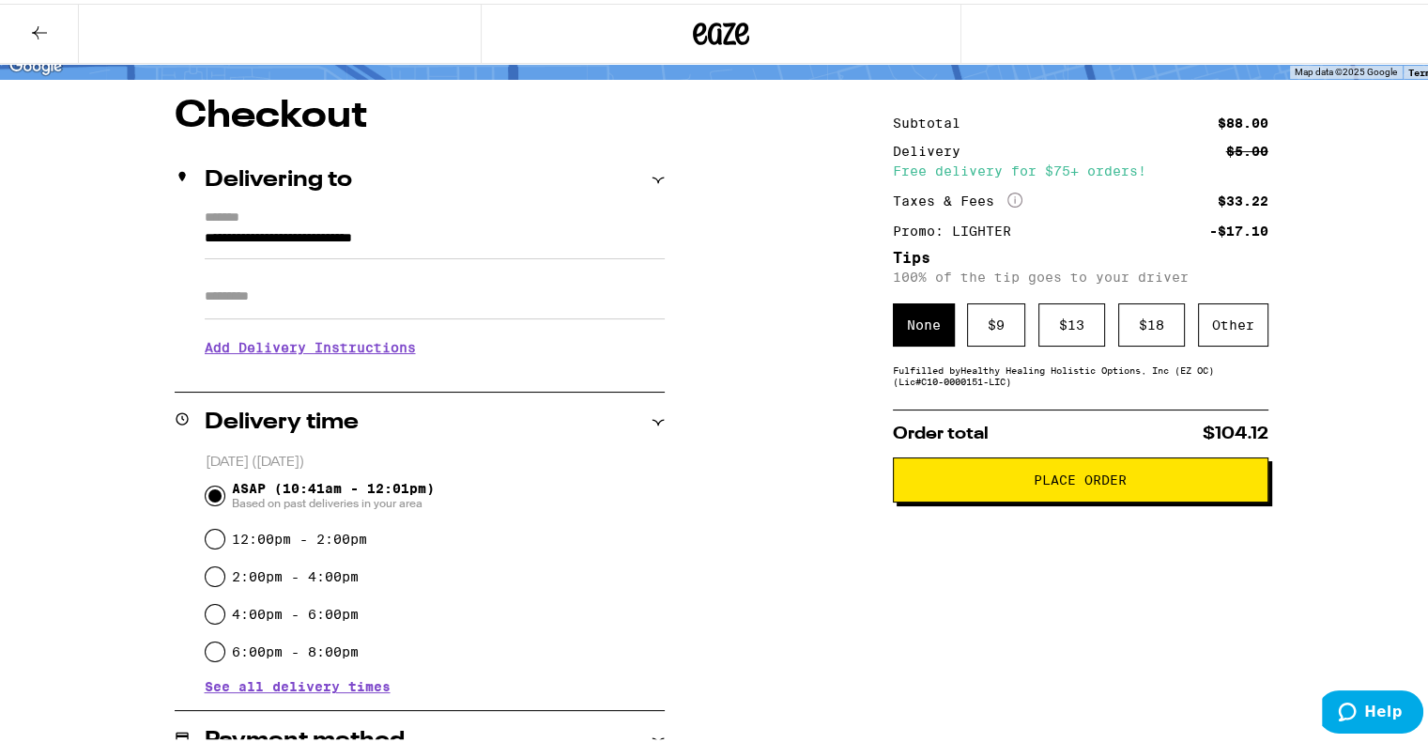
click at [1093, 480] on span "Place Order" at bounding box center [1080, 475] width 93 height 13
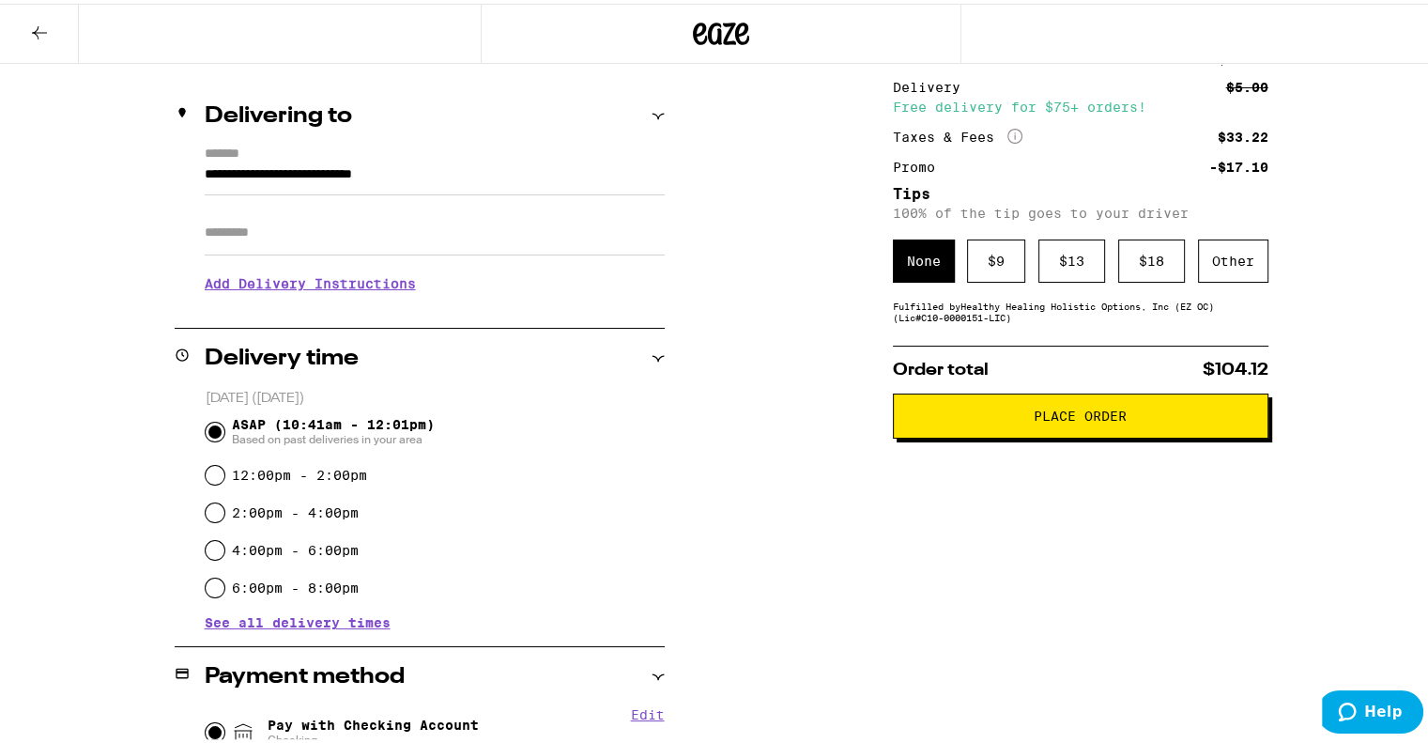
scroll to position [398, 0]
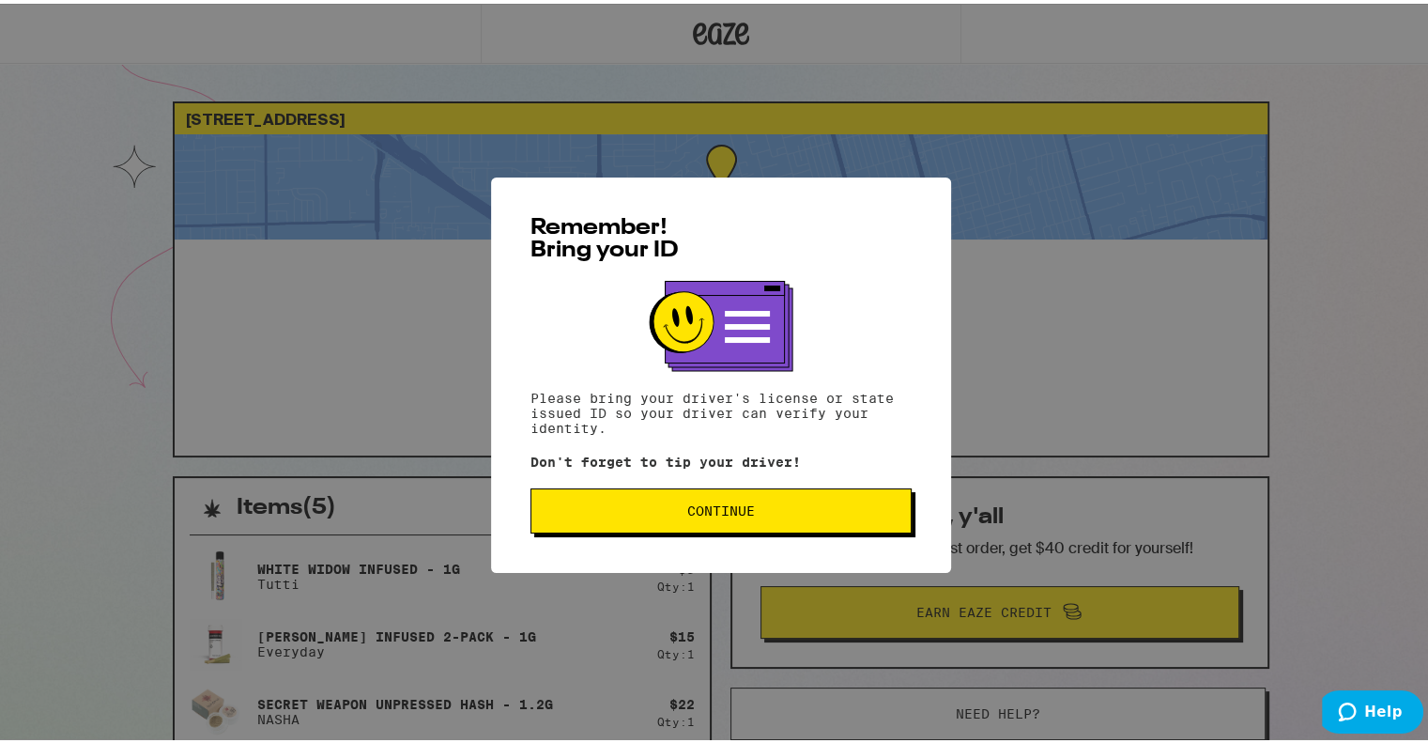
click at [818, 517] on button "Continue" at bounding box center [720, 506] width 381 height 45
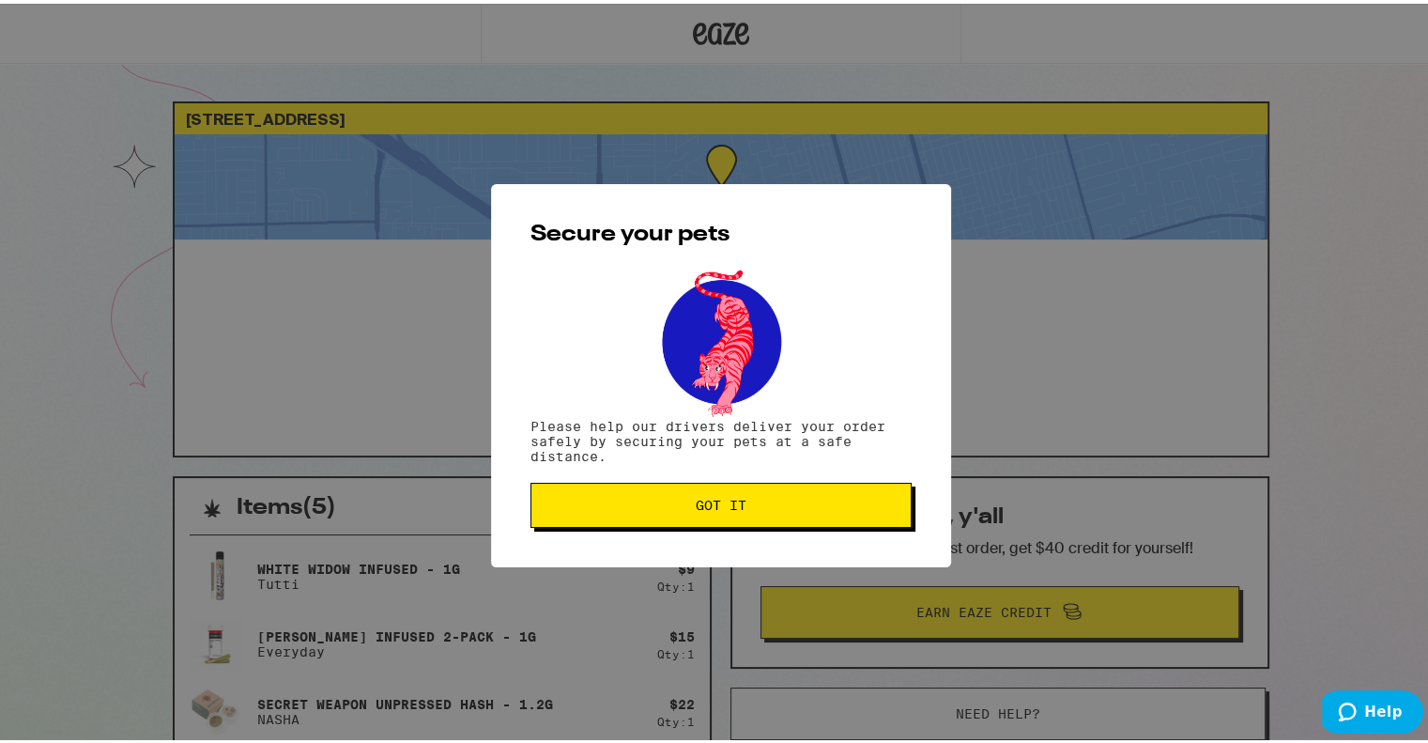
click at [818, 517] on button "Got it" at bounding box center [720, 501] width 381 height 45
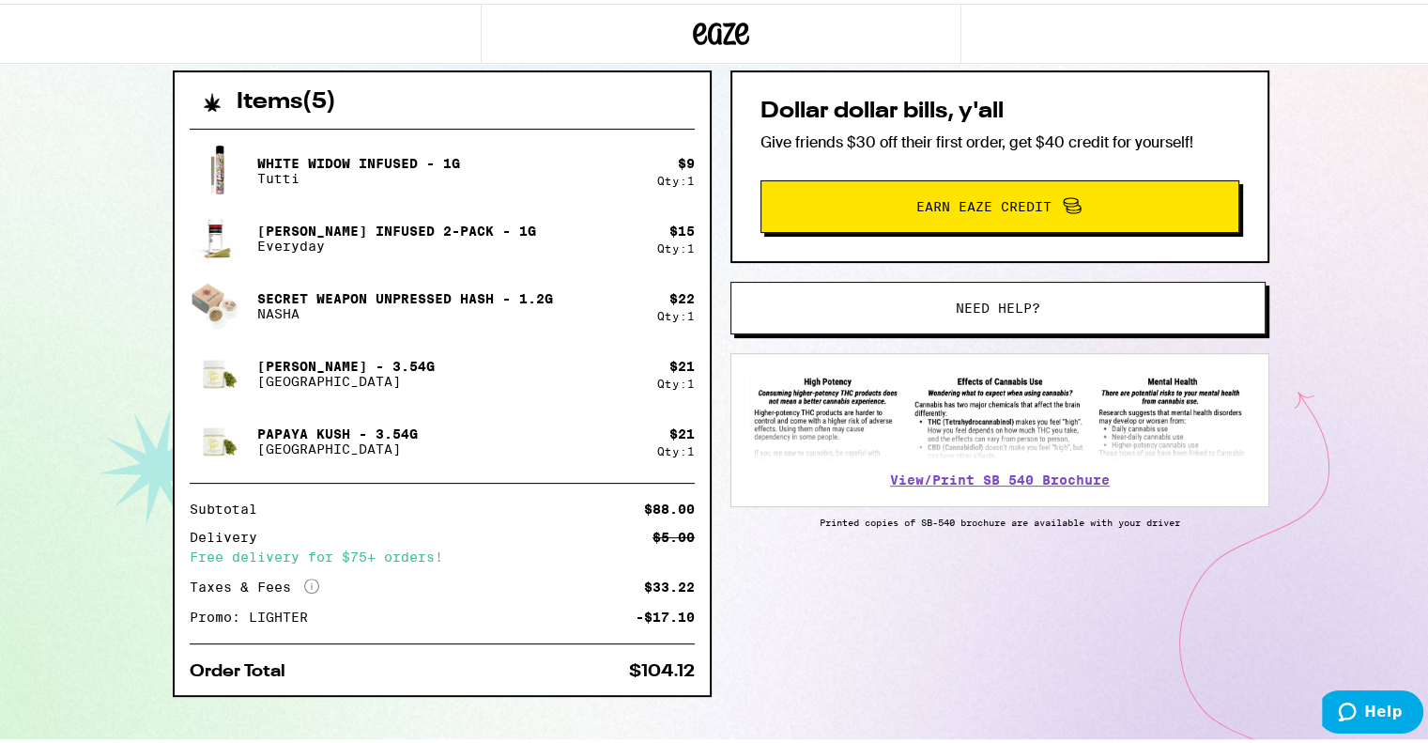
scroll to position [430, 0]
